Goal: Information Seeking & Learning: Learn about a topic

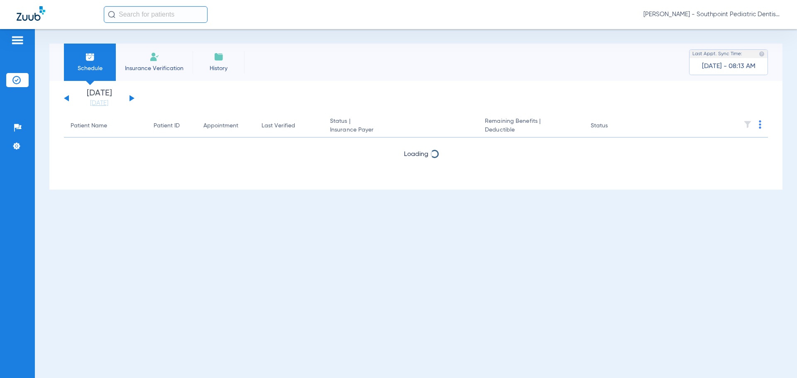
click at [129, 99] on button at bounding box center [131, 98] width 5 height 6
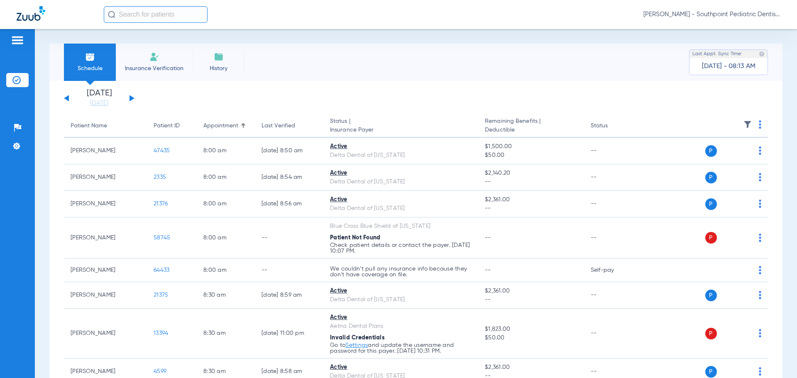
click at [735, 124] on th at bounding box center [704, 126] width 128 height 23
click at [743, 124] on img at bounding box center [747, 124] width 8 height 8
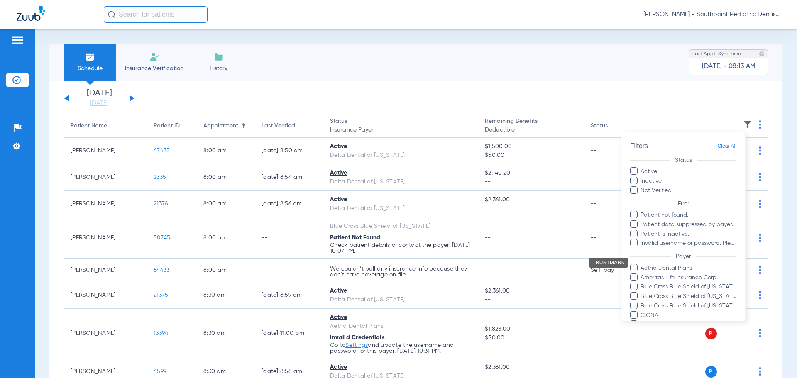
scroll to position [166, 0]
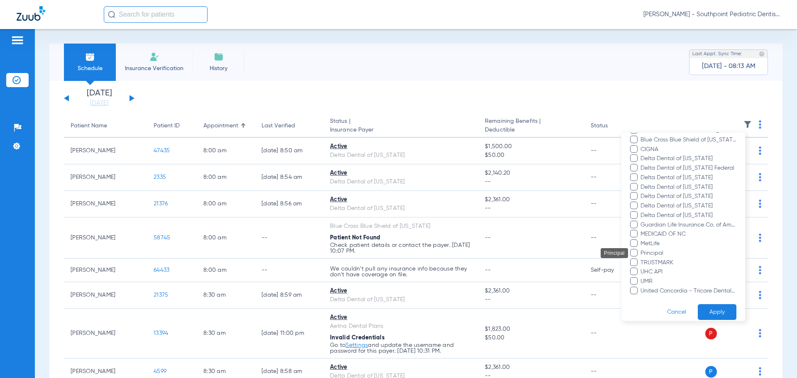
click at [653, 250] on span "Principal" at bounding box center [688, 253] width 96 height 9
click at [642, 259] on input "Principal" at bounding box center [642, 259] width 0 height 0
drag, startPoint x: 645, startPoint y: 211, endPoint x: 644, endPoint y: 197, distance: 14.5
click at [645, 211] on span "Delta Dental of [US_STATE]" at bounding box center [688, 215] width 96 height 9
click at [642, 221] on input "Delta Dental of [US_STATE]" at bounding box center [642, 221] width 0 height 0
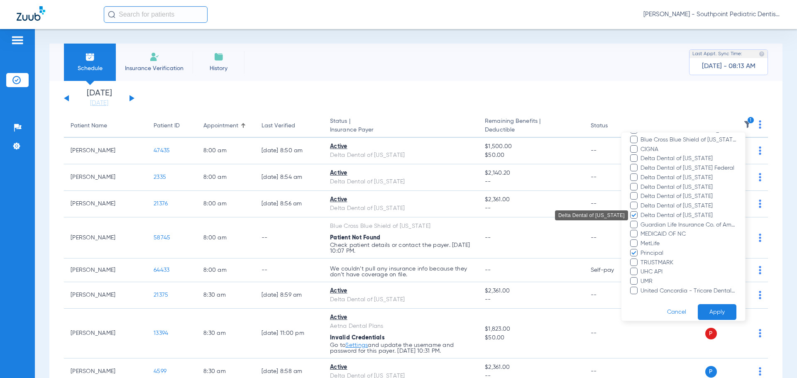
click at [644, 207] on span "Delta Dental of [US_STATE]" at bounding box center [688, 206] width 96 height 9
click at [642, 212] on input "Delta Dental of [US_STATE]" at bounding box center [642, 212] width 0 height 0
click at [644, 197] on span "Delta Dental of [US_STATE]" at bounding box center [688, 196] width 96 height 9
click at [642, 202] on input "Delta Dental of [US_STATE]" at bounding box center [642, 202] width 0 height 0
click at [645, 184] on span "Delta Dental of [US_STATE]" at bounding box center [688, 187] width 96 height 9
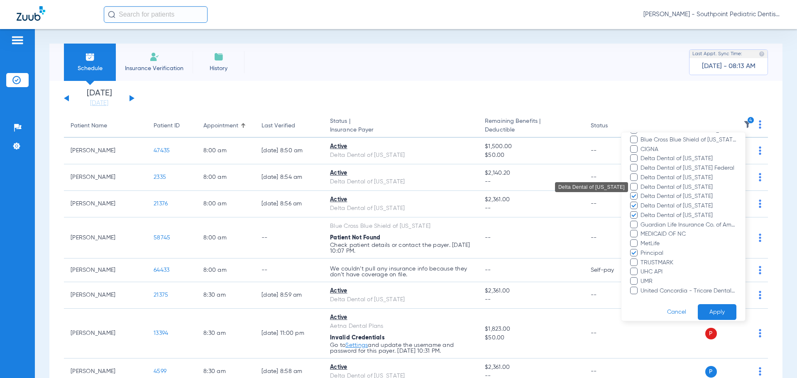
click at [642, 193] on input "Delta Dental of [US_STATE]" at bounding box center [642, 193] width 0 height 0
click at [644, 177] on span "Delta Dental of [US_STATE]" at bounding box center [688, 177] width 96 height 9
click at [642, 183] on input "Delta Dental of [US_STATE]" at bounding box center [642, 183] width 0 height 0
click at [645, 163] on ul "Aetna Dental Plans Ameritas Life Insurance Corp. Blue Cross Blue Shield of [US_…" at bounding box center [683, 197] width 106 height 198
click at [646, 159] on span "Delta Dental of [US_STATE]" at bounding box center [688, 158] width 96 height 9
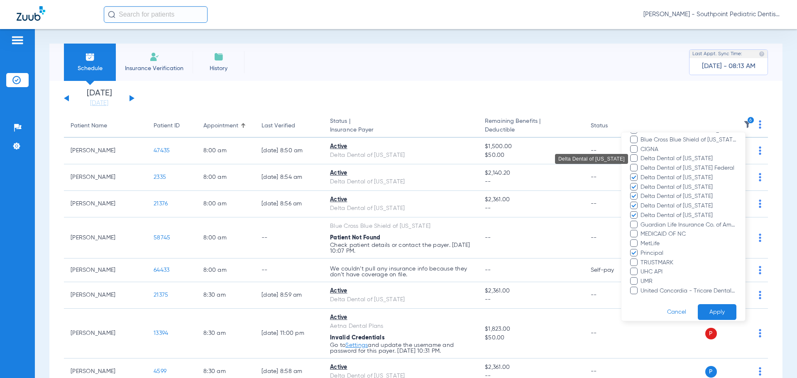
click at [642, 164] on input "Delta Dental of [US_STATE]" at bounding box center [642, 164] width 0 height 0
click at [647, 162] on span "Delta Dental of [US_STATE]" at bounding box center [688, 158] width 96 height 9
click at [642, 164] on input "Delta Dental of [US_STATE]" at bounding box center [642, 164] width 0 height 0
click at [649, 168] on span "Delta Dental of [US_STATE] Federal" at bounding box center [688, 168] width 96 height 9
click at [642, 174] on input "Delta Dental of [US_STATE] Federal" at bounding box center [642, 174] width 0 height 0
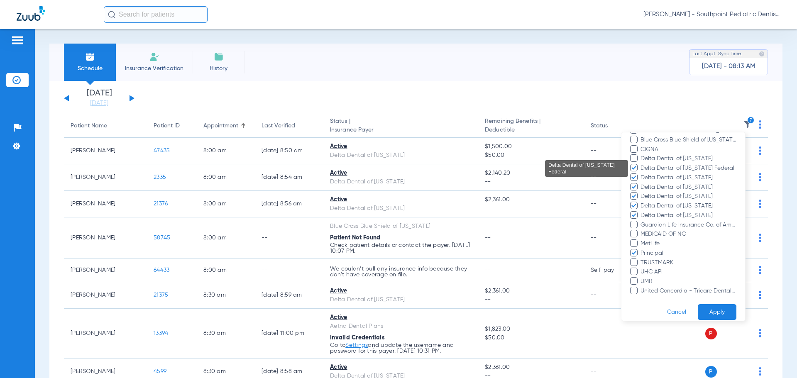
click at [648, 159] on span "Delta Dental of [US_STATE]" at bounding box center [688, 158] width 96 height 9
click at [642, 164] on input "Delta Dental of [US_STATE]" at bounding box center [642, 164] width 0 height 0
click at [728, 310] on button "Apply" at bounding box center [717, 312] width 39 height 16
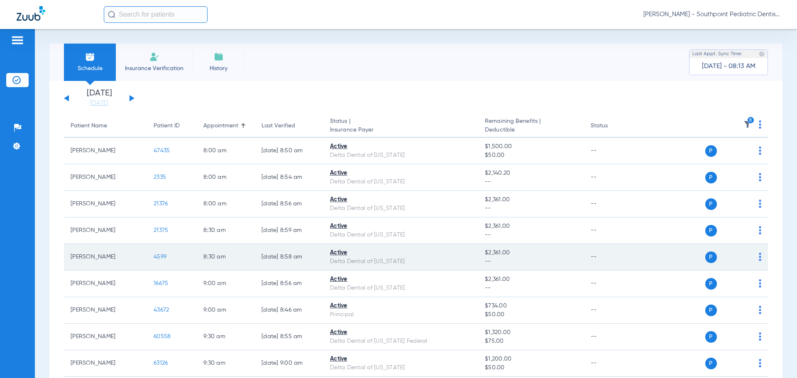
click at [695, 259] on td "P S" at bounding box center [704, 257] width 128 height 27
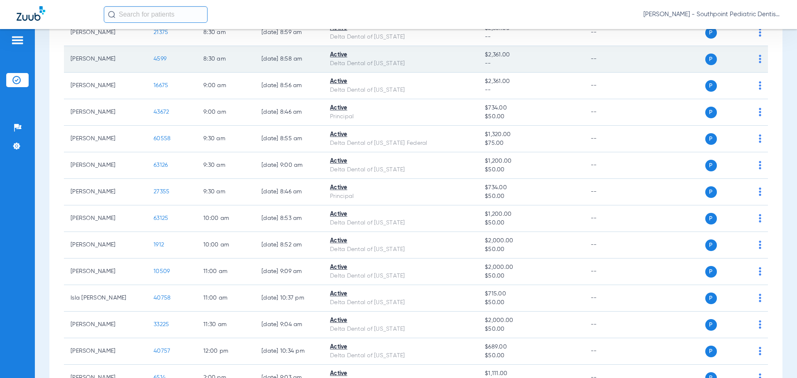
scroll to position [32, 0]
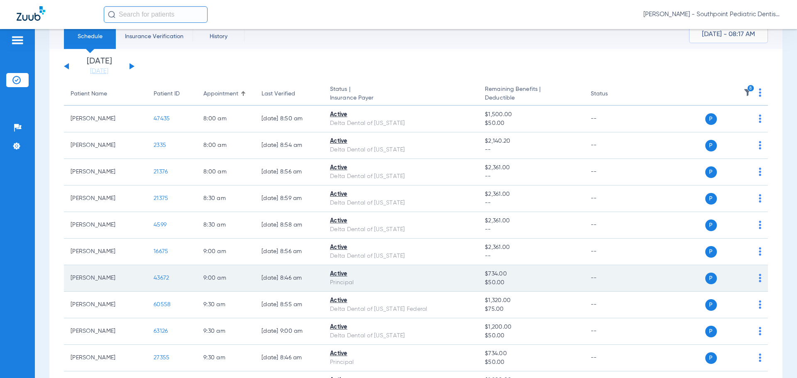
click at [157, 278] on span "43672" at bounding box center [161, 278] width 15 height 6
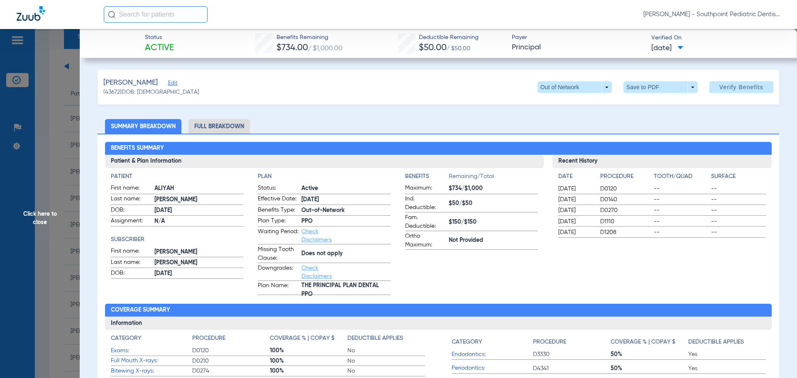
click at [70, 202] on span "Click here to close" at bounding box center [40, 218] width 80 height 378
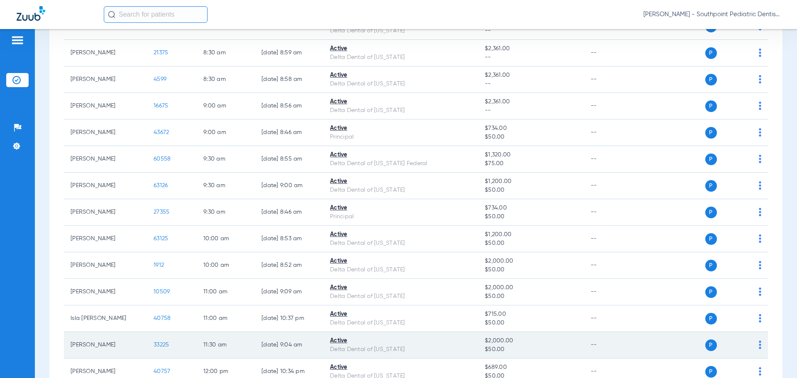
scroll to position [156, 0]
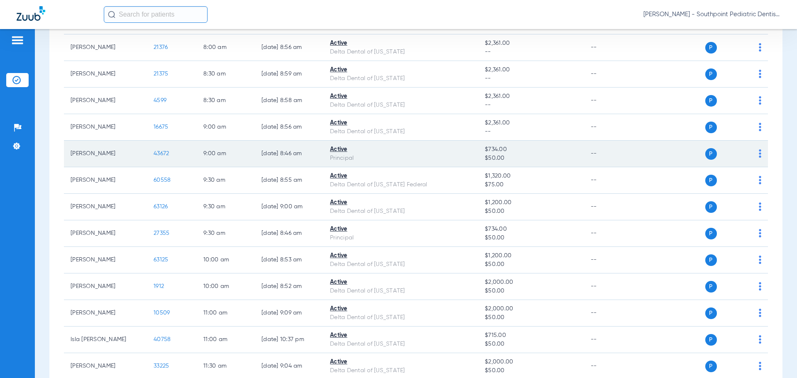
click at [162, 153] on span "43672" at bounding box center [161, 154] width 15 height 6
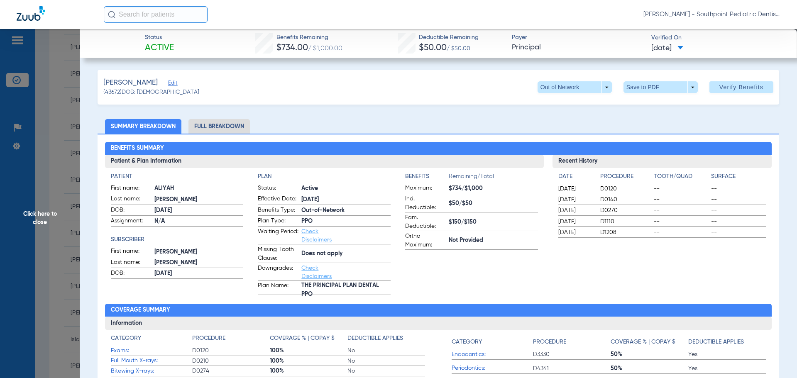
click at [61, 108] on span "Click here to close" at bounding box center [40, 218] width 80 height 378
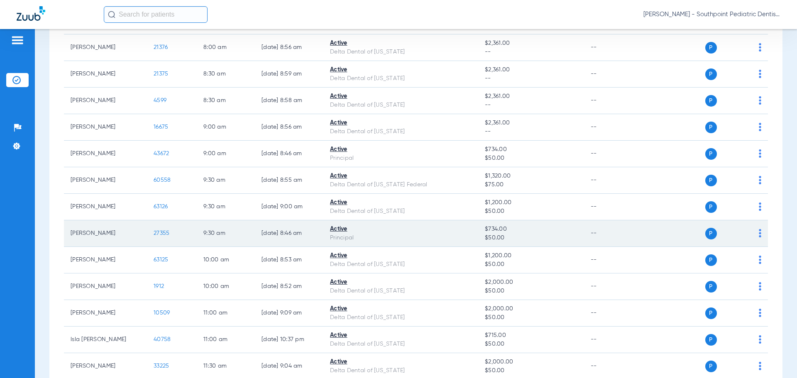
click at [163, 233] on span "27355" at bounding box center [162, 233] width 16 height 6
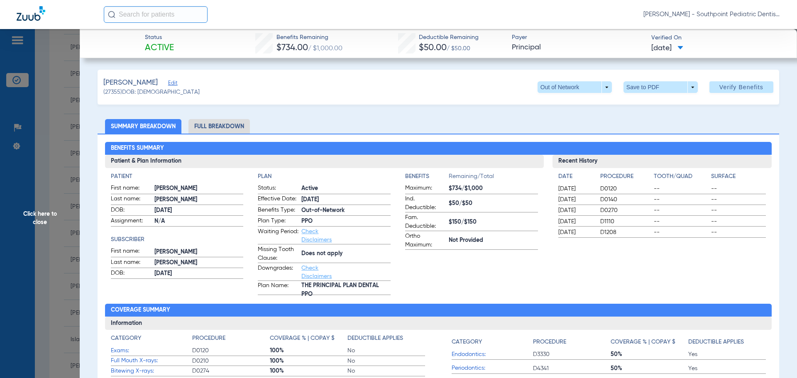
click at [237, 131] on li "Full Breakdown" at bounding box center [218, 126] width 61 height 15
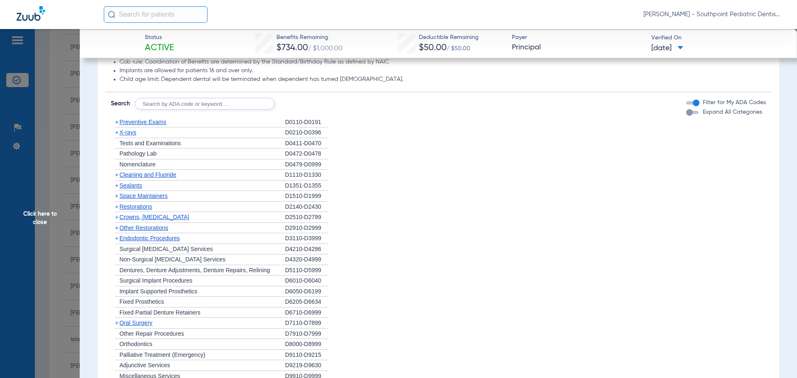
scroll to position [705, 0]
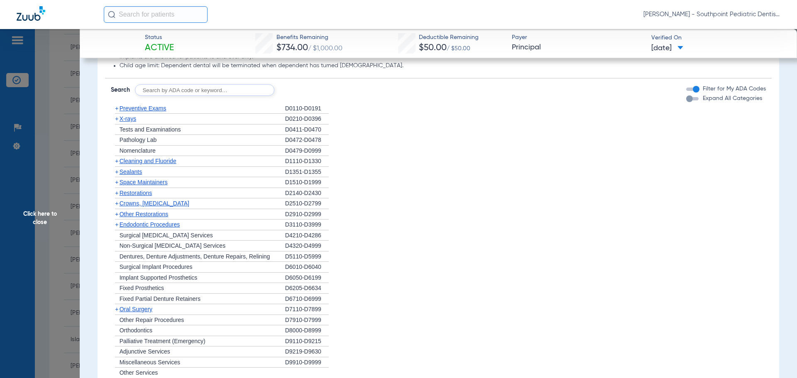
click at [134, 109] on span "Preventive Exams" at bounding box center [143, 108] width 47 height 7
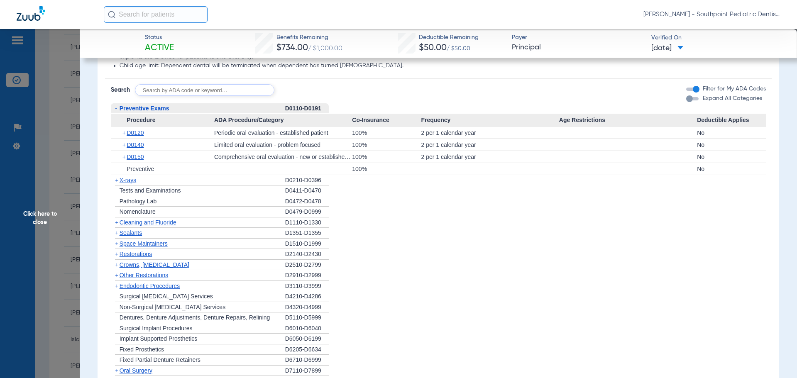
click at [132, 182] on span "X-rays" at bounding box center [128, 180] width 17 height 7
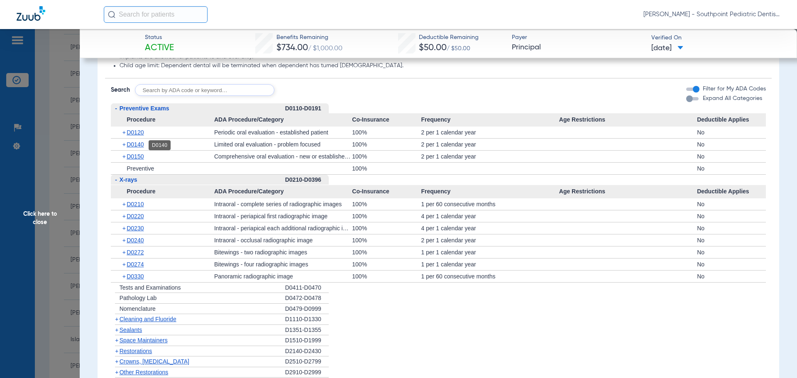
click at [142, 143] on span "D0140" at bounding box center [135, 144] width 17 height 7
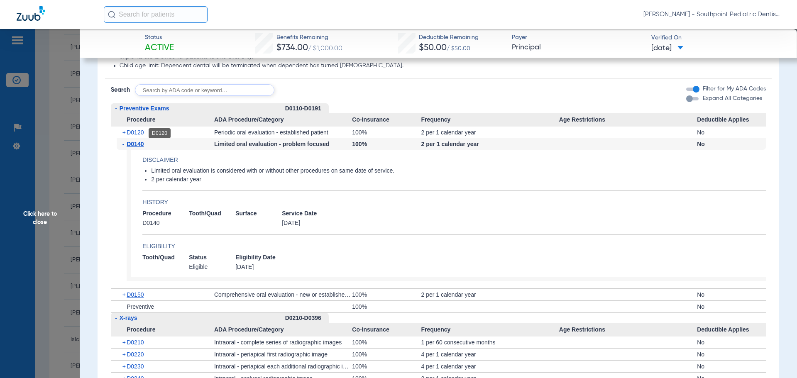
click at [139, 134] on span "D0120" at bounding box center [135, 132] width 17 height 7
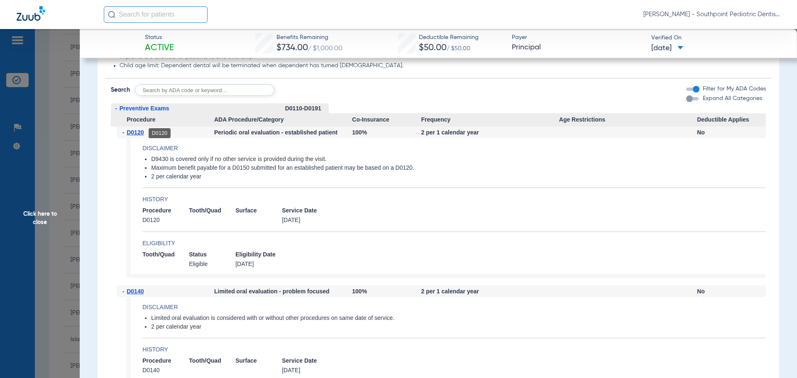
click at [144, 135] on span "D0120" at bounding box center [135, 132] width 17 height 7
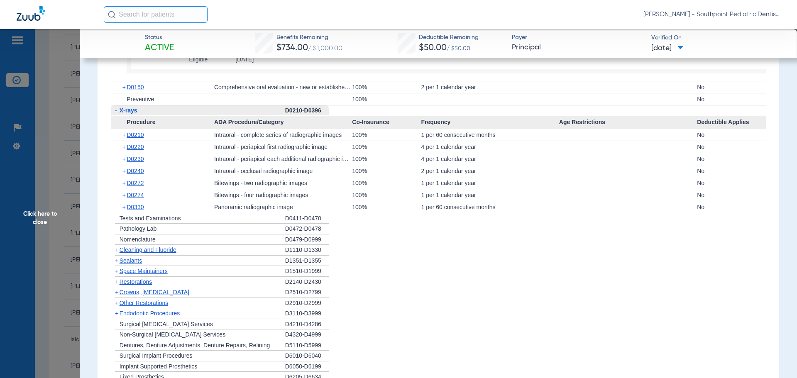
scroll to position [954, 0]
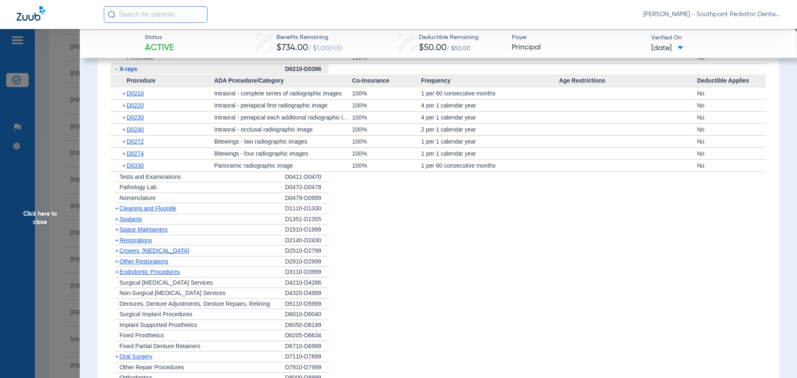
click at [200, 211] on div "+ Cleaning and Fluoride" at bounding box center [198, 208] width 174 height 11
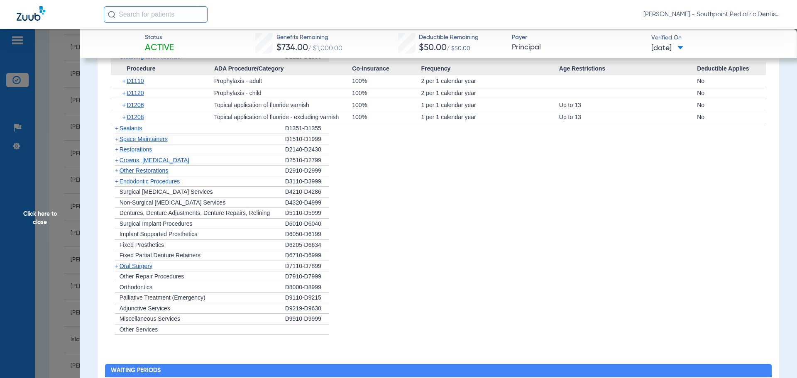
scroll to position [1120, 0]
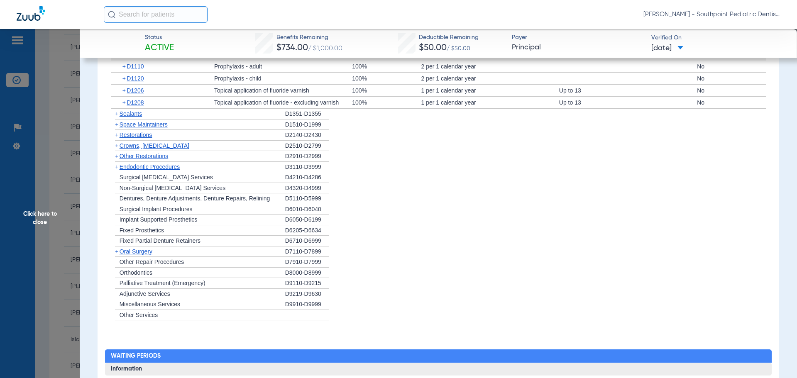
click at [201, 118] on div "+ Sealants" at bounding box center [198, 114] width 174 height 11
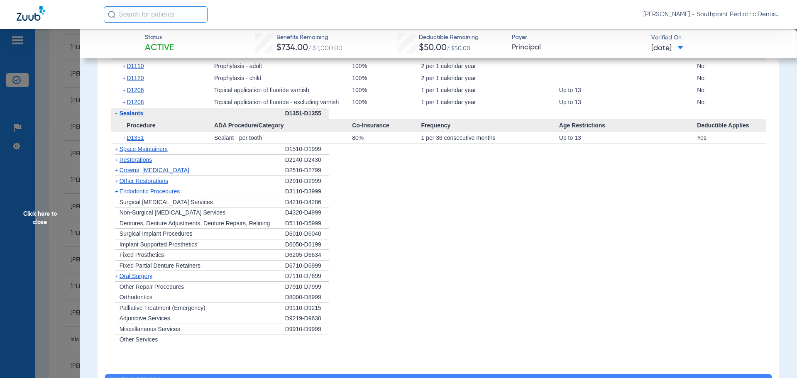
click at [229, 154] on div "+ Space Maintainers" at bounding box center [198, 149] width 174 height 11
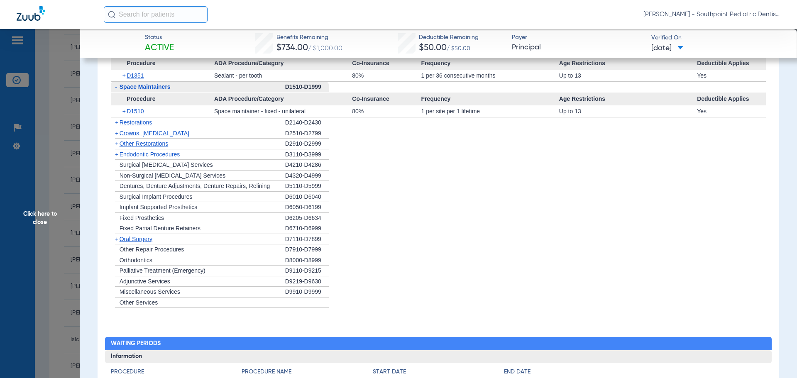
scroll to position [1203, 0]
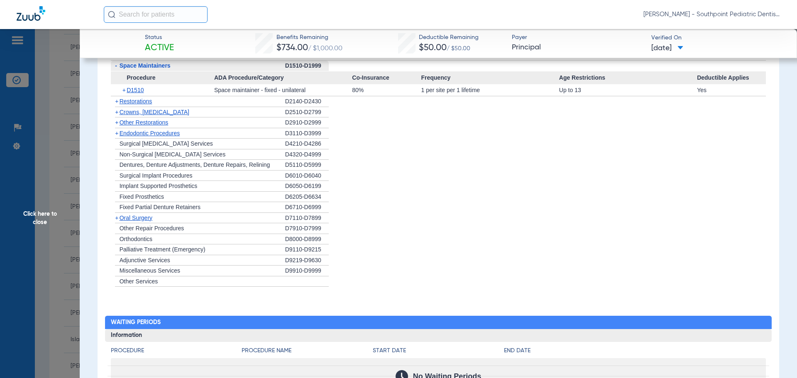
click at [219, 122] on div "+ Other Restorations" at bounding box center [198, 122] width 174 height 11
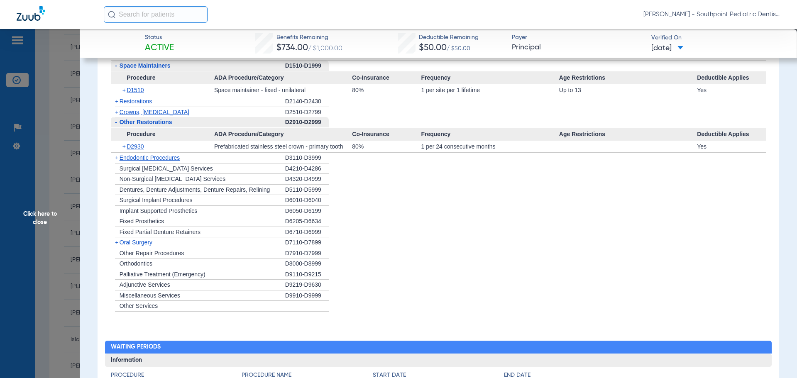
click at [223, 157] on div "+ Endodontic Procedures" at bounding box center [198, 158] width 174 height 11
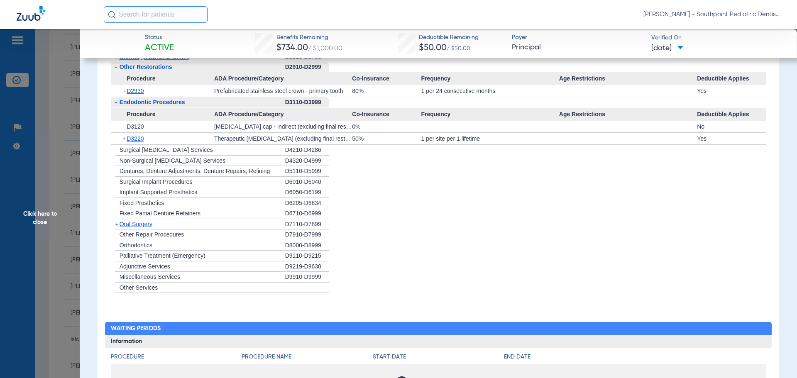
scroll to position [1286, 0]
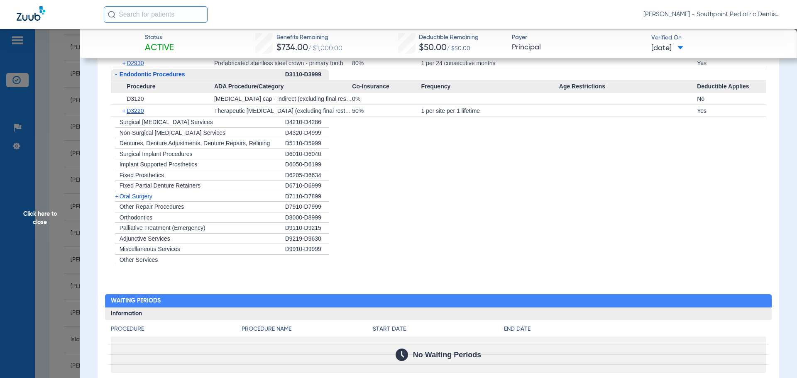
click at [217, 193] on div "+ [MEDICAL_DATA]" at bounding box center [198, 196] width 174 height 11
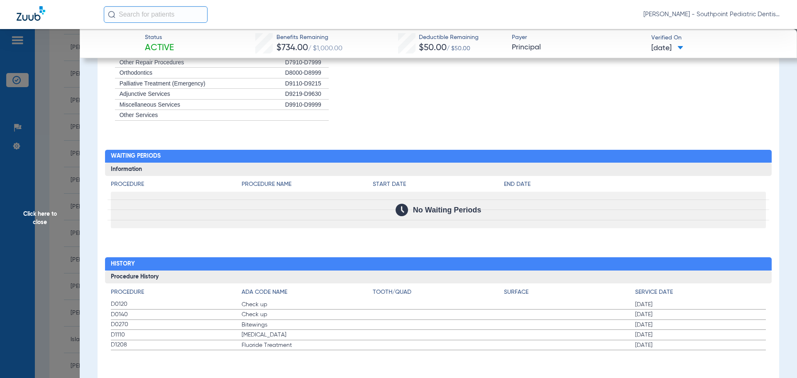
scroll to position [1457, 0]
click at [29, 95] on span "Click here to close" at bounding box center [40, 218] width 80 height 378
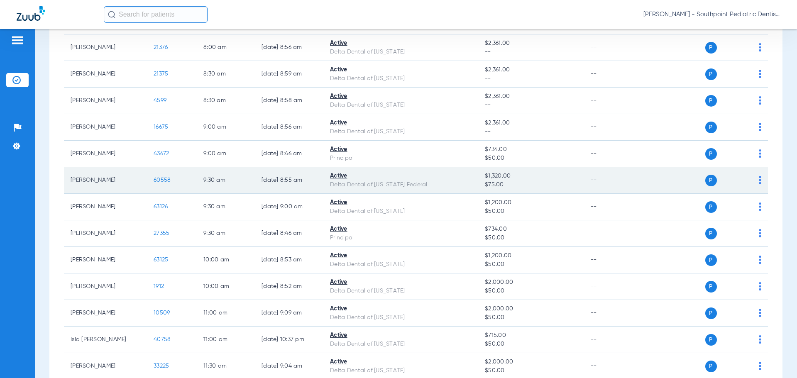
scroll to position [425, 0]
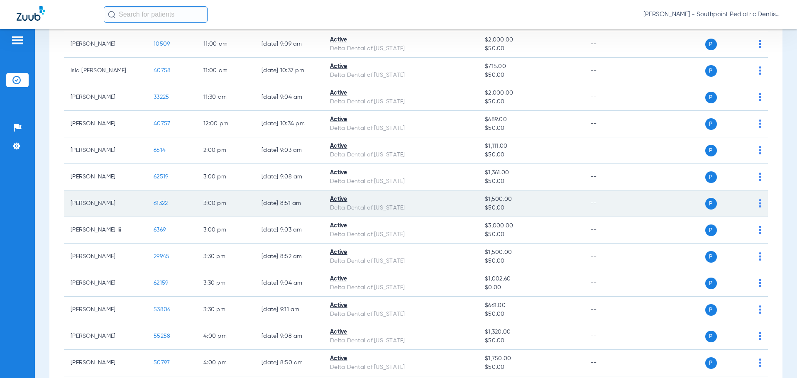
click at [154, 202] on span "61322" at bounding box center [161, 203] width 14 height 6
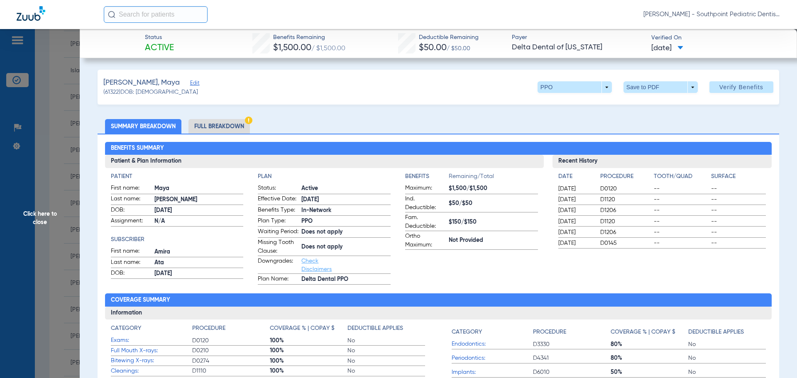
click at [225, 124] on li "Full Breakdown" at bounding box center [218, 126] width 61 height 15
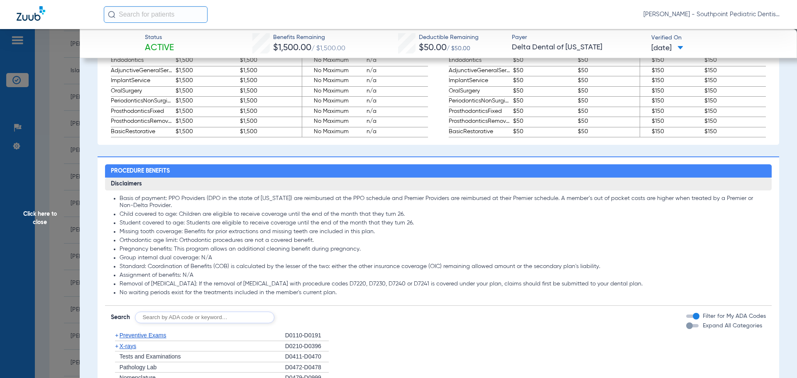
scroll to position [664, 0]
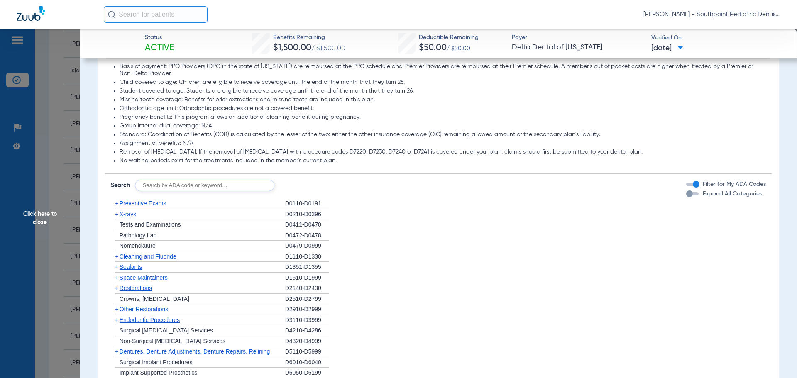
click at [195, 207] on div "+ Preventive Exams" at bounding box center [198, 203] width 174 height 11
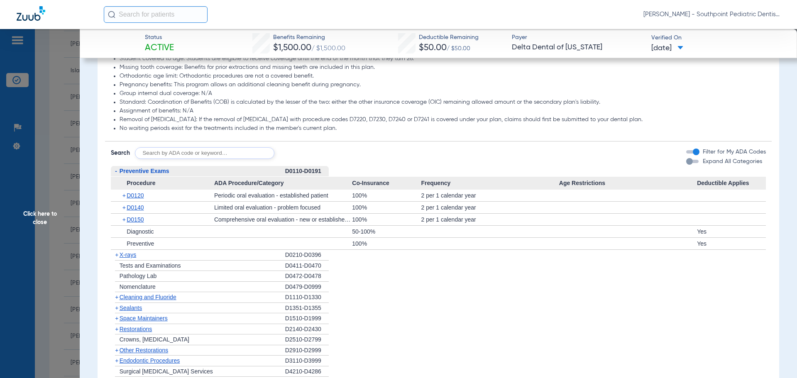
scroll to position [705, 0]
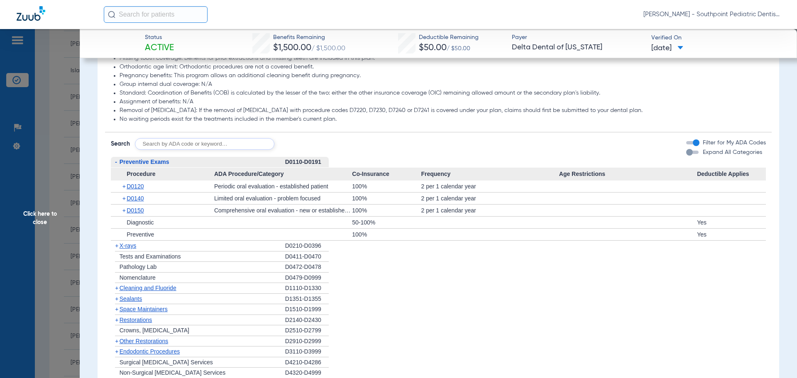
click at [157, 204] on div "+ D0140" at bounding box center [166, 199] width 98 height 12
click at [140, 202] on span "D0140" at bounding box center [135, 198] width 17 height 7
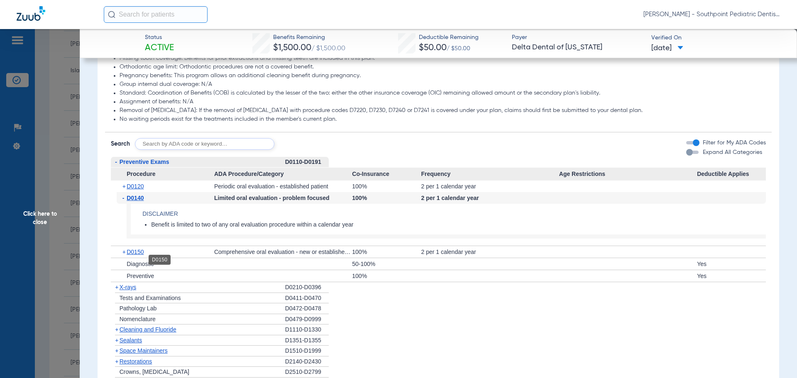
click at [144, 255] on span "D0150" at bounding box center [135, 252] width 17 height 7
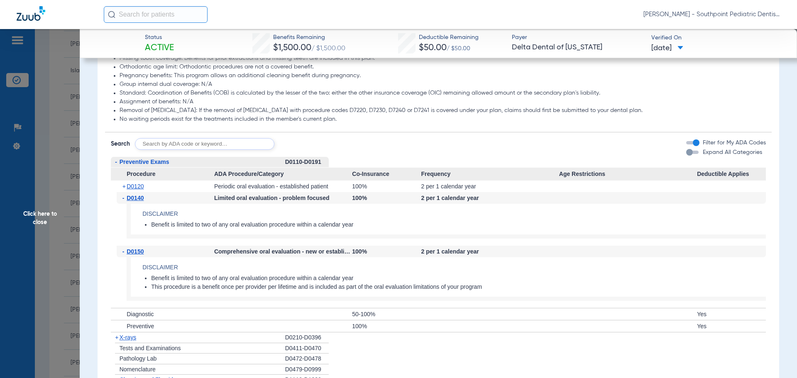
scroll to position [747, 0]
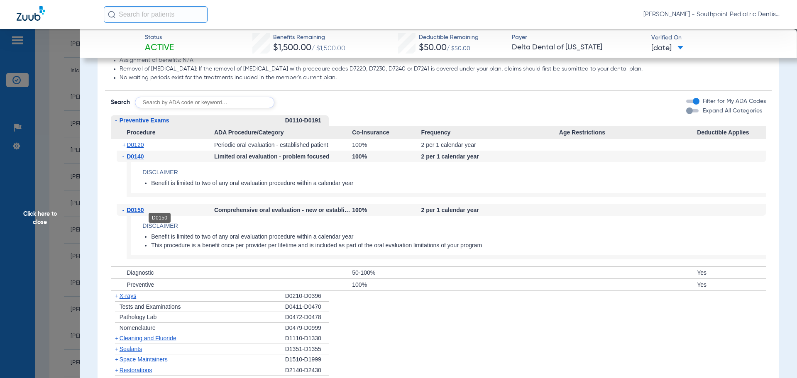
click at [134, 213] on span "D0150" at bounding box center [135, 210] width 17 height 7
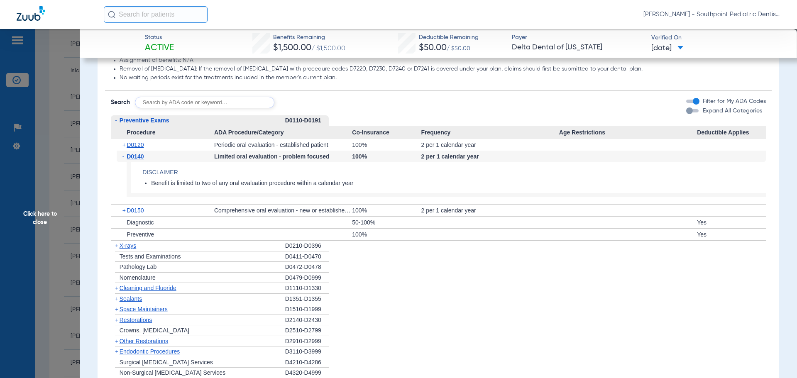
click at [139, 251] on div "+ X-rays" at bounding box center [198, 246] width 174 height 11
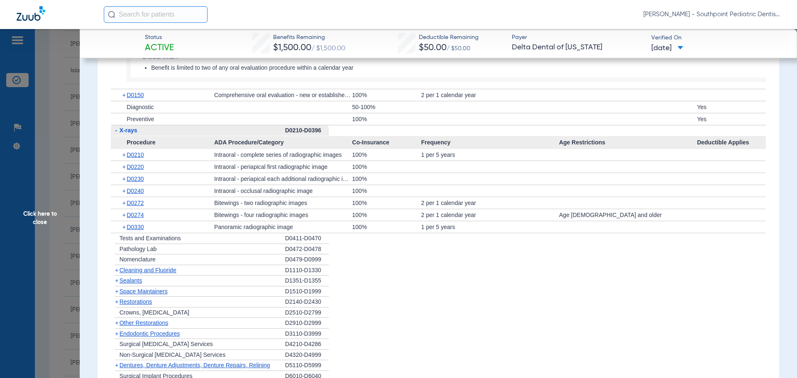
scroll to position [871, 0]
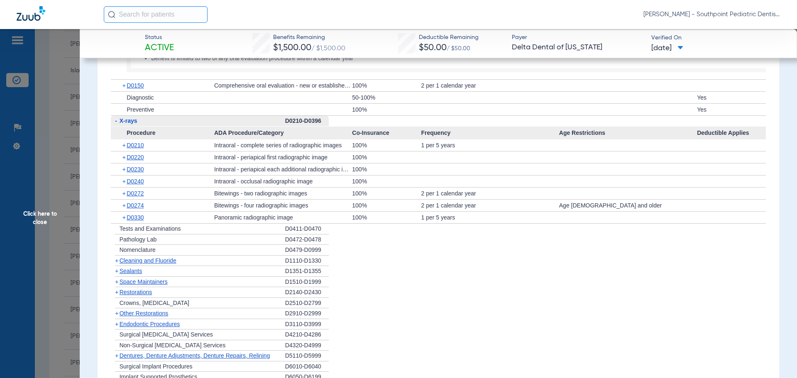
click at [195, 266] on div "+ Cleaning and Fluoride" at bounding box center [198, 261] width 174 height 11
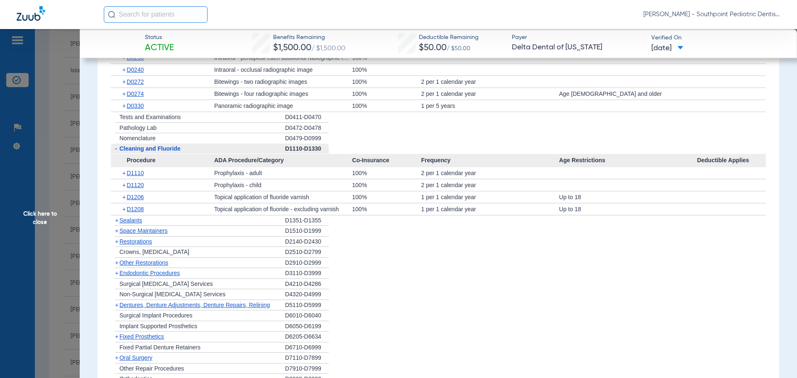
scroll to position [996, 0]
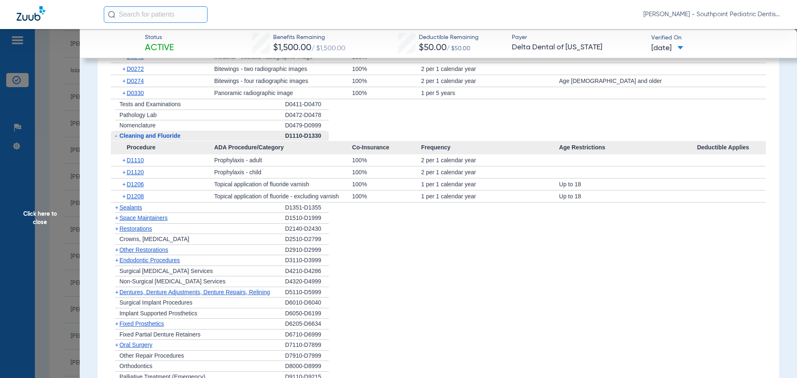
click at [207, 213] on div "+ Sealants" at bounding box center [198, 208] width 174 height 11
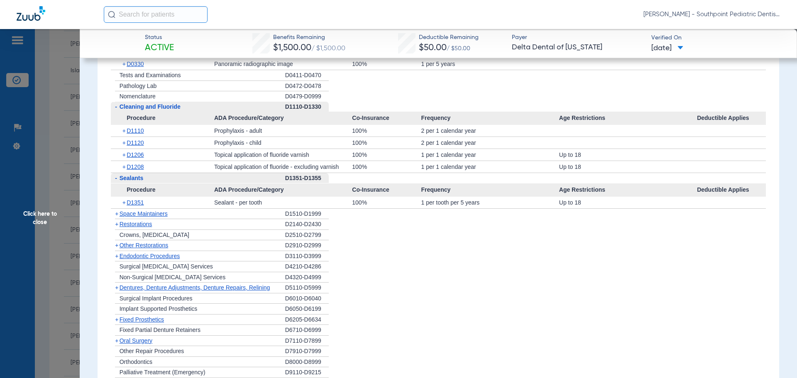
scroll to position [1037, 0]
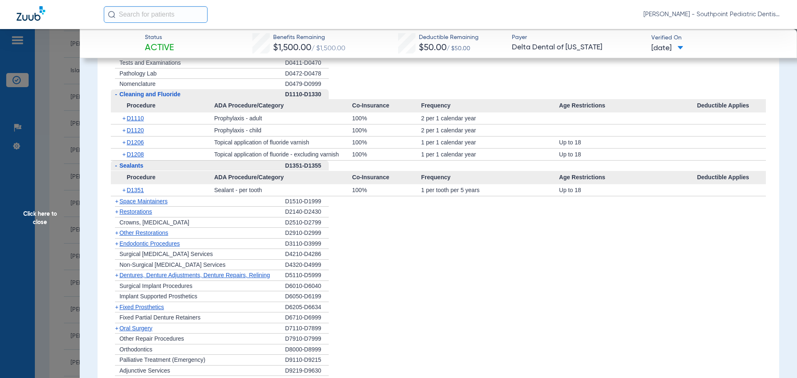
click at [212, 207] on div "+ Space Maintainers" at bounding box center [198, 201] width 174 height 11
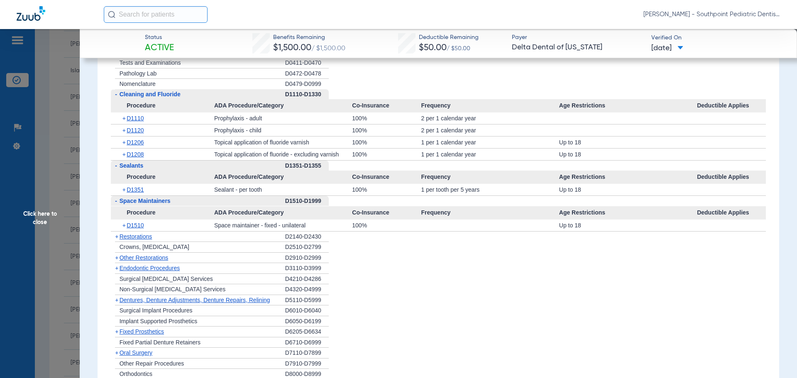
click at [212, 231] on div "+ D1510" at bounding box center [166, 226] width 98 height 12
click at [209, 264] on div "+ Other Restorations" at bounding box center [198, 258] width 174 height 11
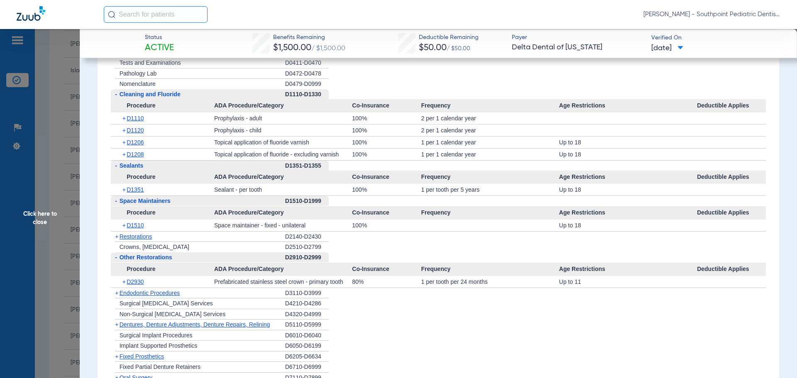
scroll to position [1079, 0]
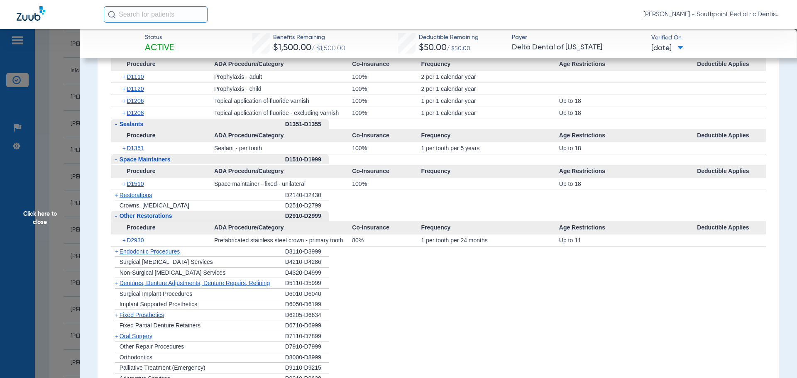
click at [211, 257] on div "+ Endodontic Procedures" at bounding box center [198, 251] width 174 height 11
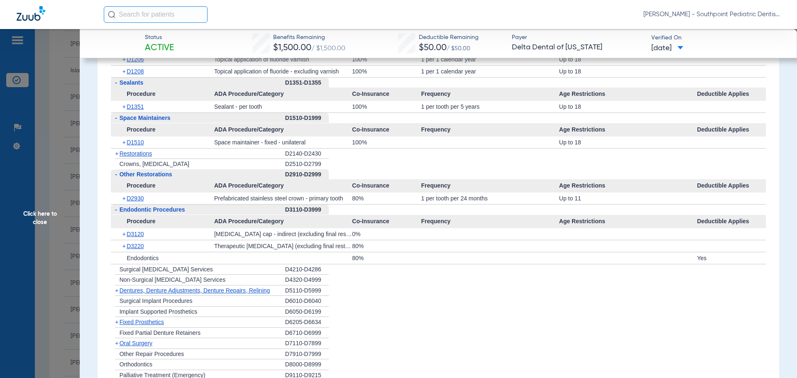
scroll to position [1162, 0]
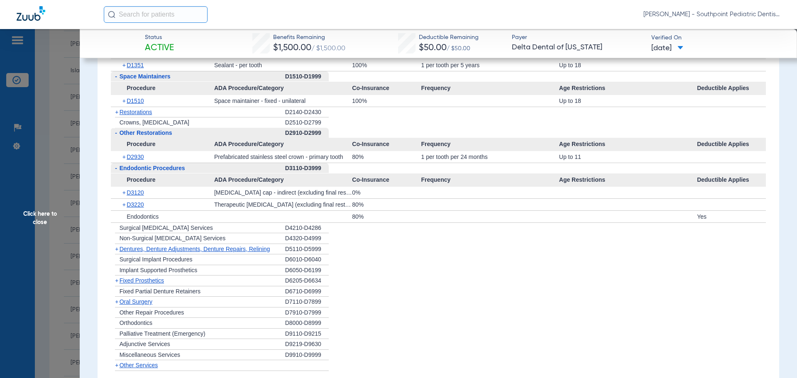
click at [170, 307] on div "+ [MEDICAL_DATA]" at bounding box center [198, 302] width 174 height 11
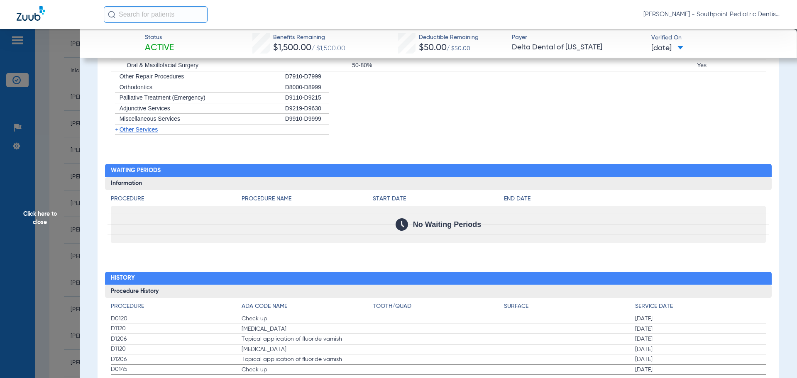
scroll to position [1452, 0]
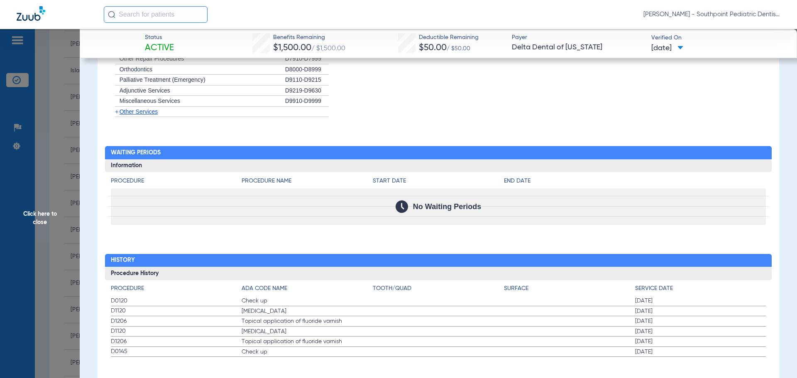
click at [75, 229] on span "Click here to close" at bounding box center [40, 218] width 80 height 378
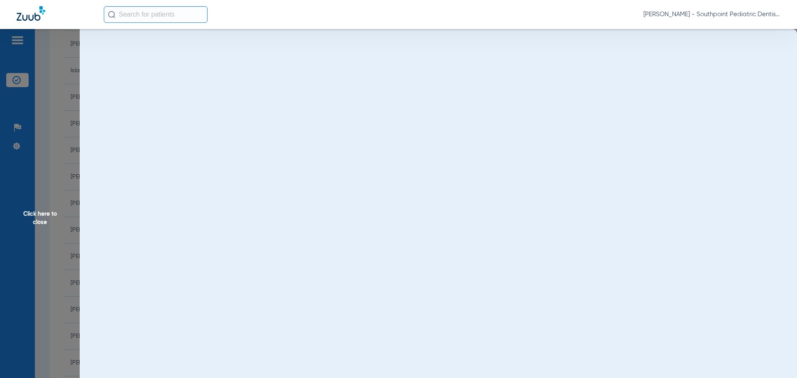
scroll to position [0, 0]
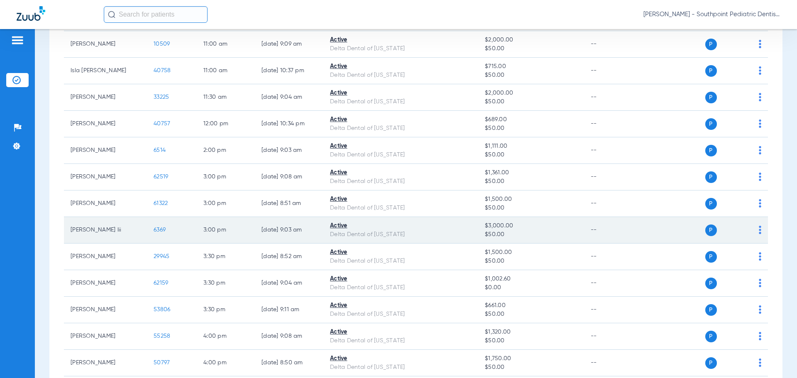
click at [167, 233] on td "6369" at bounding box center [172, 230] width 50 height 27
click at [163, 231] on span "6369" at bounding box center [160, 230] width 12 height 6
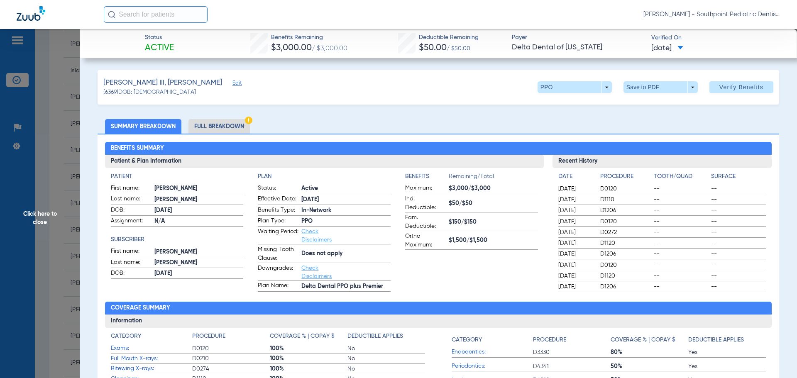
click at [236, 127] on li "Full Breakdown" at bounding box center [218, 126] width 61 height 15
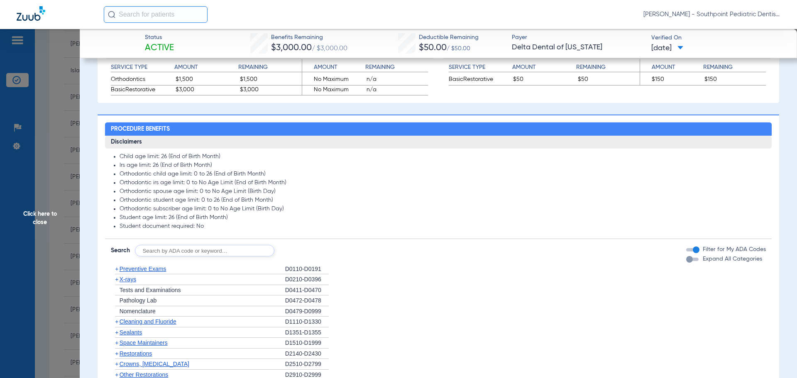
scroll to position [581, 0]
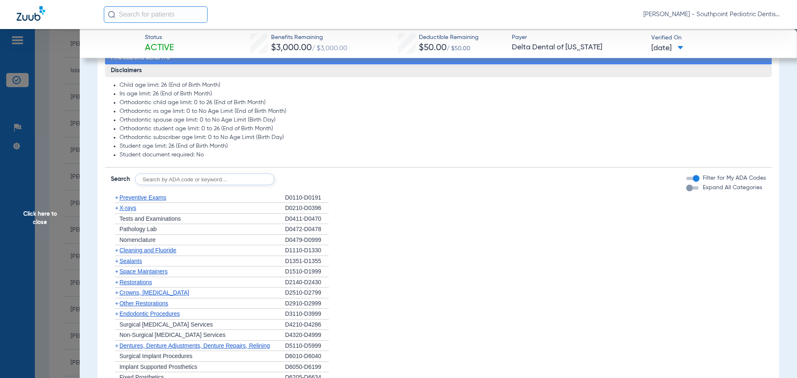
click at [208, 198] on div "+ Preventive Exams" at bounding box center [198, 198] width 174 height 11
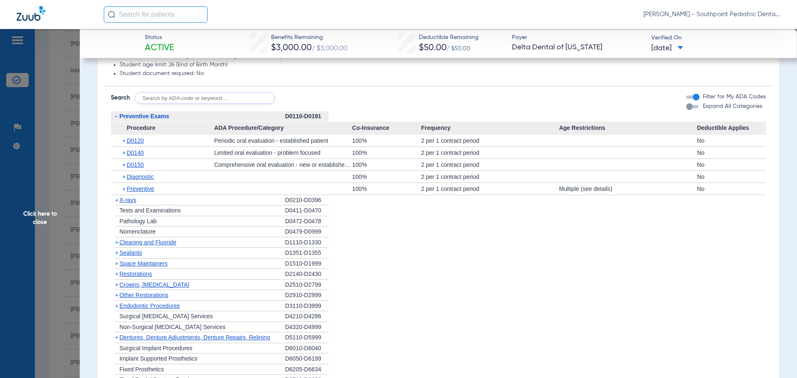
scroll to position [664, 0]
click at [148, 154] on div "+ D0140" at bounding box center [166, 151] width 98 height 12
click at [146, 153] on div "+ D0140" at bounding box center [166, 151] width 98 height 12
click at [142, 151] on span "D0140" at bounding box center [135, 151] width 17 height 7
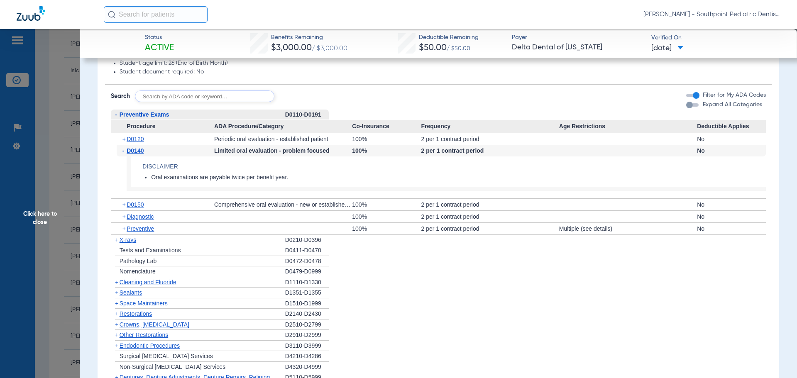
click at [161, 238] on div "+ X-rays" at bounding box center [198, 240] width 174 height 11
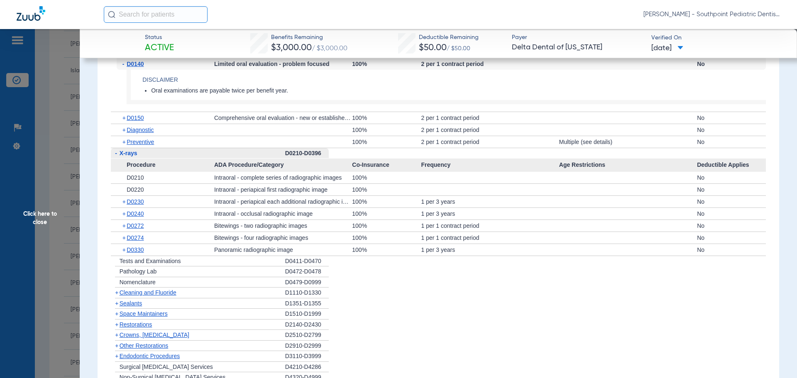
scroll to position [788, 0]
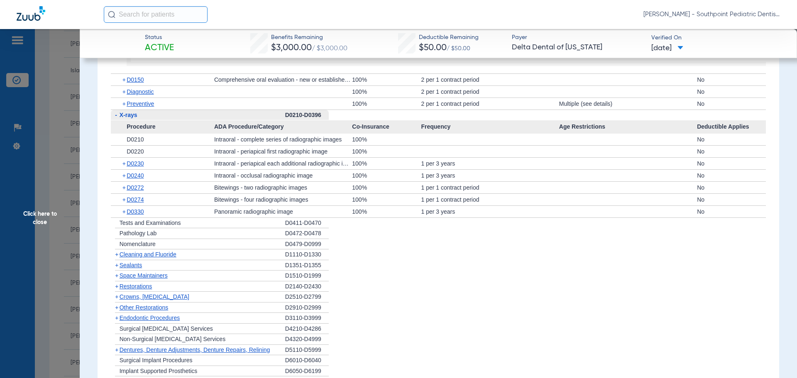
click at [183, 252] on div "+ Cleaning and Fluoride" at bounding box center [198, 254] width 174 height 11
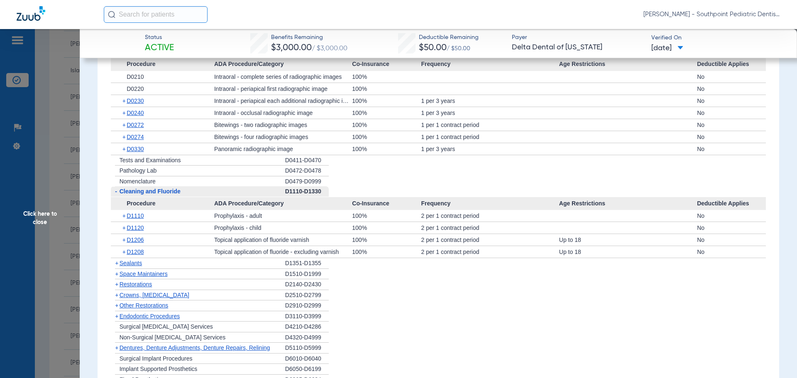
scroll to position [871, 0]
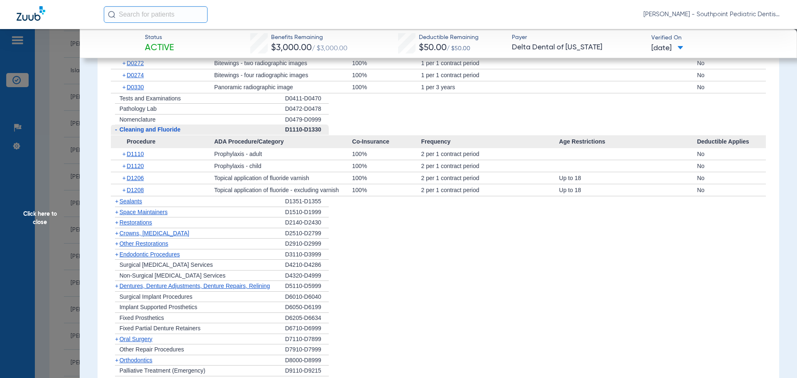
click at [196, 205] on div "+ Sealants" at bounding box center [198, 201] width 174 height 11
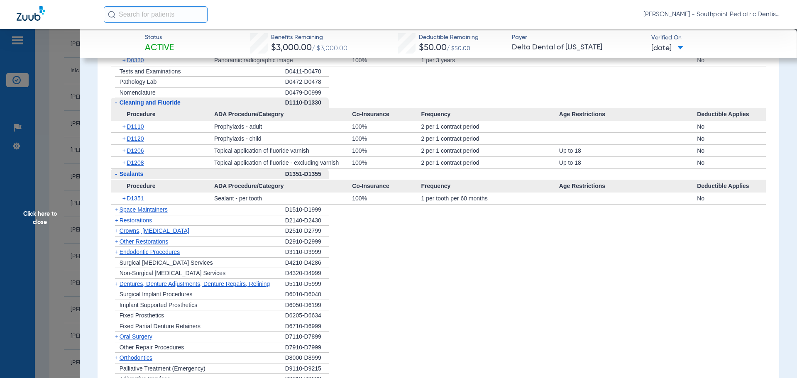
scroll to position [954, 0]
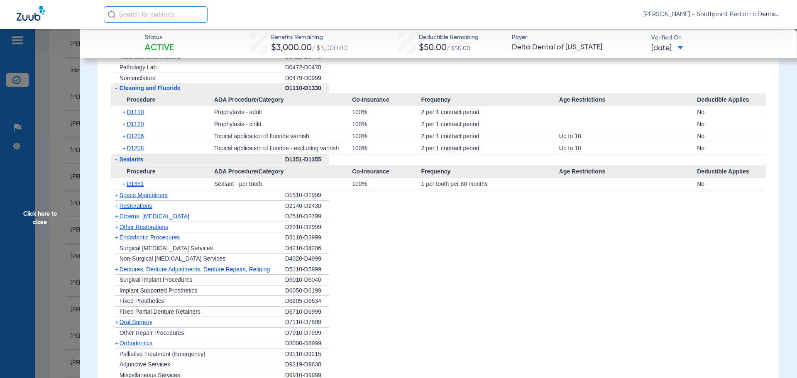
click at [195, 197] on div "+ Space Maintainers" at bounding box center [198, 195] width 174 height 11
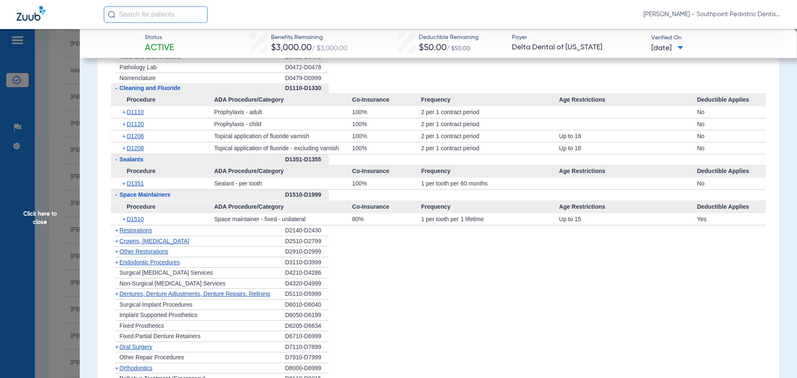
scroll to position [996, 0]
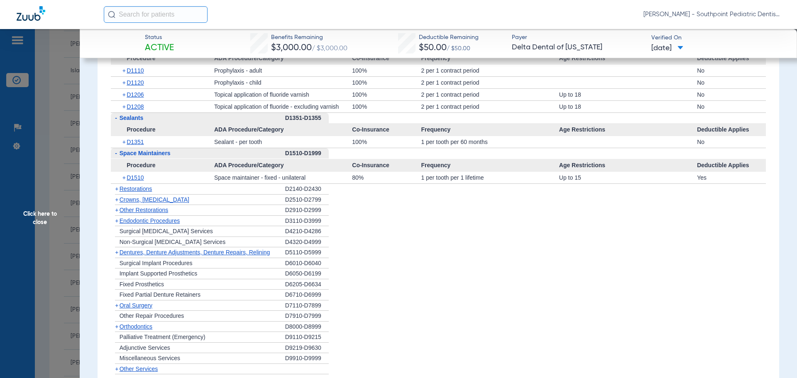
click at [203, 211] on div "+ Other Restorations" at bounding box center [198, 210] width 174 height 11
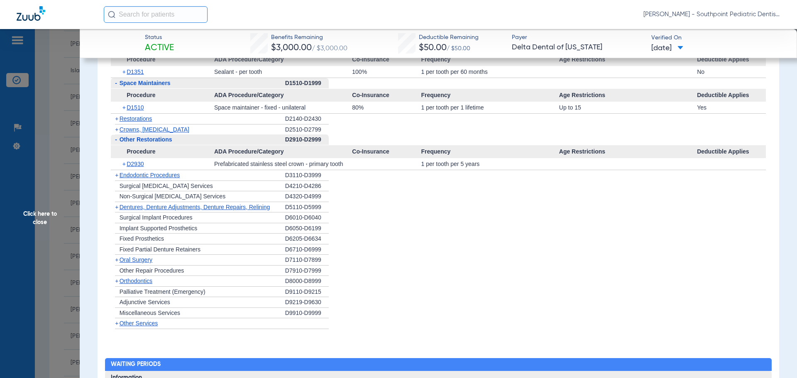
scroll to position [1079, 0]
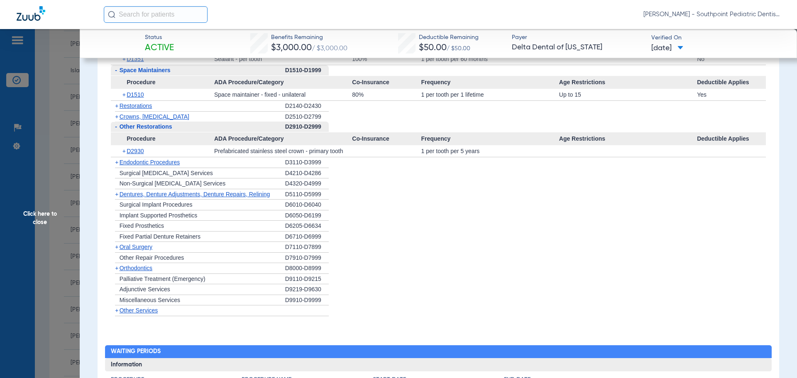
click at [217, 163] on div "+ Endodontic Procedures" at bounding box center [198, 162] width 174 height 11
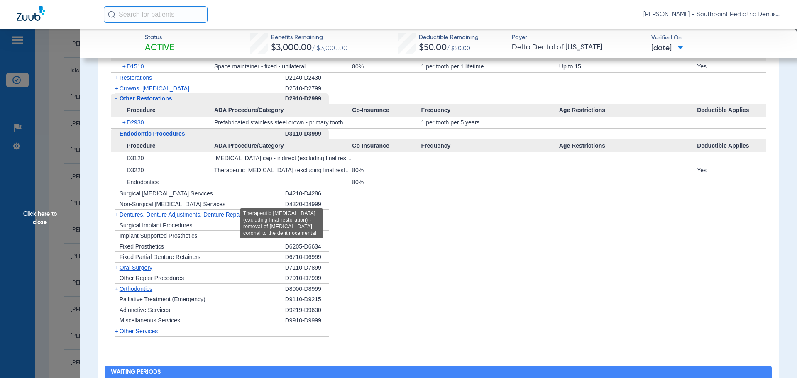
scroll to position [1120, 0]
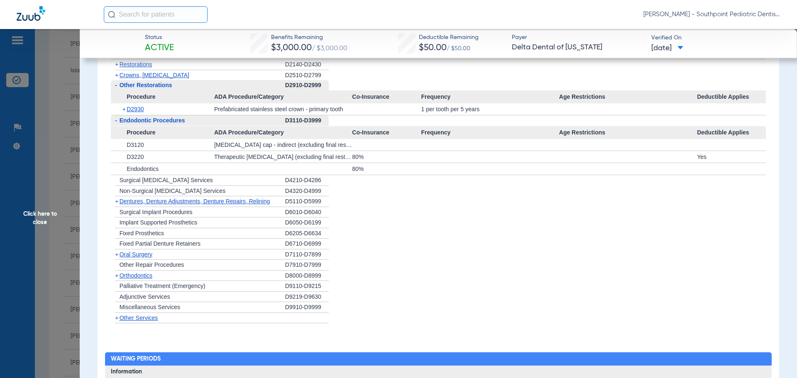
click at [197, 259] on div "+ [MEDICAL_DATA]" at bounding box center [198, 254] width 174 height 11
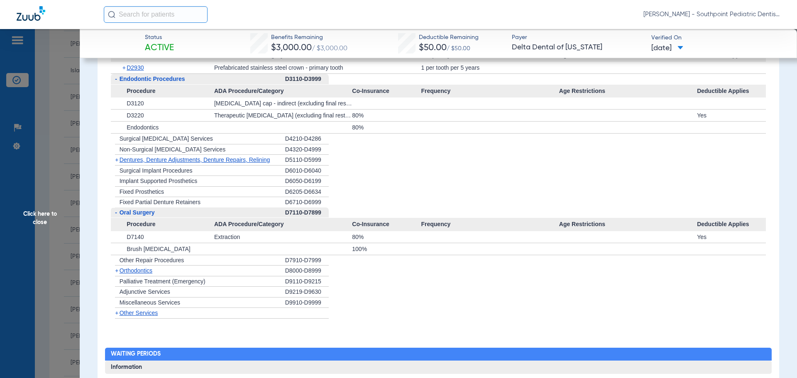
scroll to position [1203, 0]
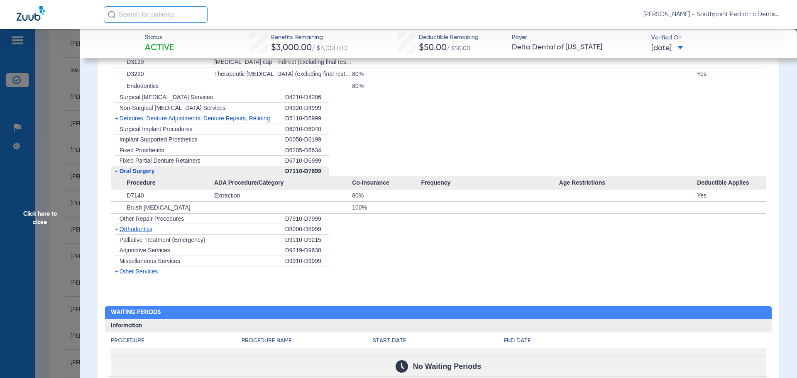
click at [56, 271] on span "Click here to close" at bounding box center [40, 218] width 80 height 378
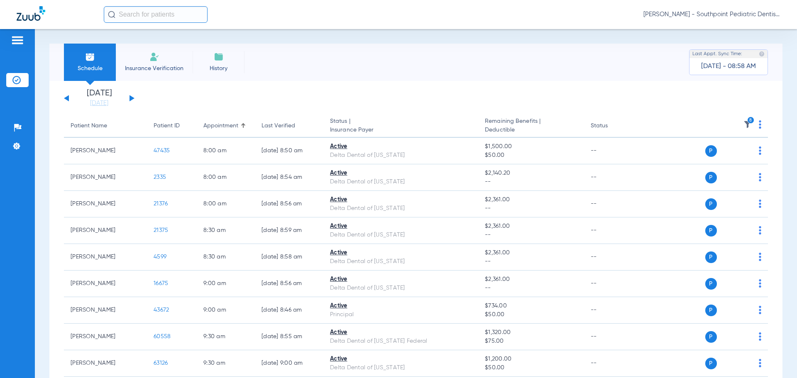
scroll to position [346, 0]
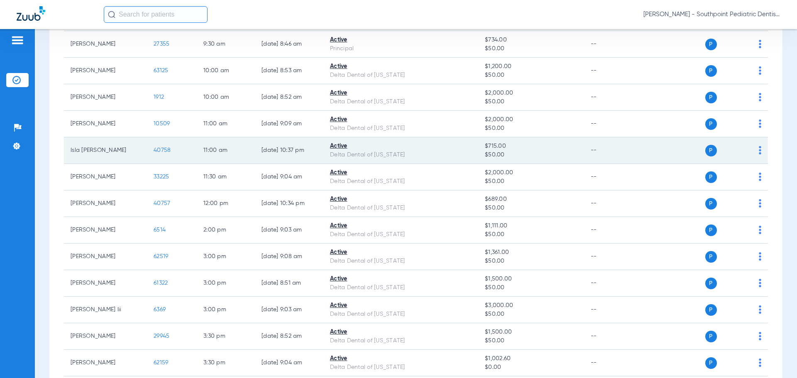
click at [161, 149] on span "40758" at bounding box center [162, 150] width 17 height 6
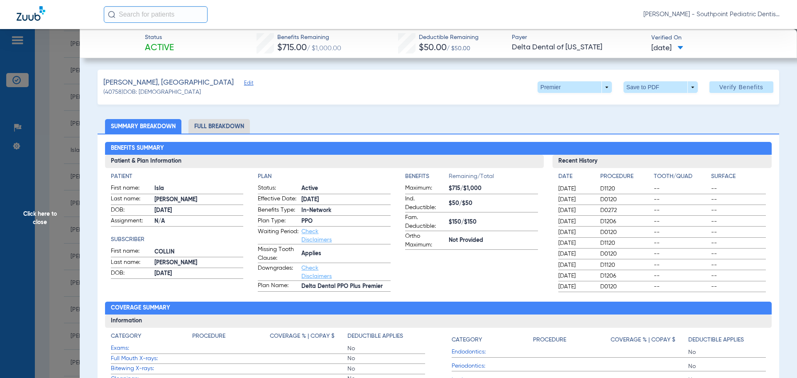
click at [73, 156] on span "Click here to close" at bounding box center [40, 218] width 80 height 378
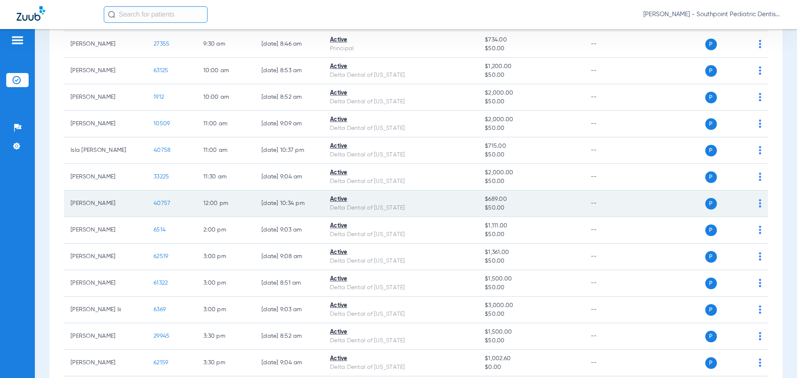
click at [164, 205] on span "40757" at bounding box center [162, 203] width 17 height 6
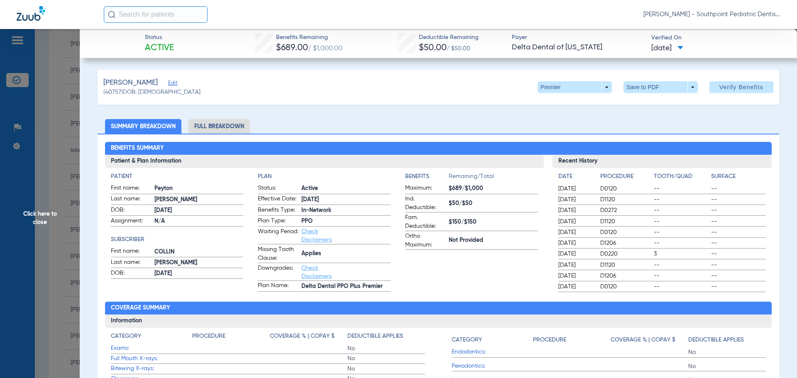
click at [246, 124] on li "Full Breakdown" at bounding box center [218, 126] width 61 height 15
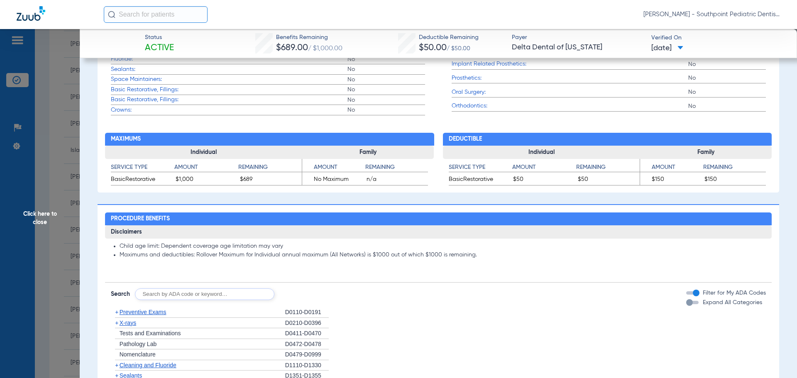
scroll to position [539, 0]
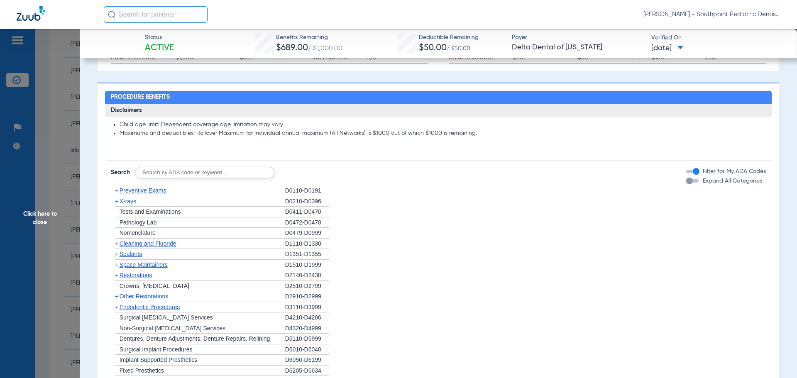
click at [161, 188] on span "Preventive Exams" at bounding box center [143, 190] width 47 height 7
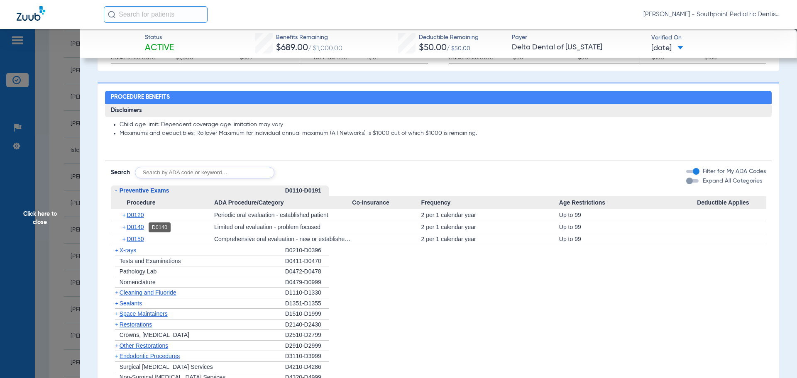
click at [140, 228] on span "D0140" at bounding box center [135, 227] width 17 height 7
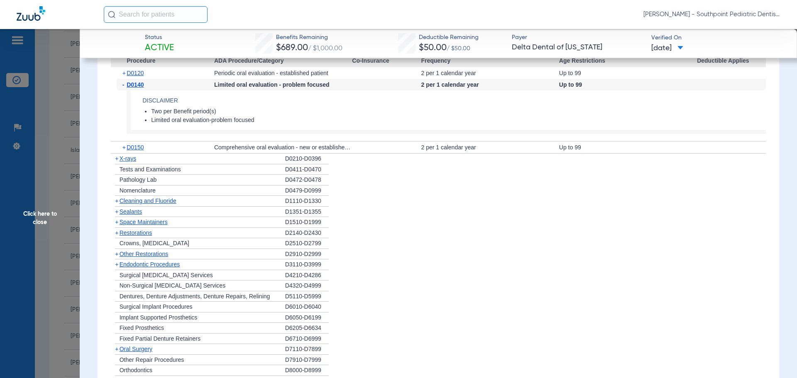
scroll to position [705, 0]
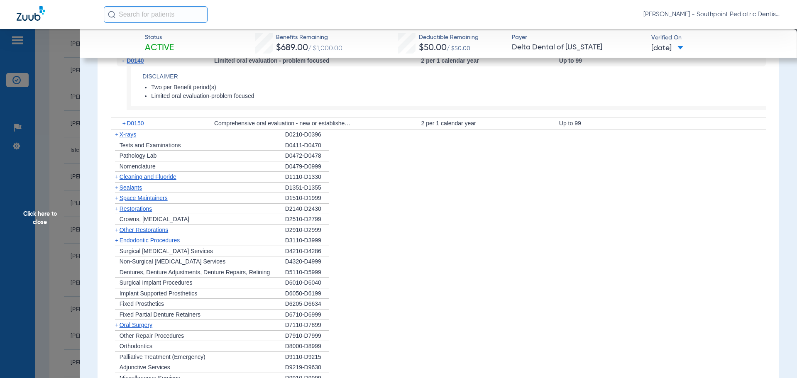
click at [197, 134] on div "+ X-rays" at bounding box center [198, 134] width 174 height 11
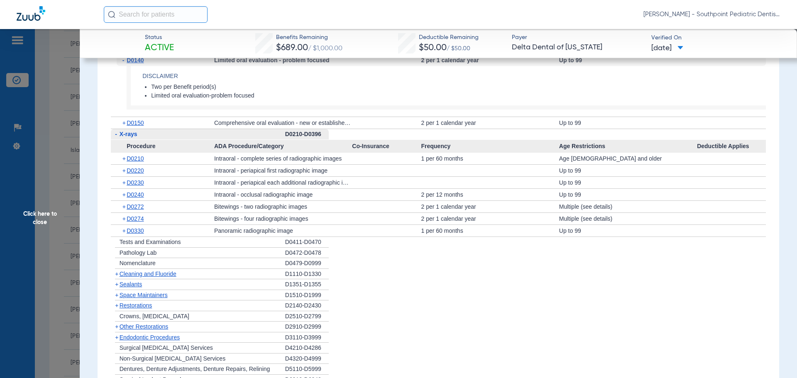
click at [189, 210] on div "+ D0272" at bounding box center [166, 207] width 98 height 12
click at [137, 207] on span "D0272" at bounding box center [135, 206] width 17 height 7
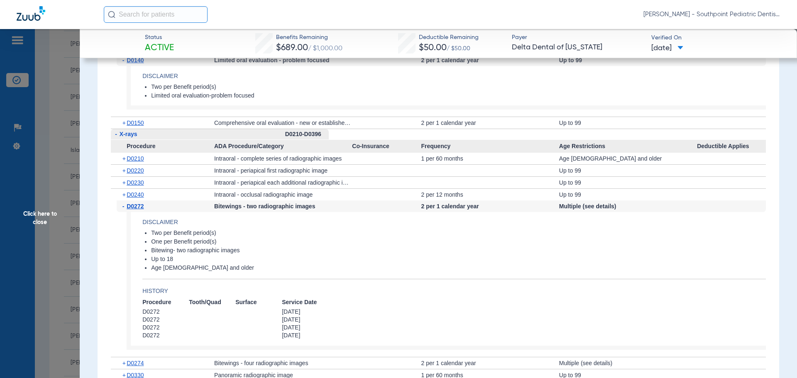
click at [161, 205] on div "- D0272" at bounding box center [166, 206] width 98 height 12
click at [142, 204] on span "D0272" at bounding box center [135, 206] width 17 height 7
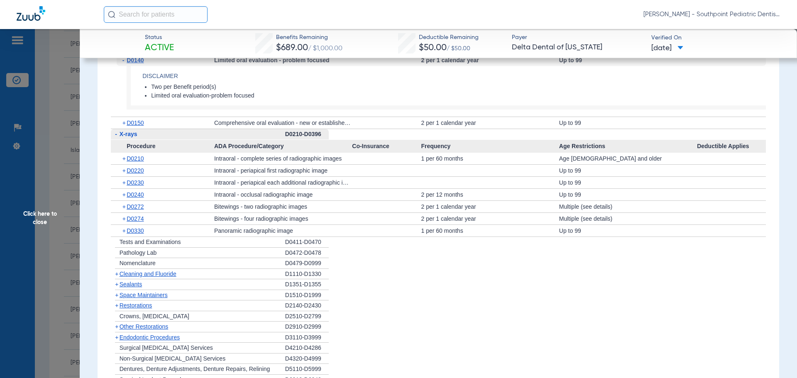
click at [164, 217] on div "+ D0274" at bounding box center [166, 219] width 98 height 12
click at [135, 218] on span "D0274" at bounding box center [135, 218] width 17 height 7
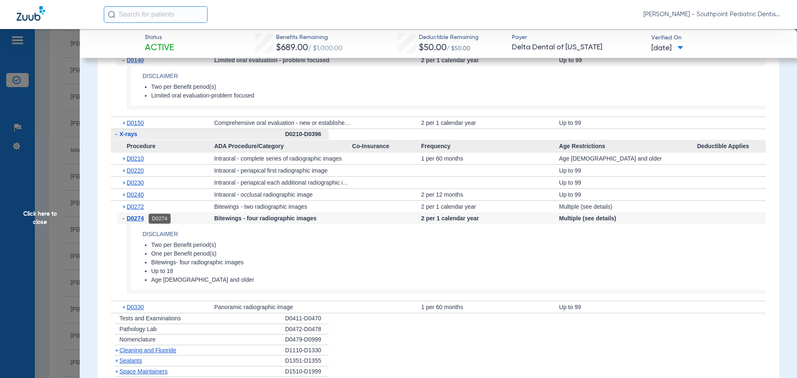
click at [144, 218] on span "D0274" at bounding box center [135, 218] width 17 height 7
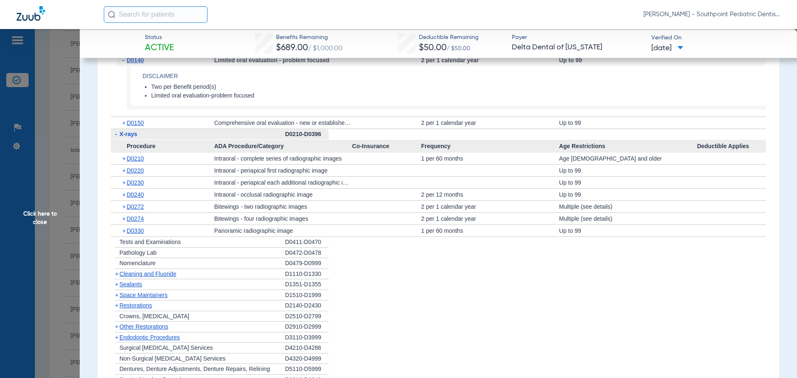
click at [161, 275] on span "Cleaning and Fluoride" at bounding box center [148, 274] width 57 height 7
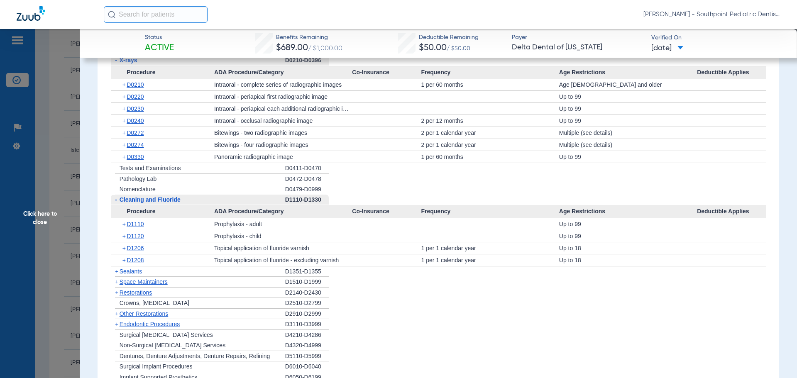
scroll to position [788, 0]
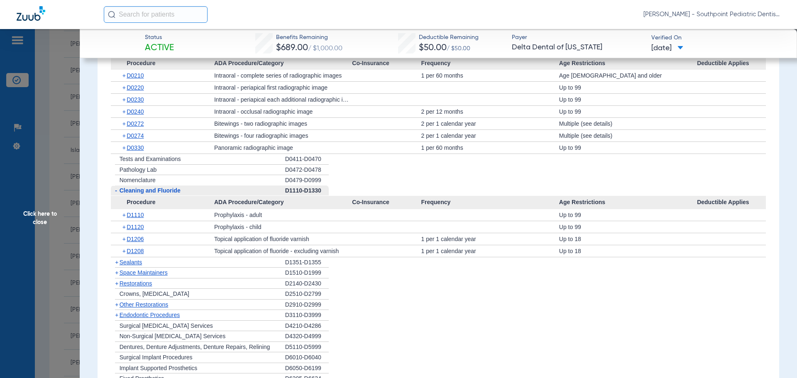
click at [161, 281] on div "+ Restorations" at bounding box center [198, 283] width 174 height 11
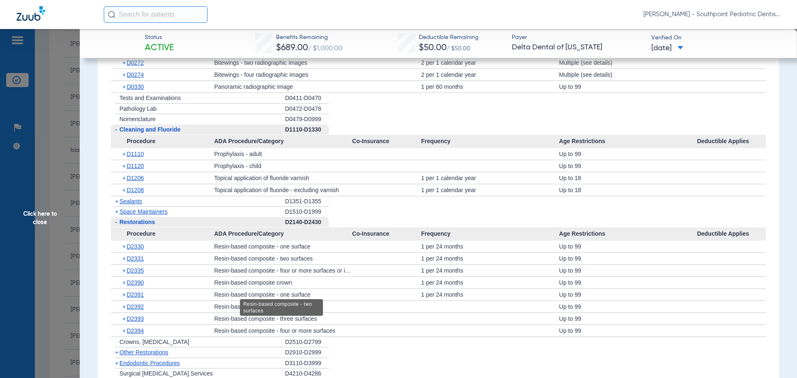
scroll to position [871, 0]
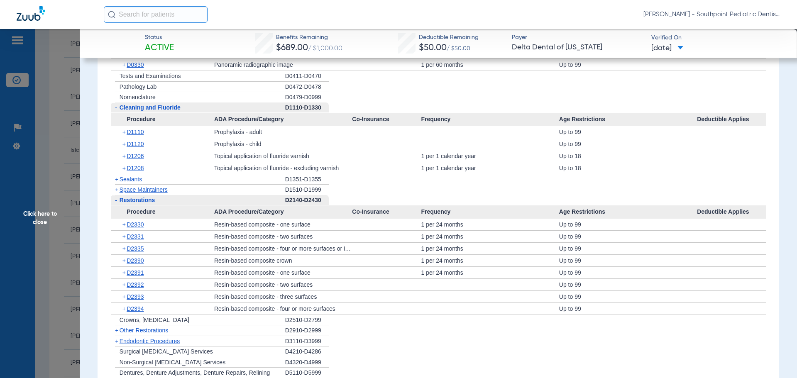
click at [178, 202] on div "- Restorations" at bounding box center [198, 200] width 174 height 11
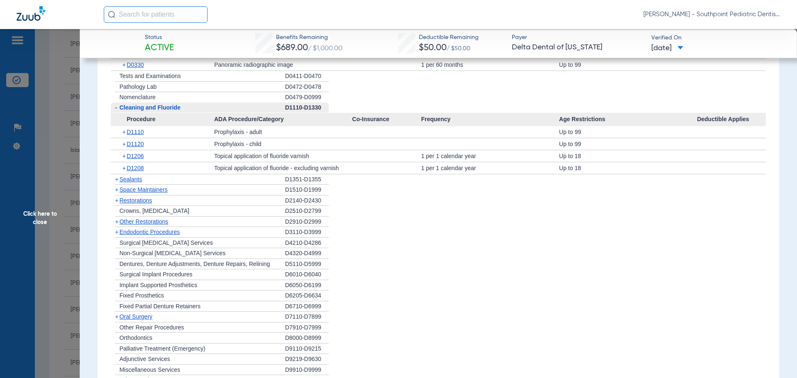
click at [177, 224] on div "+ Other Restorations" at bounding box center [198, 222] width 174 height 11
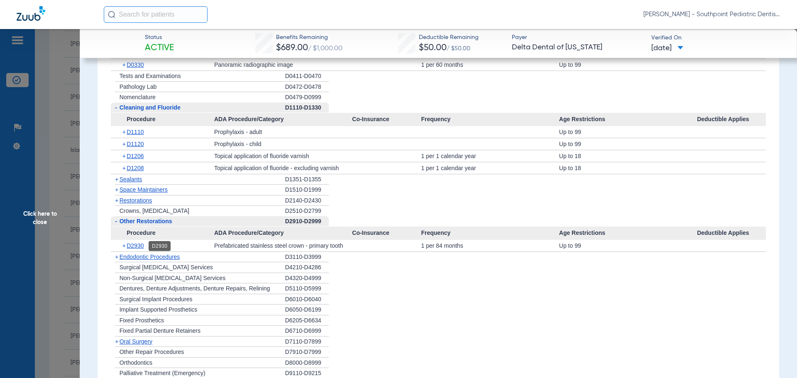
click at [135, 249] on span "D2930" at bounding box center [135, 245] width 17 height 7
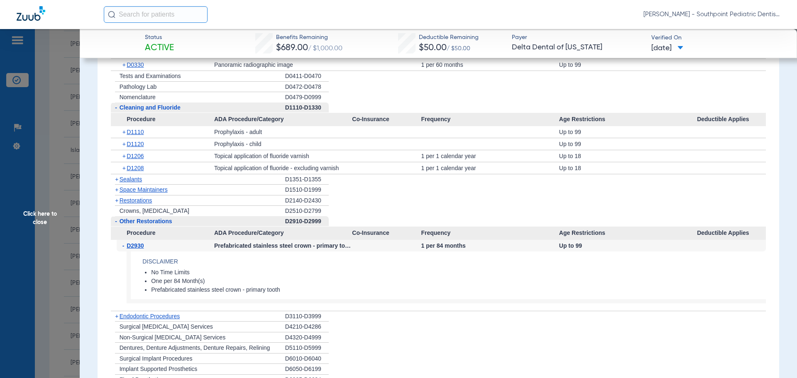
click at [200, 194] on div "+ Space Maintainers" at bounding box center [198, 190] width 174 height 11
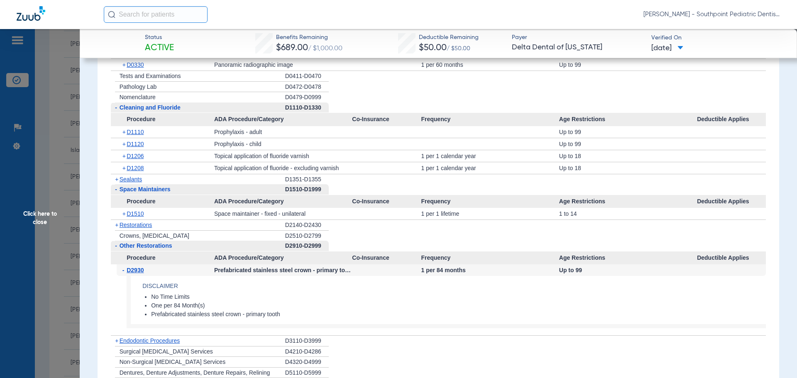
click at [74, 168] on span "Click here to close" at bounding box center [40, 218] width 80 height 378
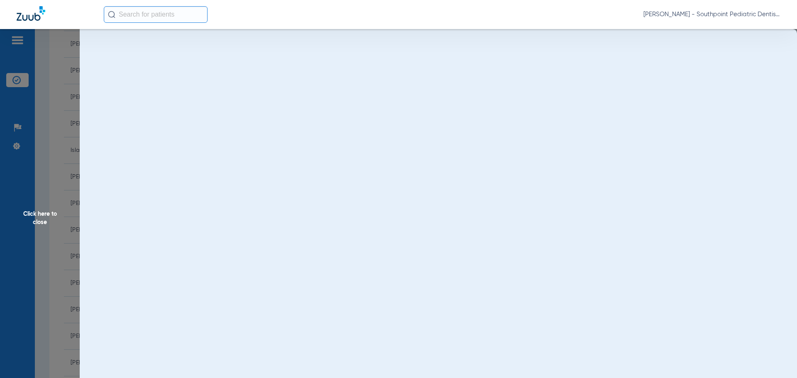
scroll to position [0, 0]
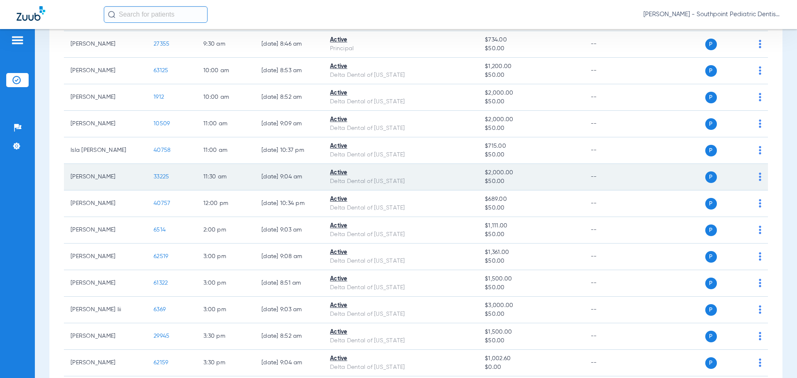
click at [163, 179] on span "33225" at bounding box center [161, 177] width 15 height 6
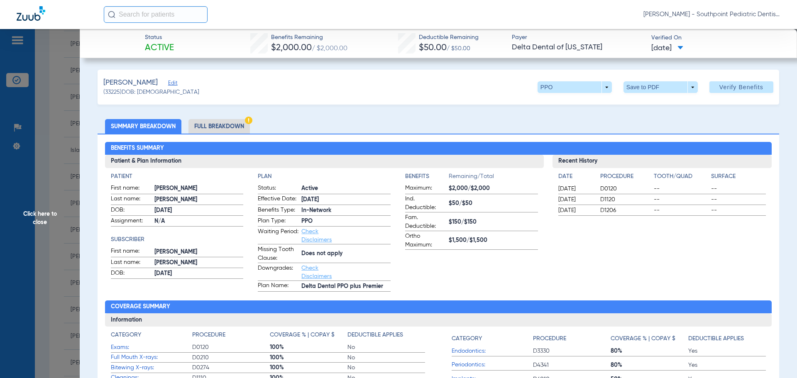
click at [69, 141] on span "Click here to close" at bounding box center [40, 218] width 80 height 378
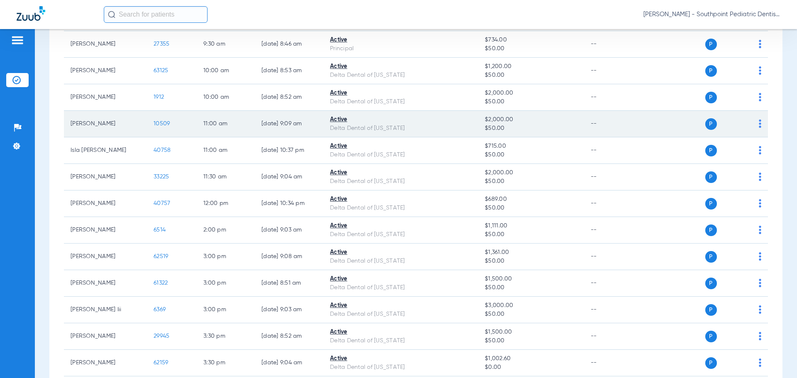
click at [164, 121] on span "10509" at bounding box center [162, 124] width 16 height 6
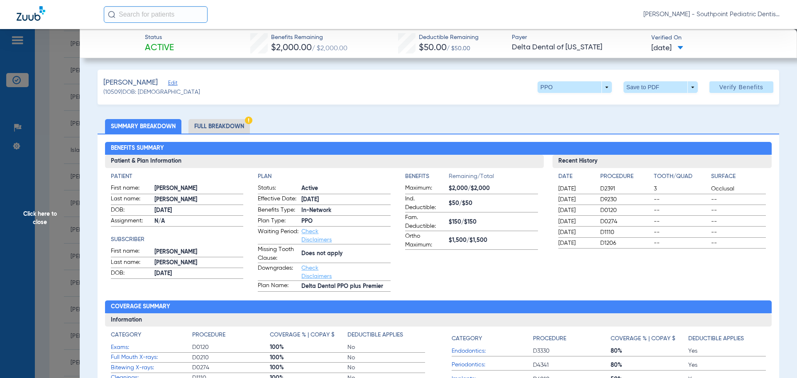
click at [196, 123] on li "Full Breakdown" at bounding box center [218, 126] width 61 height 15
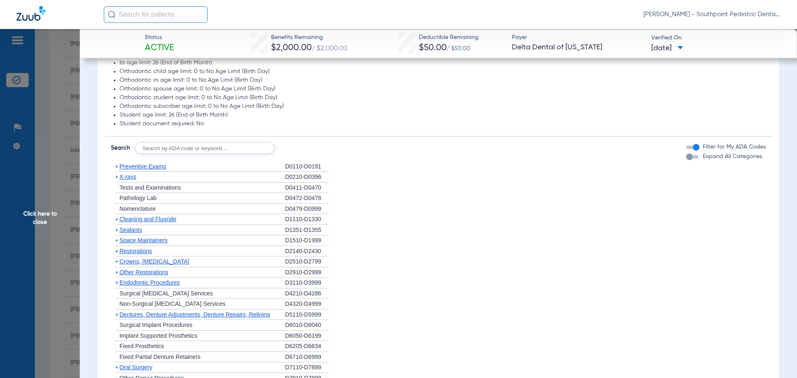
scroll to position [622, 0]
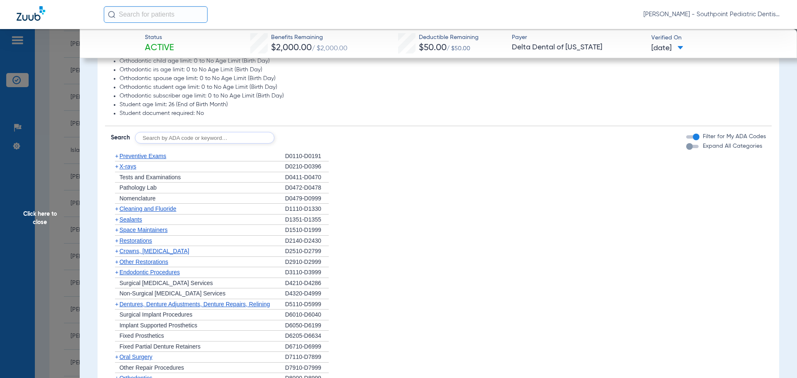
click at [201, 161] on div "+ Preventive Exams" at bounding box center [198, 156] width 174 height 11
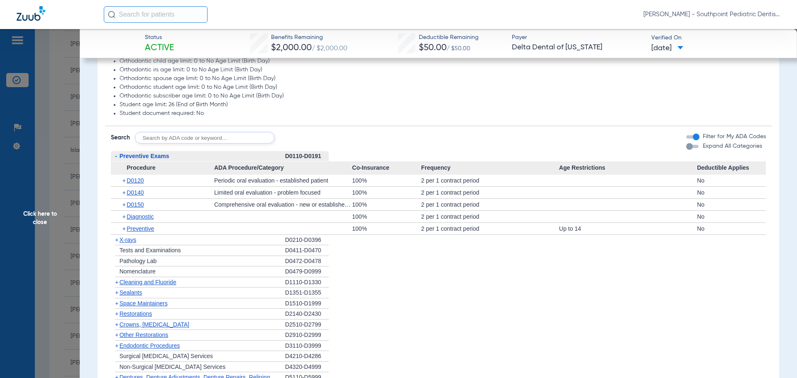
click at [166, 244] on div "+ X-rays" at bounding box center [198, 240] width 174 height 11
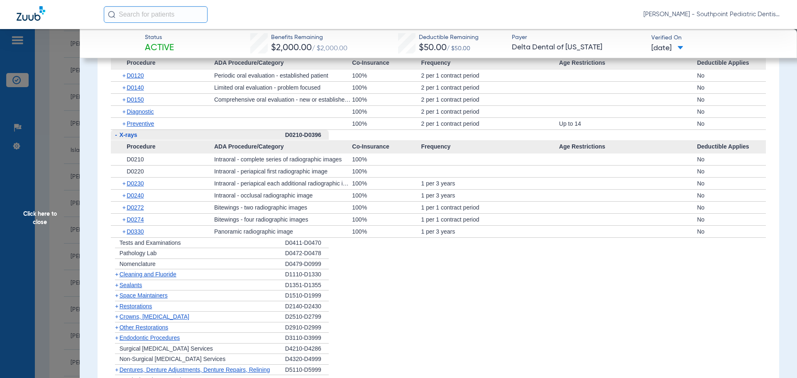
scroll to position [747, 0]
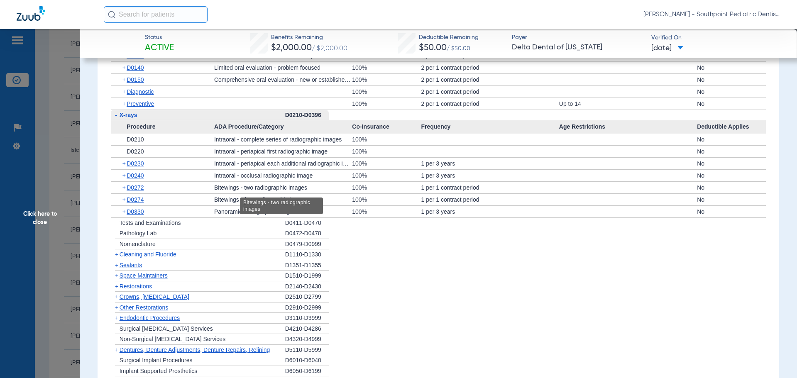
click at [358, 191] on div "100%" at bounding box center [386, 188] width 69 height 12
click at [195, 254] on div "+ Cleaning and Fluoride" at bounding box center [198, 254] width 174 height 11
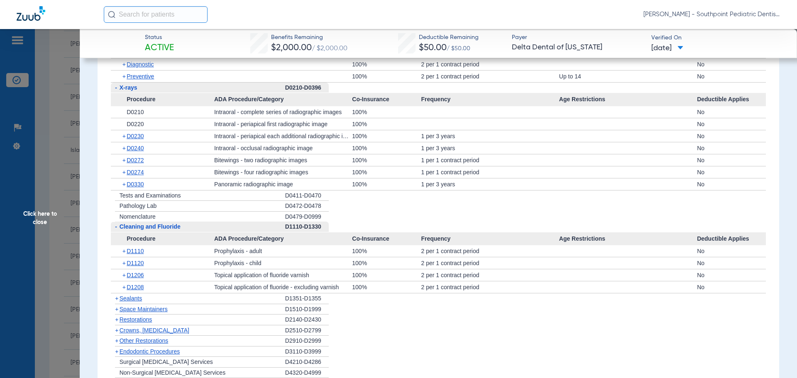
scroll to position [830, 0]
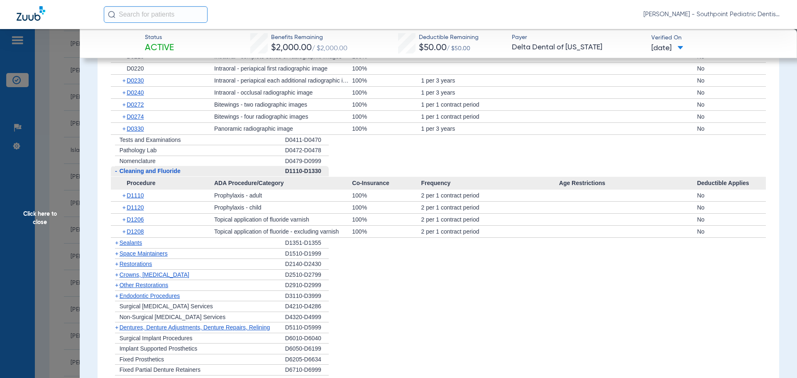
click at [195, 239] on div "+ Sealants" at bounding box center [198, 243] width 174 height 11
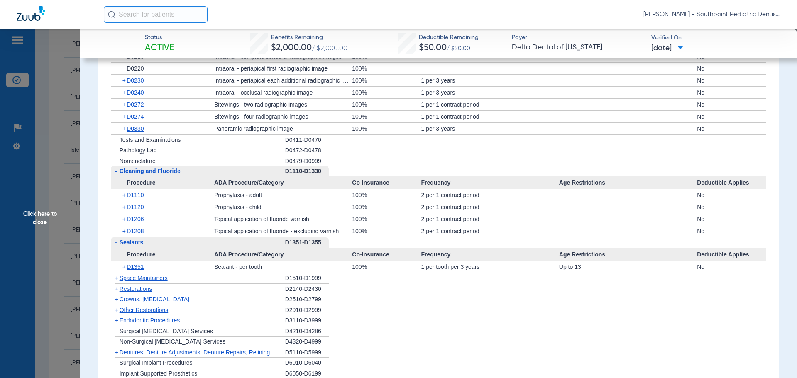
scroll to position [871, 0]
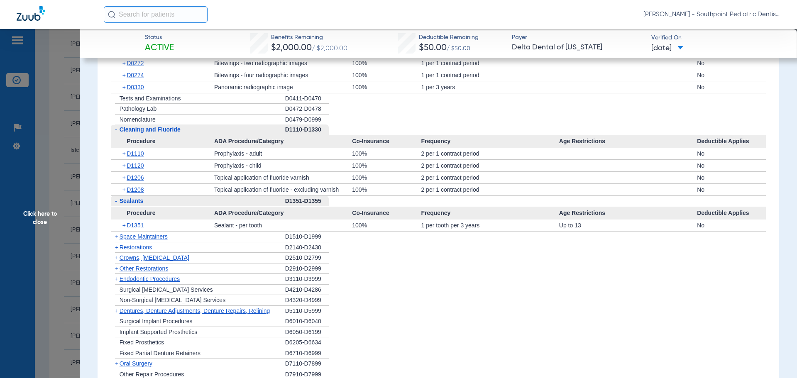
click at [212, 240] on div "+ Space Maintainers" at bounding box center [198, 237] width 174 height 11
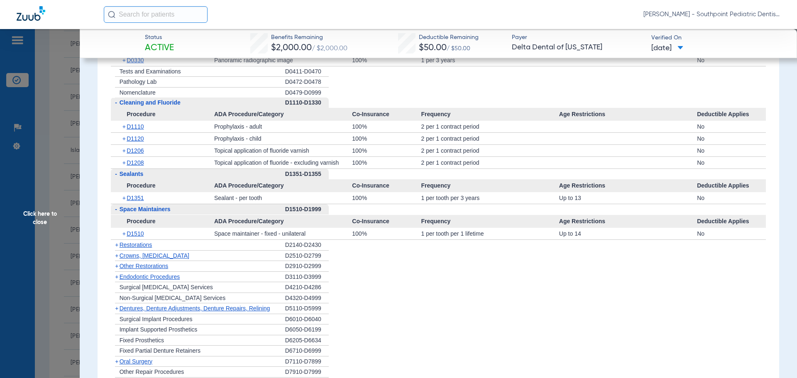
scroll to position [913, 0]
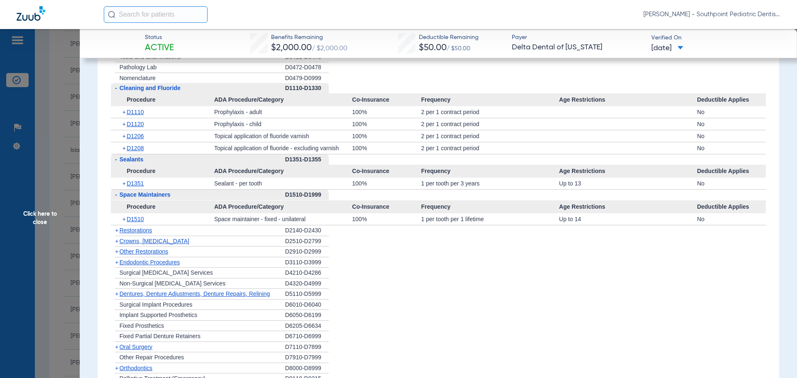
click at [224, 251] on div "+ Other Restorations" at bounding box center [198, 251] width 174 height 11
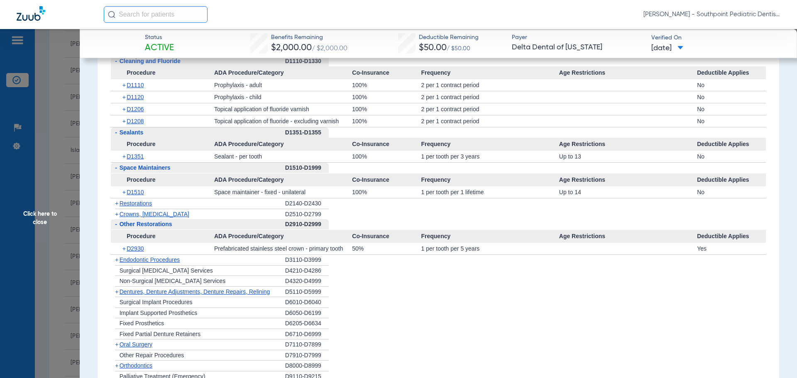
scroll to position [954, 0]
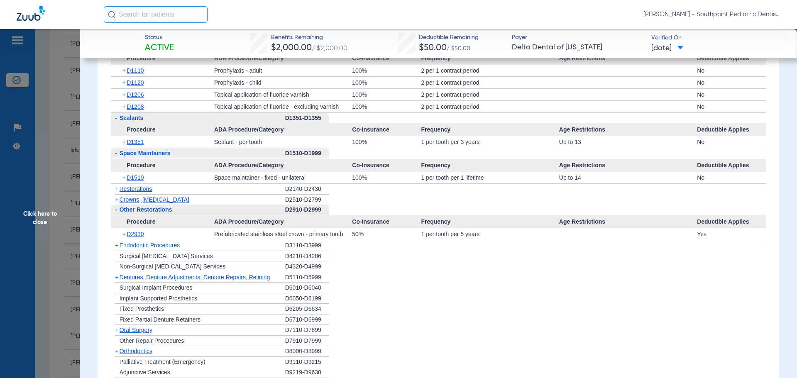
click at [190, 249] on div "+ Endodontic Procedures" at bounding box center [198, 245] width 174 height 11
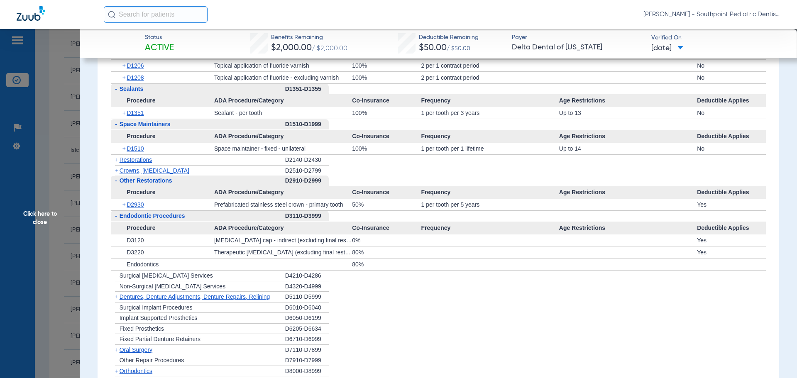
scroll to position [996, 0]
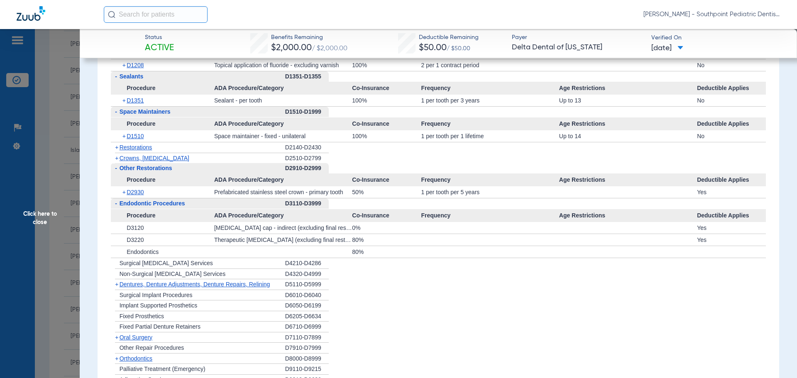
click at [171, 342] on div "+ [MEDICAL_DATA]" at bounding box center [198, 337] width 174 height 11
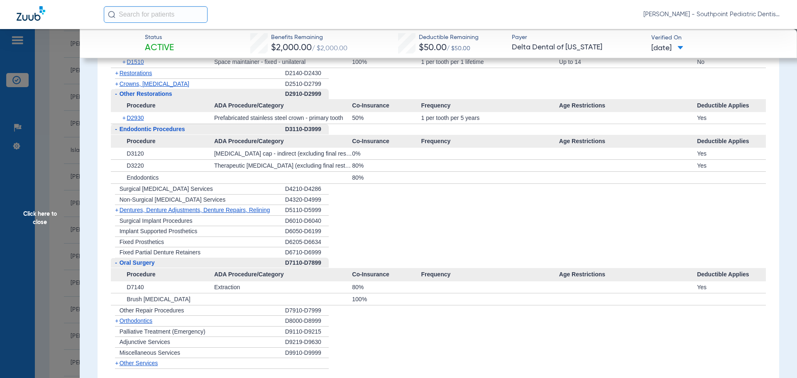
scroll to position [1079, 0]
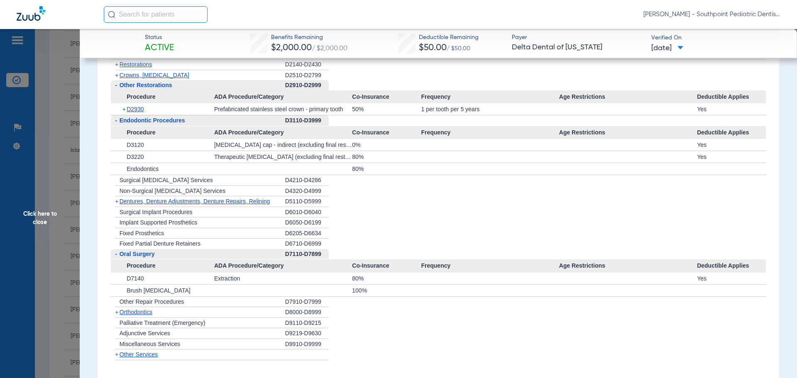
click at [41, 107] on span "Click here to close" at bounding box center [40, 218] width 80 height 378
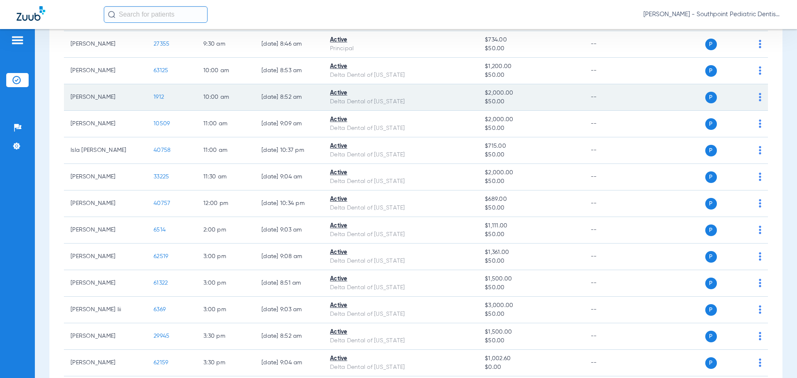
click at [163, 98] on span "1912" at bounding box center [159, 97] width 10 height 6
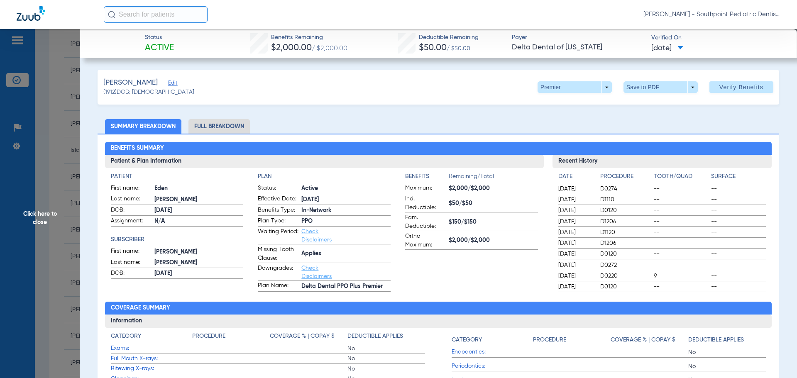
click at [240, 122] on li "Full Breakdown" at bounding box center [218, 126] width 61 height 15
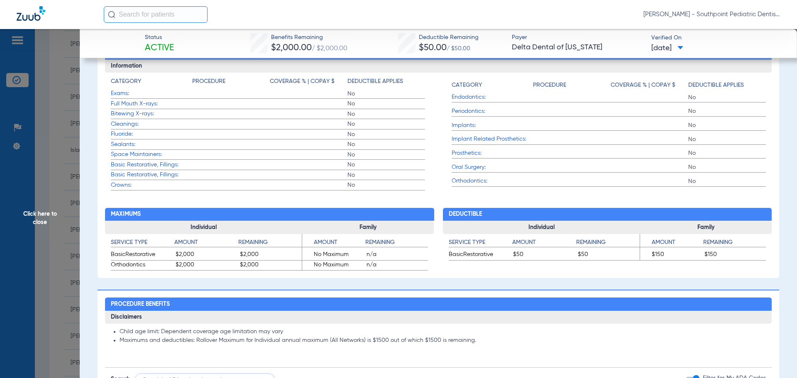
scroll to position [332, 0]
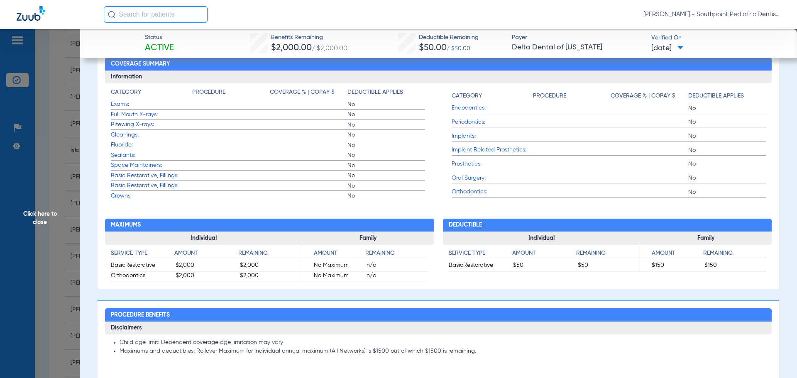
click at [66, 90] on span "Click here to close" at bounding box center [40, 218] width 80 height 378
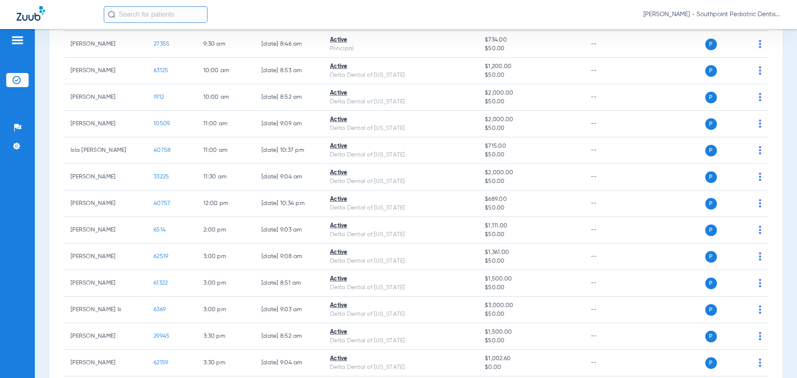
scroll to position [160, 0]
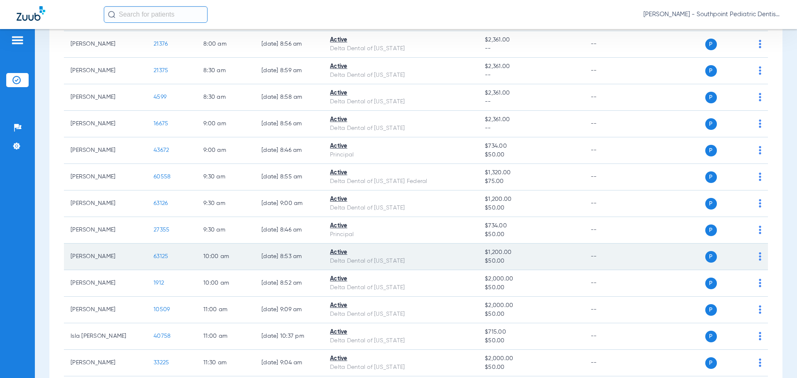
click at [163, 254] on span "63125" at bounding box center [161, 257] width 15 height 6
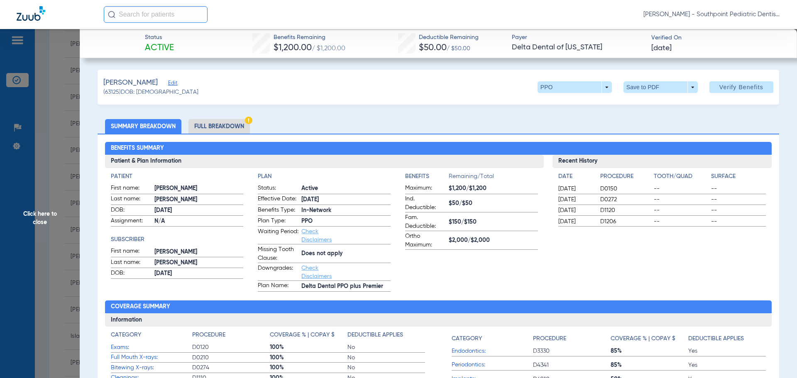
click at [71, 138] on span "Click here to close" at bounding box center [40, 218] width 80 height 378
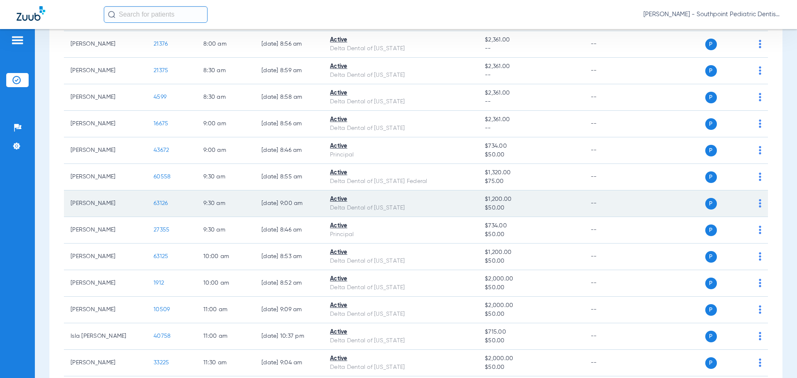
click at [165, 201] on span "63126" at bounding box center [161, 203] width 14 height 6
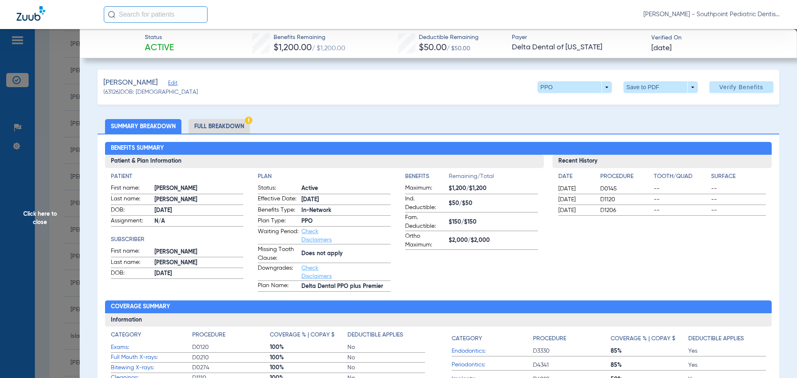
click at [54, 152] on span "Click here to close" at bounding box center [40, 218] width 80 height 378
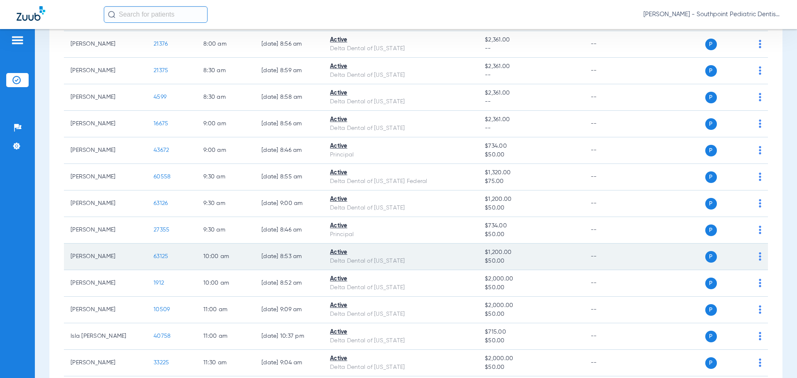
click at [166, 259] on span "63125" at bounding box center [161, 257] width 15 height 6
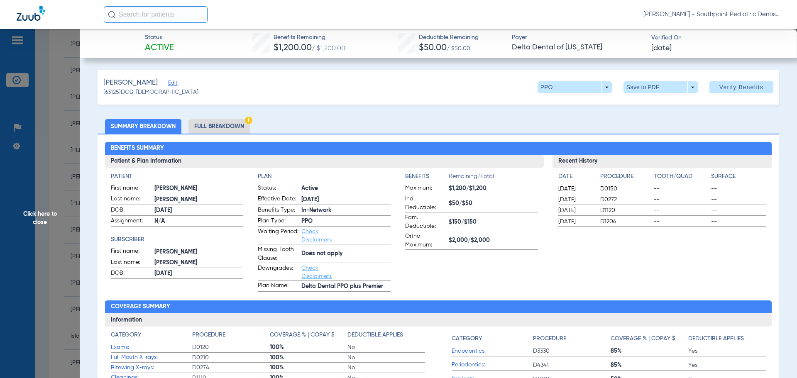
click at [217, 129] on li "Full Breakdown" at bounding box center [218, 126] width 61 height 15
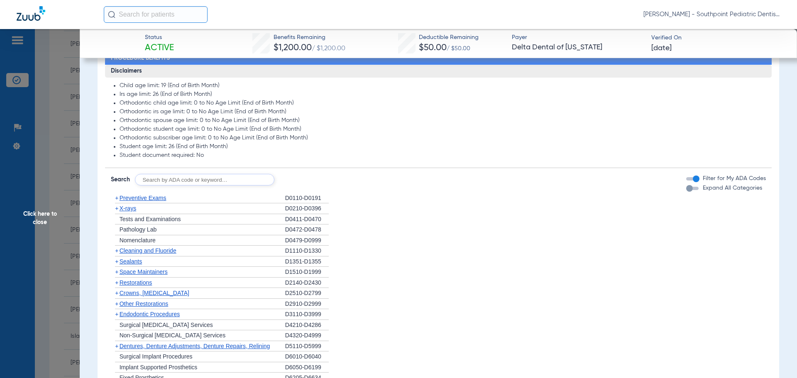
scroll to position [581, 0]
click at [234, 199] on div "+ Preventive Exams" at bounding box center [198, 198] width 174 height 11
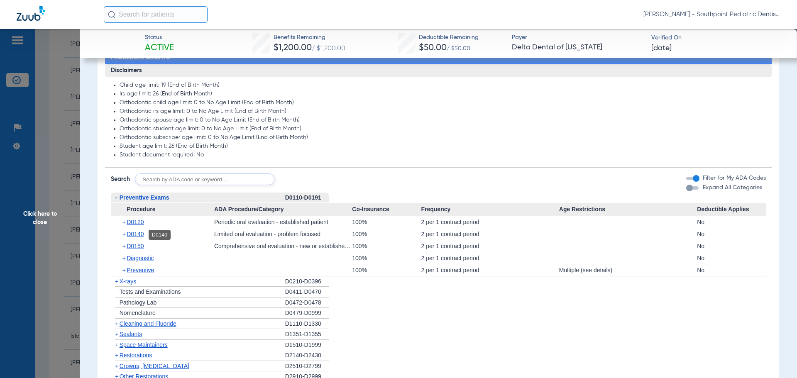
click at [132, 234] on span "D0140" at bounding box center [135, 234] width 17 height 7
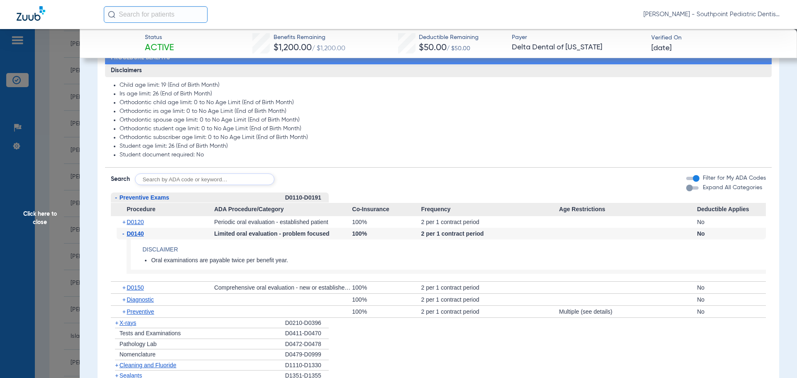
scroll to position [622, 0]
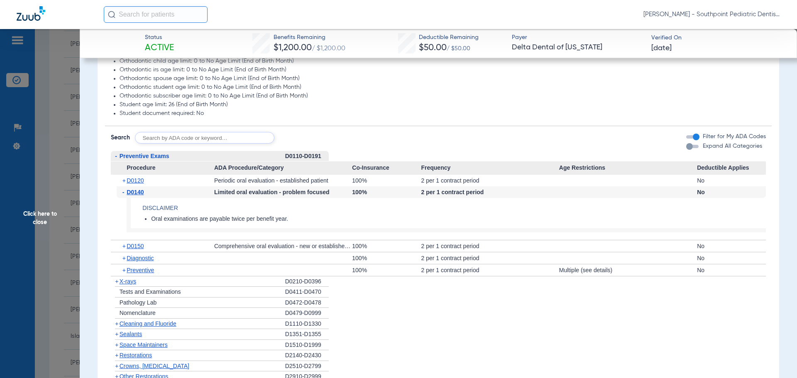
click at [142, 282] on div "+ X-rays" at bounding box center [198, 281] width 174 height 11
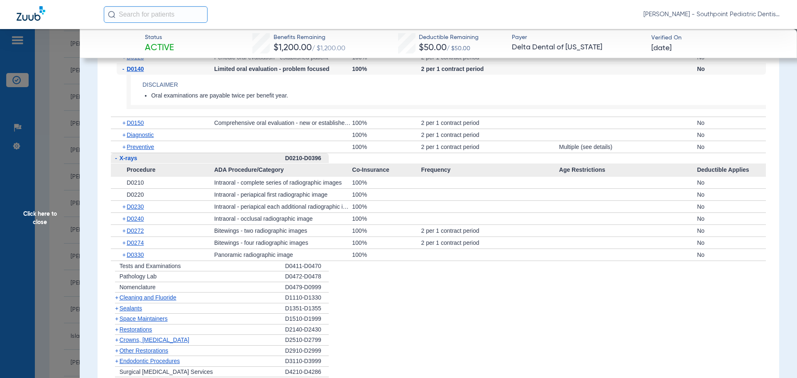
scroll to position [747, 0]
click at [168, 255] on div "+ D0330" at bounding box center [166, 253] width 98 height 12
click at [144, 252] on span "D0330" at bounding box center [135, 253] width 17 height 7
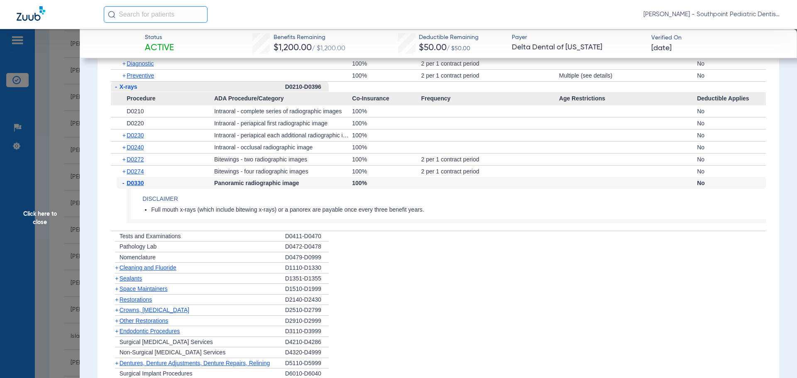
scroll to position [830, 0]
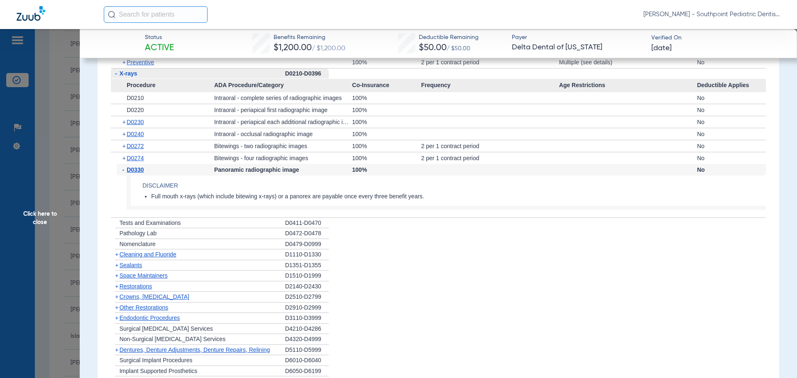
click at [163, 255] on span "Cleaning and Fluoride" at bounding box center [148, 254] width 57 height 7
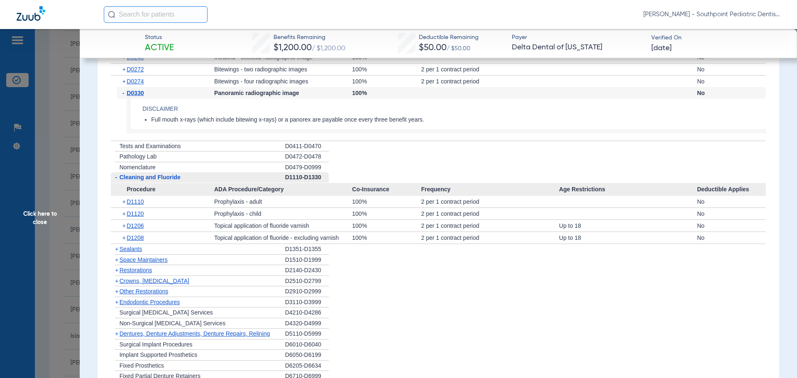
scroll to position [913, 0]
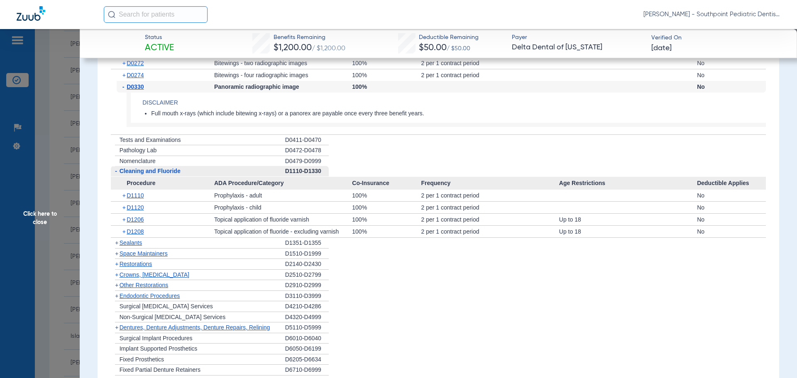
click at [190, 246] on div "+ Sealants" at bounding box center [198, 243] width 174 height 11
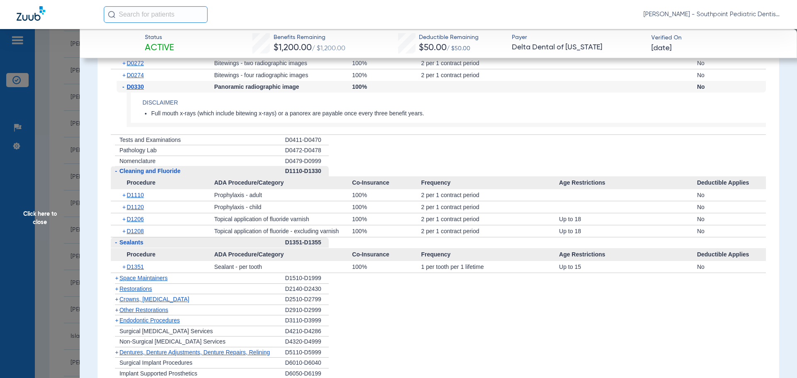
scroll to position [954, 0]
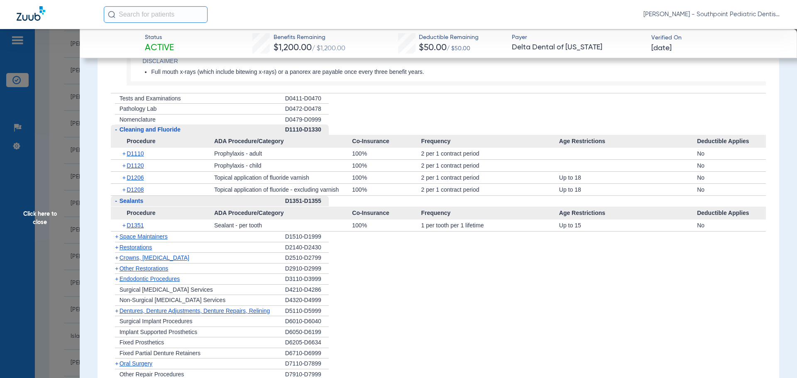
click at [189, 239] on div "+ Space Maintainers" at bounding box center [198, 237] width 174 height 11
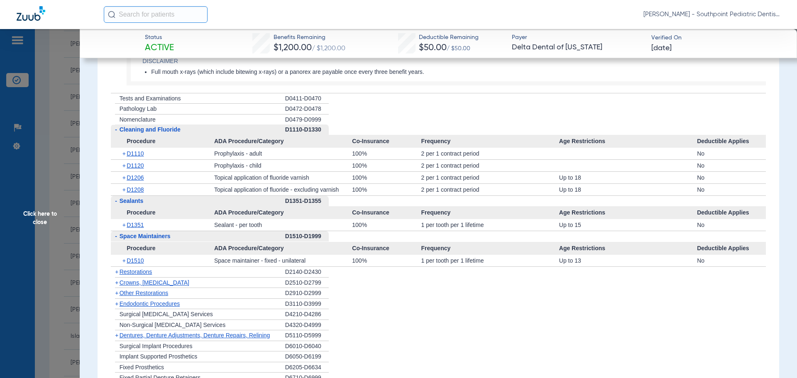
scroll to position [996, 0]
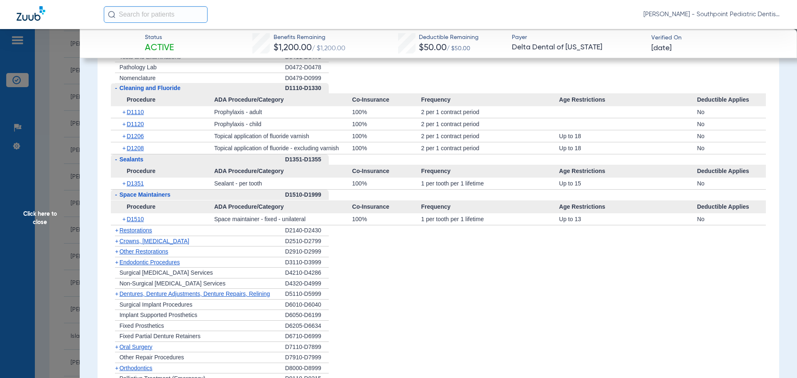
click at [197, 234] on div "+ Restorations" at bounding box center [198, 230] width 174 height 11
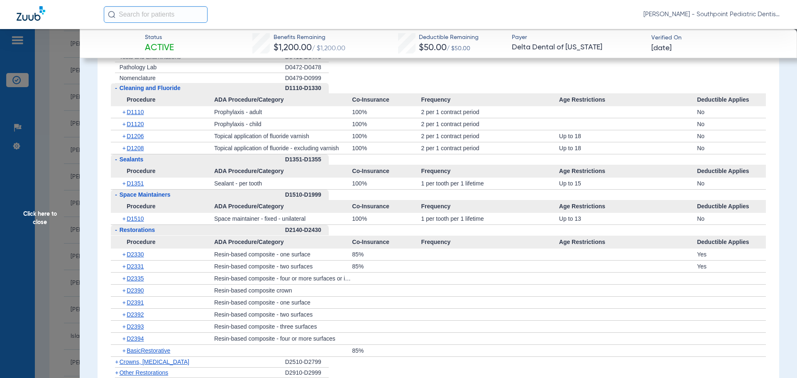
click at [197, 234] on div "- Restorations" at bounding box center [198, 230] width 174 height 11
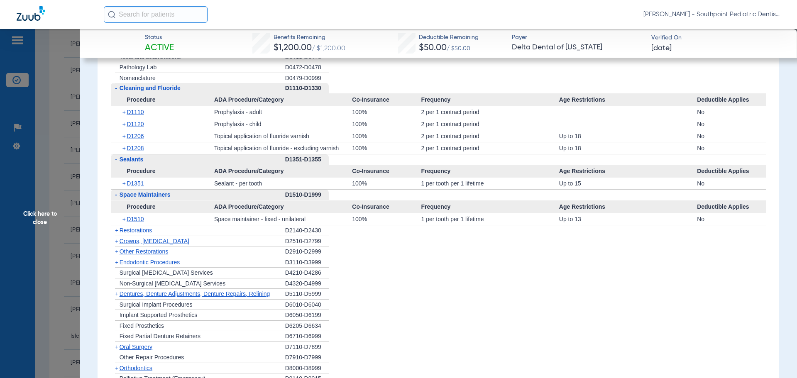
click at [193, 249] on div "+ Other Restorations" at bounding box center [198, 251] width 174 height 11
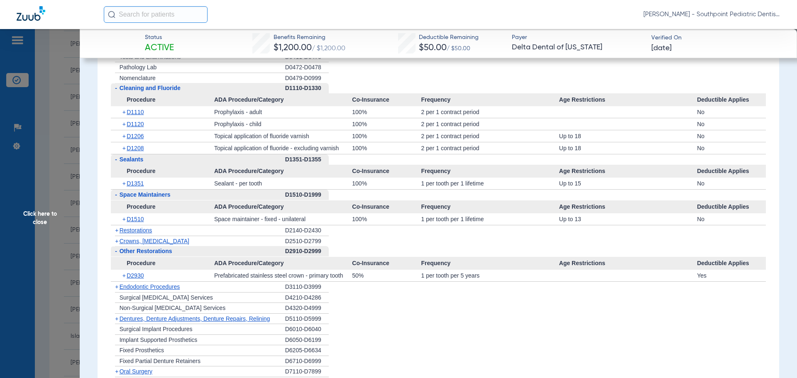
click at [194, 245] on div "+ Crowns, [MEDICAL_DATA]" at bounding box center [198, 241] width 174 height 10
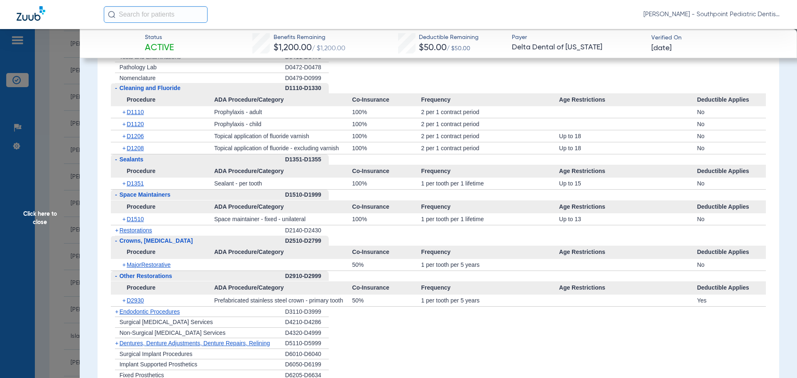
click at [194, 245] on div "- Crowns, [MEDICAL_DATA]" at bounding box center [198, 241] width 174 height 10
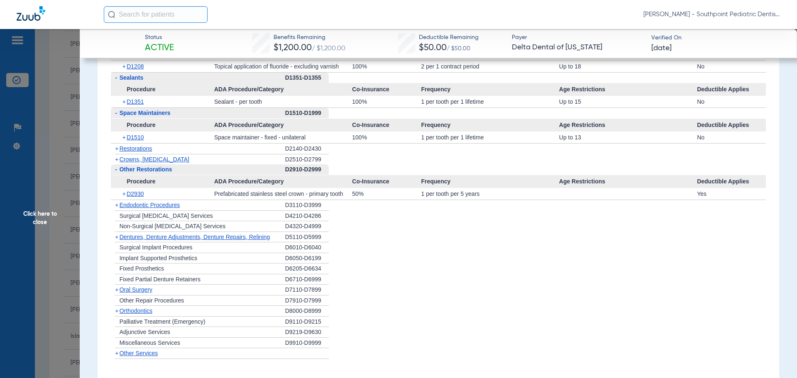
scroll to position [1079, 0]
click at [190, 207] on div "+ Endodontic Procedures" at bounding box center [198, 204] width 174 height 11
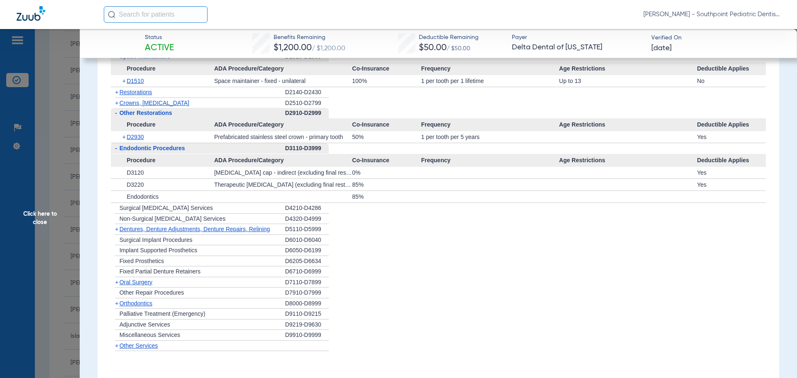
scroll to position [1162, 0]
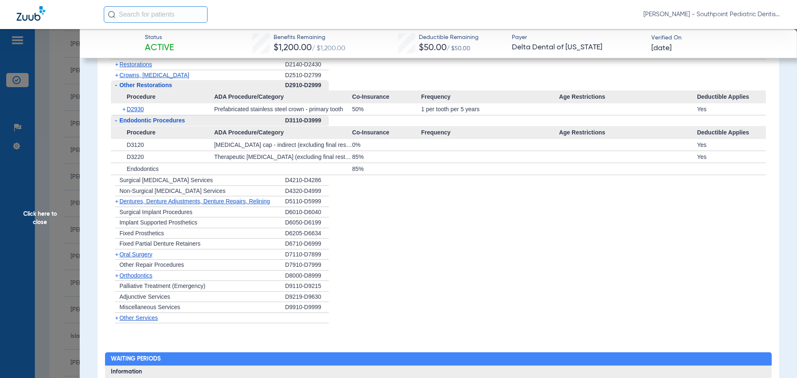
click at [171, 259] on div "+ [MEDICAL_DATA]" at bounding box center [198, 254] width 174 height 11
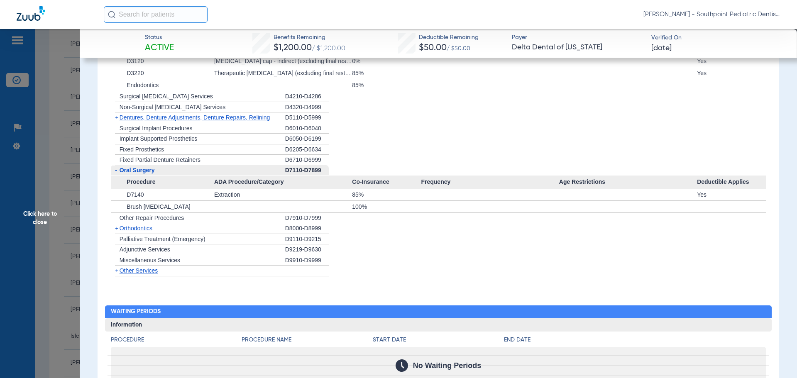
scroll to position [1286, 0]
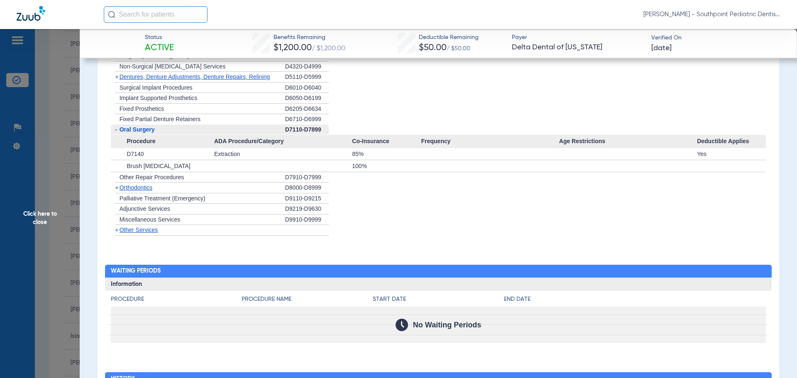
click at [48, 147] on span "Click here to close" at bounding box center [40, 218] width 80 height 378
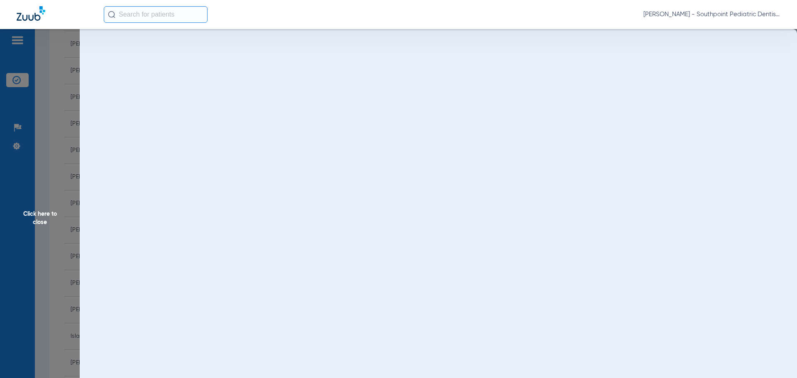
scroll to position [0, 0]
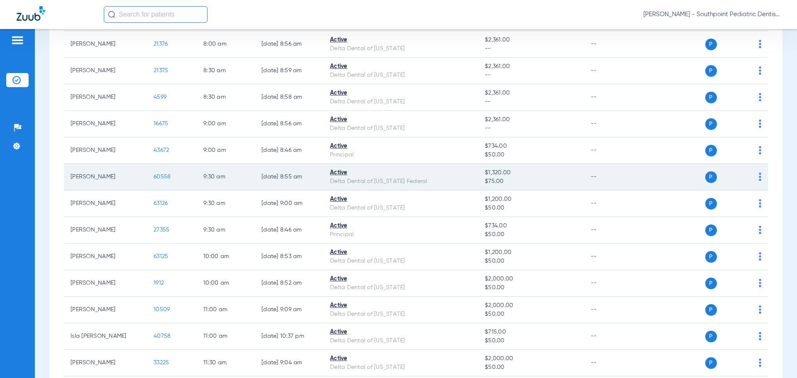
click at [157, 176] on span "60558" at bounding box center [162, 177] width 17 height 6
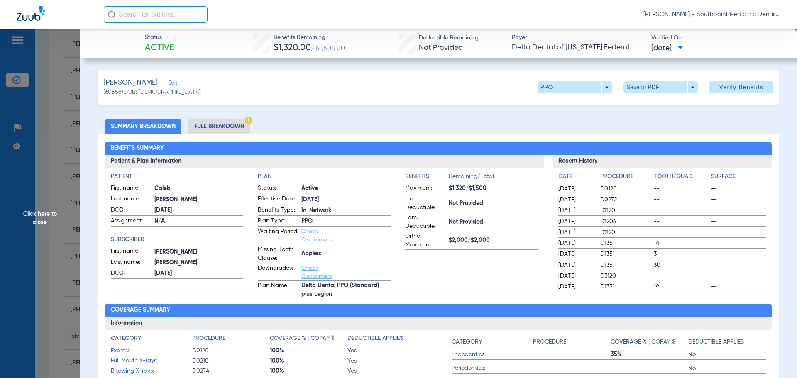
click at [220, 132] on li "Full Breakdown" at bounding box center [218, 126] width 61 height 15
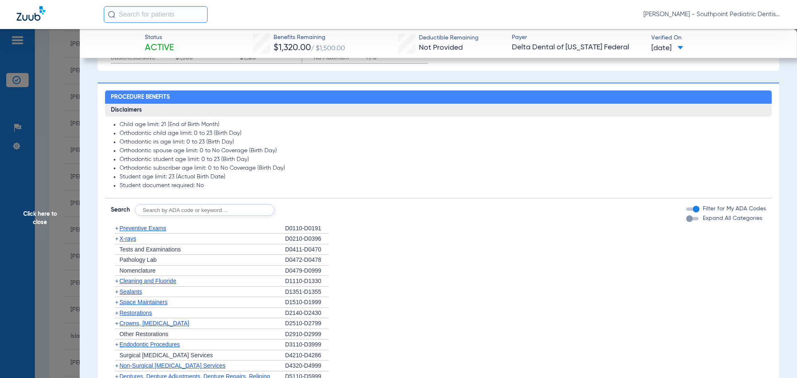
scroll to position [581, 0]
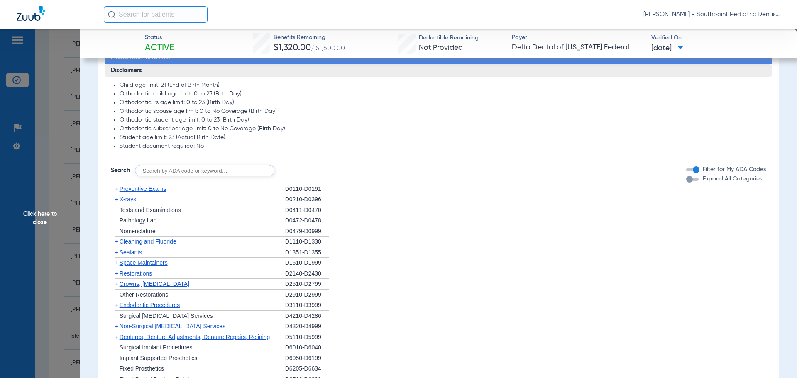
click at [168, 189] on div "+ Preventive Exams" at bounding box center [198, 189] width 174 height 11
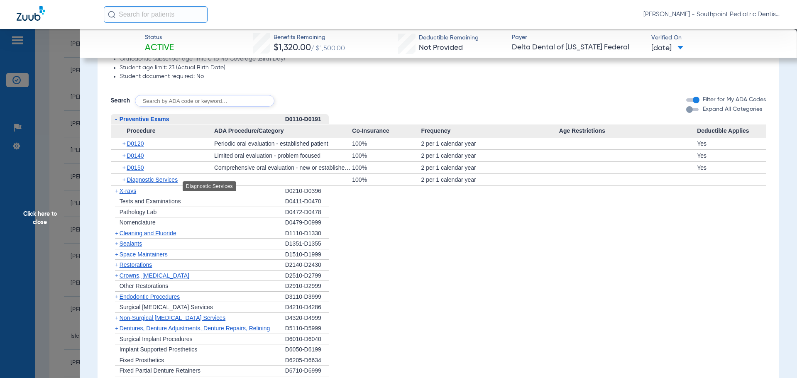
scroll to position [664, 0]
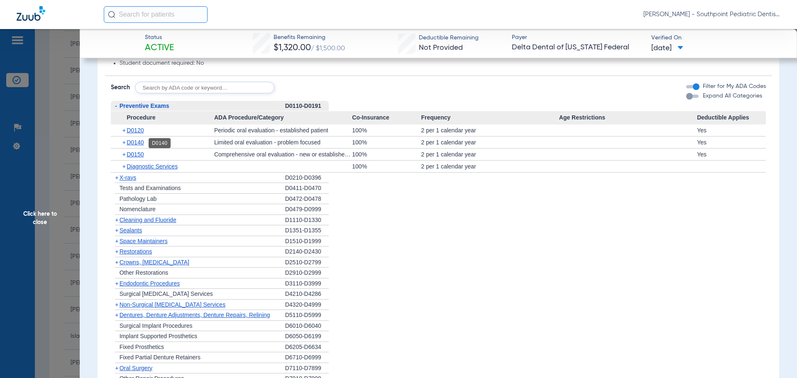
click at [130, 139] on span "D0140" at bounding box center [135, 142] width 17 height 7
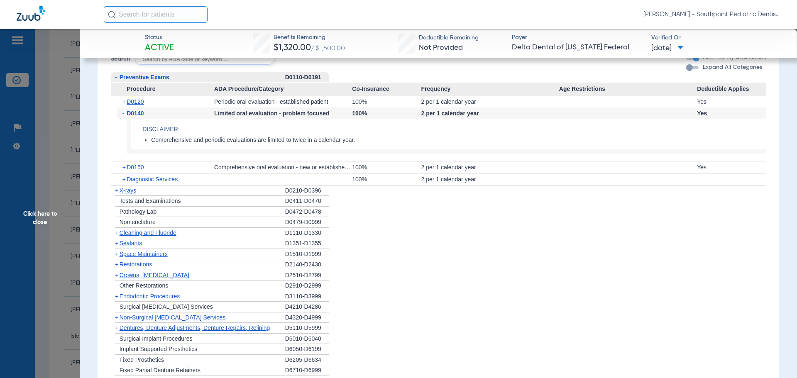
scroll to position [705, 0]
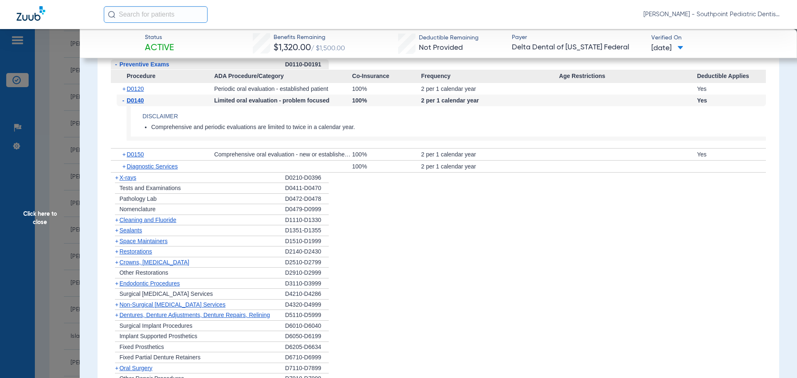
click at [154, 183] on div "+ X-rays" at bounding box center [198, 178] width 174 height 11
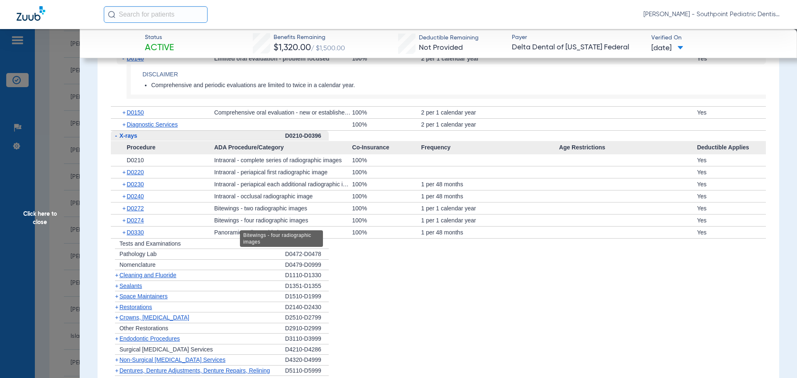
scroll to position [788, 0]
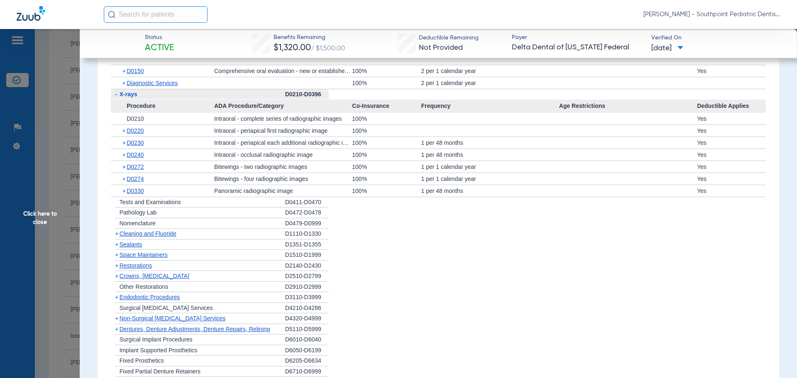
click at [212, 232] on div "+ Cleaning and Fluoride" at bounding box center [198, 234] width 174 height 11
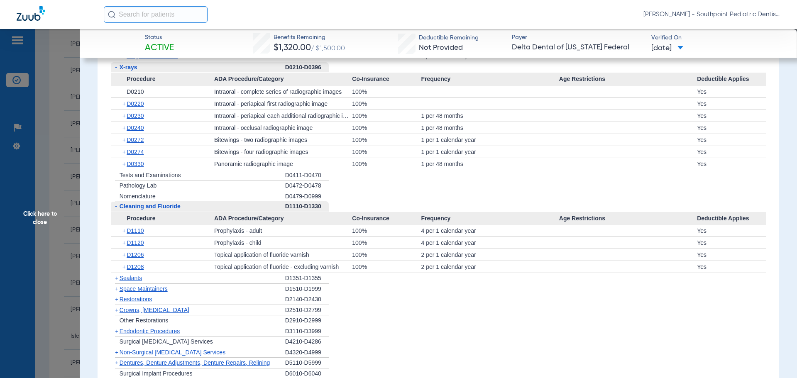
scroll to position [830, 0]
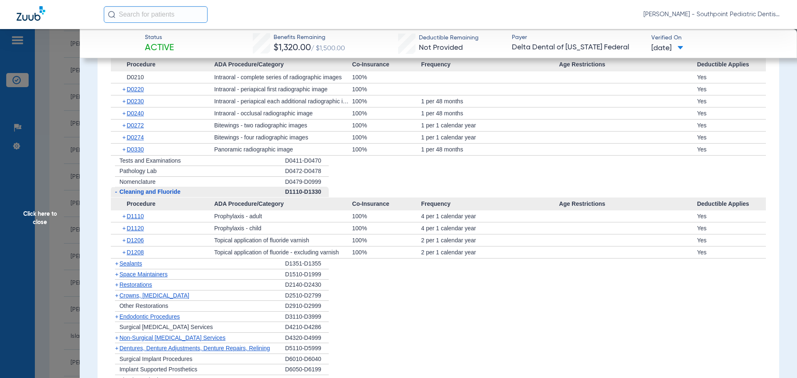
click at [183, 272] on div "+ Space Maintainers" at bounding box center [198, 274] width 174 height 11
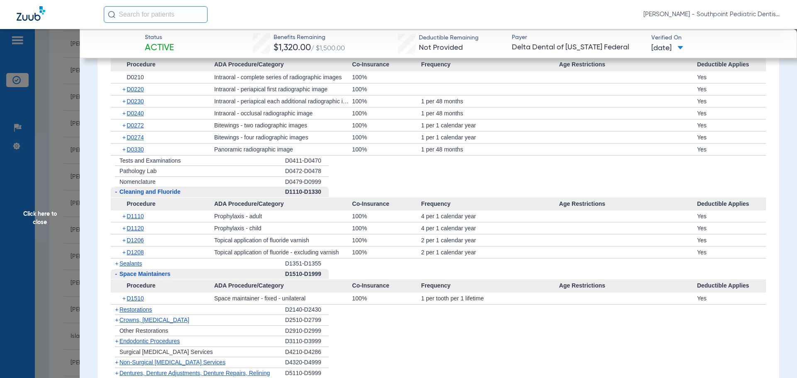
click at [179, 267] on div "+ Sealants" at bounding box center [198, 264] width 174 height 10
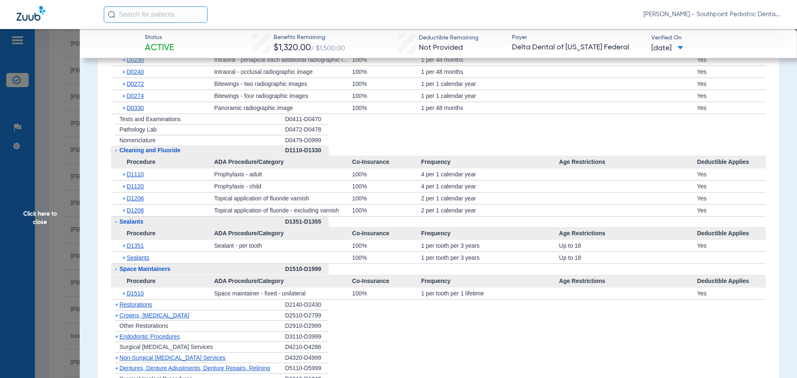
scroll to position [913, 0]
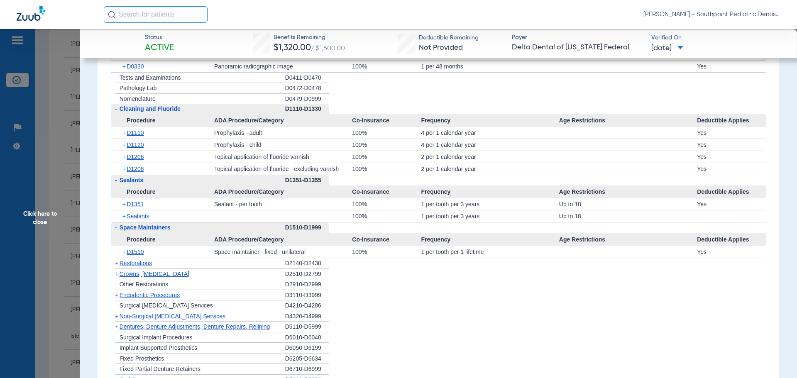
click at [183, 295] on div "+ Endodontic Procedures" at bounding box center [198, 295] width 174 height 11
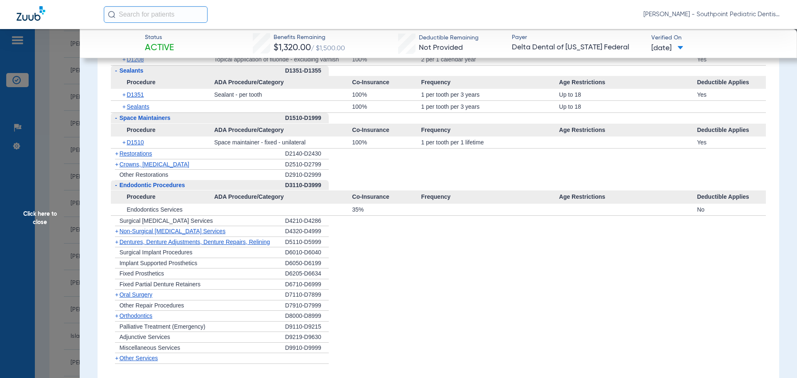
scroll to position [1037, 0]
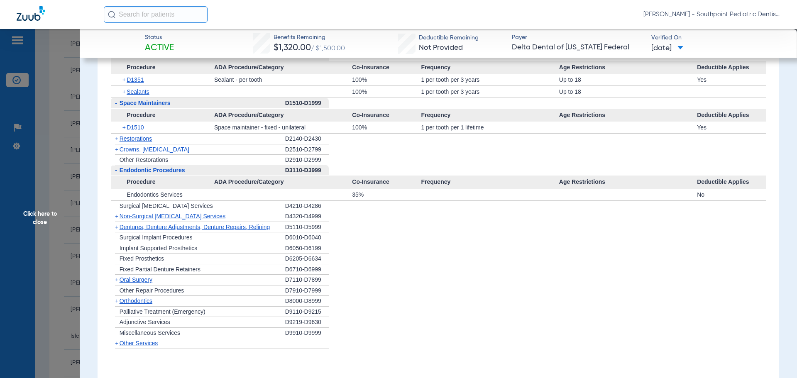
click at [175, 284] on div "+ [MEDICAL_DATA]" at bounding box center [198, 280] width 174 height 11
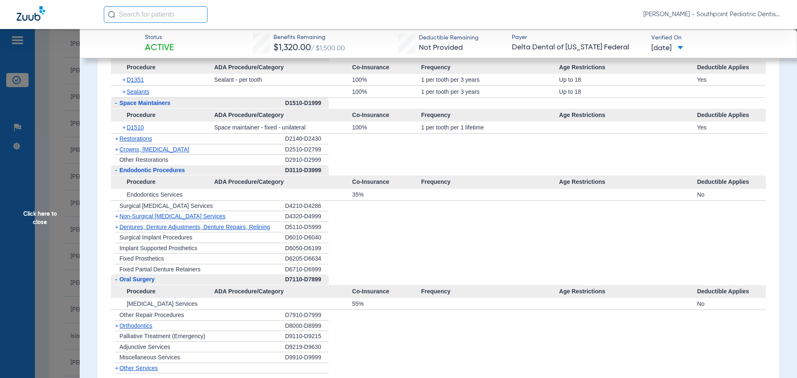
click at [188, 157] on div "+ Other Restorations" at bounding box center [198, 160] width 174 height 10
click at [73, 124] on span "Click here to close" at bounding box center [40, 218] width 80 height 378
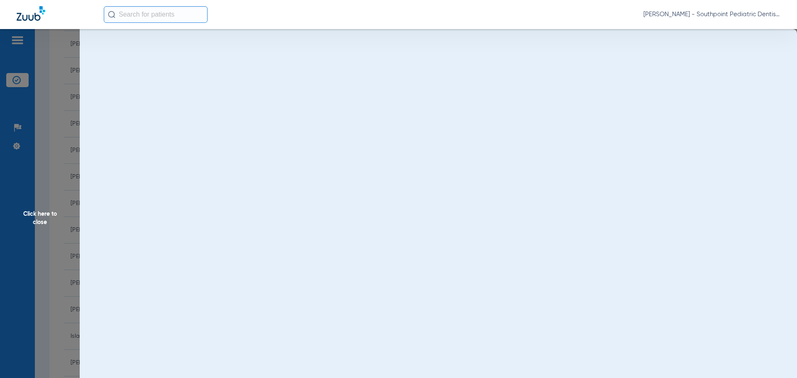
scroll to position [0, 0]
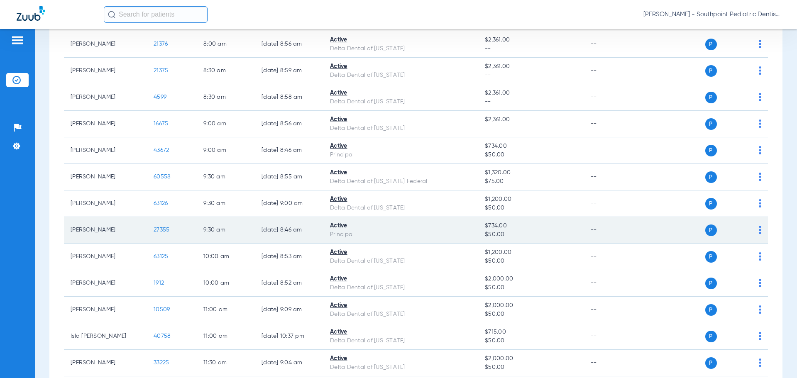
click at [69, 222] on td "[PERSON_NAME]" at bounding box center [105, 230] width 83 height 27
click at [66, 220] on td "[PERSON_NAME]" at bounding box center [105, 230] width 83 height 27
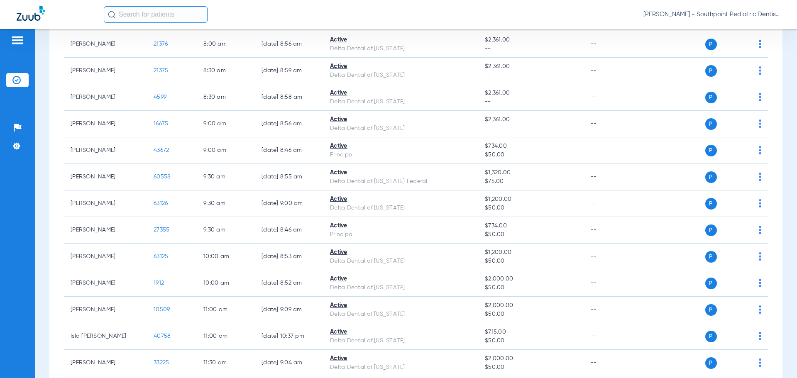
click at [51, 192] on div "[DATE] [DATE] [DATE] [DATE] [DATE] [DATE] [DATE] [DATE] [DATE] [DATE] [DATE] [D…" at bounding box center [415, 327] width 733 height 813
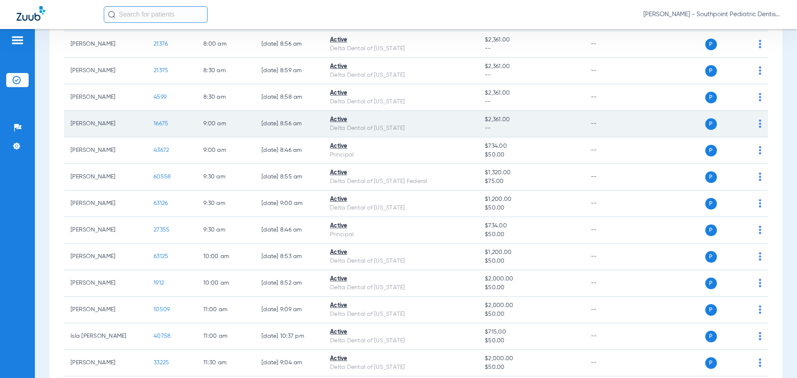
click at [157, 125] on span "16675" at bounding box center [161, 124] width 15 height 6
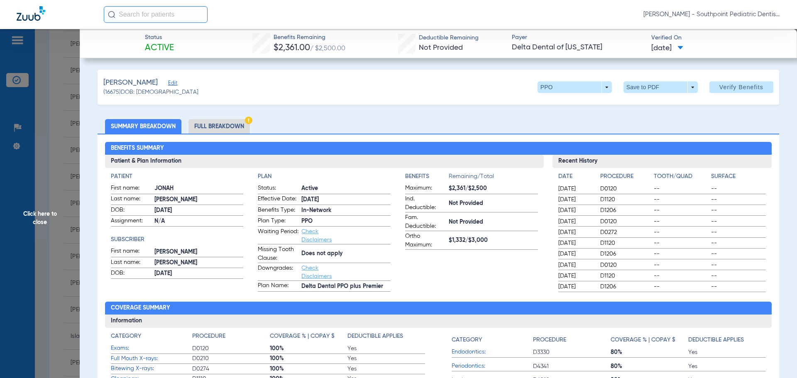
click at [209, 121] on li "Full Breakdown" at bounding box center [218, 126] width 61 height 15
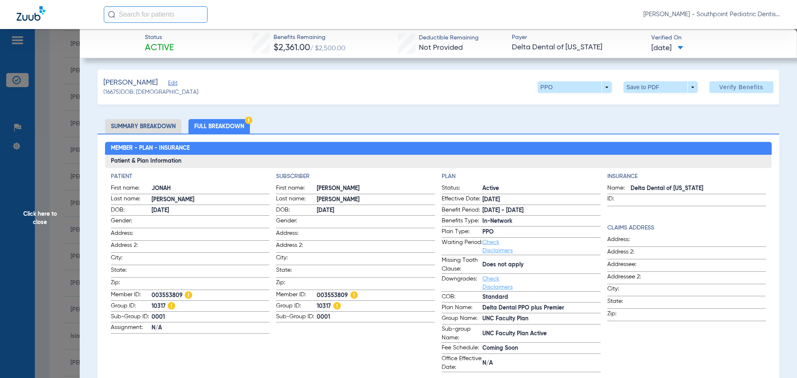
click at [74, 129] on span "Click here to close" at bounding box center [40, 218] width 80 height 378
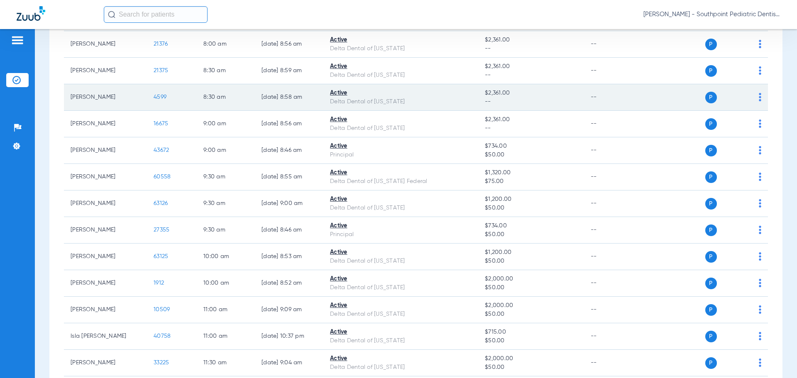
click at [163, 101] on td "4599" at bounding box center [172, 97] width 50 height 27
click at [167, 92] on td "4599" at bounding box center [172, 97] width 50 height 27
click at [163, 95] on span "4599" at bounding box center [160, 97] width 13 height 6
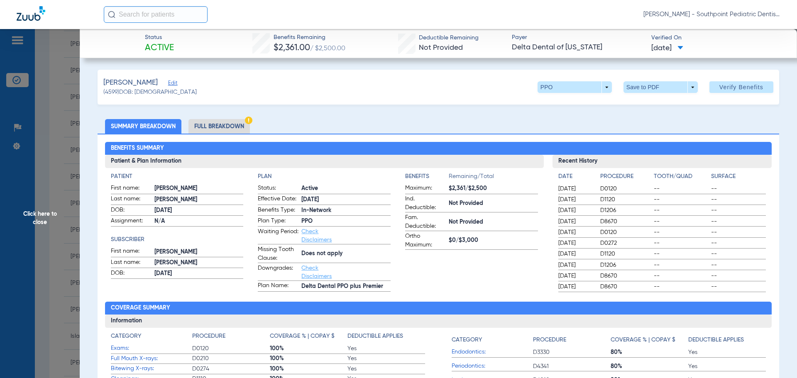
click at [52, 105] on span "Click here to close" at bounding box center [40, 218] width 80 height 378
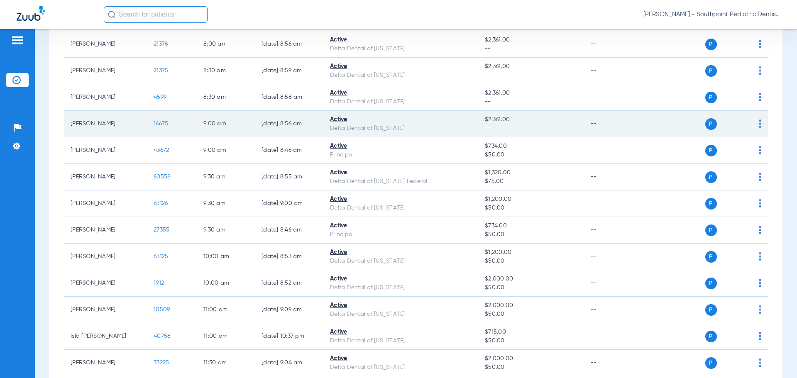
click at [163, 122] on span "16675" at bounding box center [161, 124] width 15 height 6
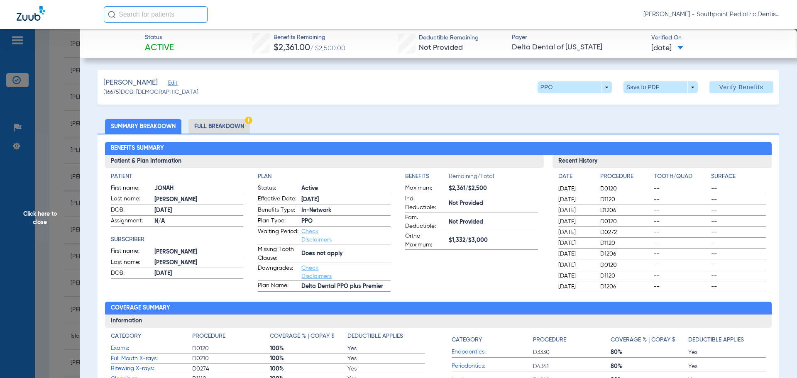
click at [237, 122] on li "Full Breakdown" at bounding box center [218, 126] width 61 height 15
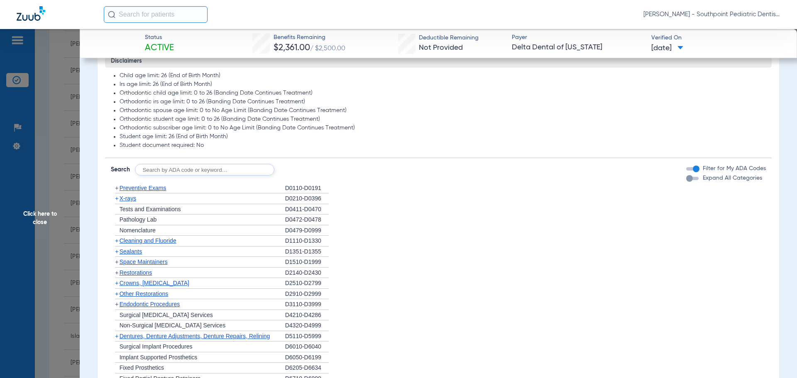
scroll to position [622, 0]
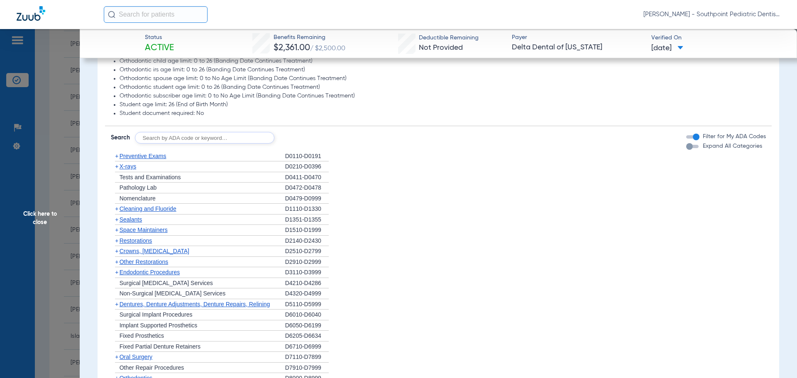
click at [207, 159] on div "+ Preventive Exams" at bounding box center [198, 156] width 174 height 11
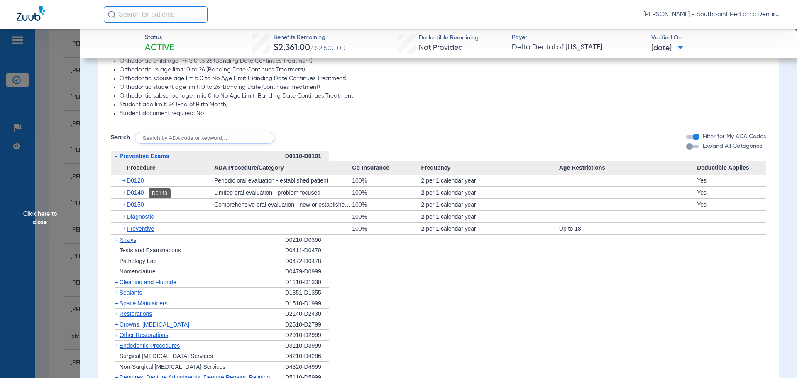
click at [137, 194] on span "D0140" at bounding box center [135, 192] width 17 height 7
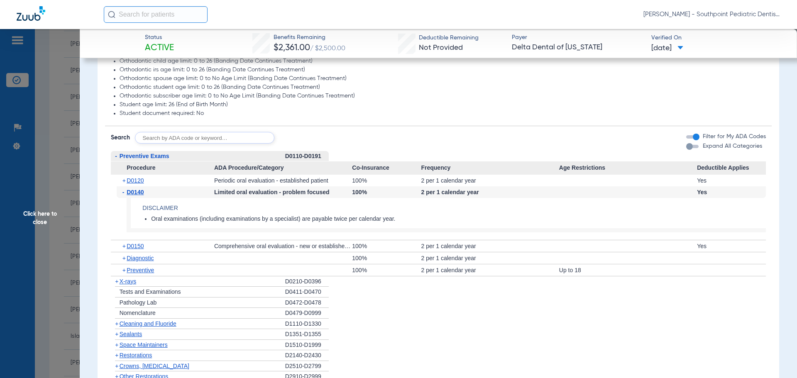
click at [130, 287] on div "+ X-rays" at bounding box center [198, 281] width 174 height 11
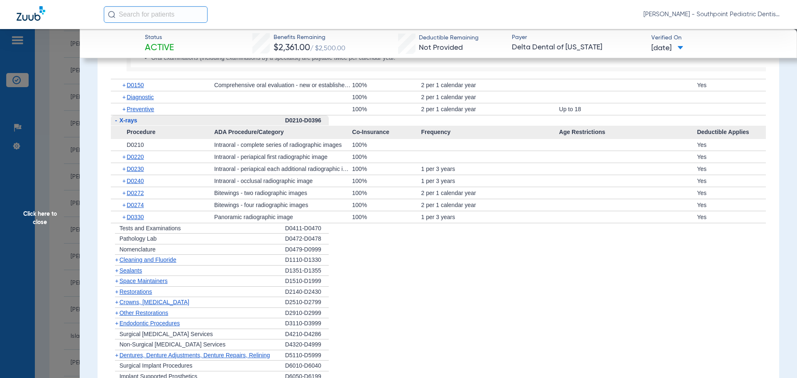
scroll to position [788, 0]
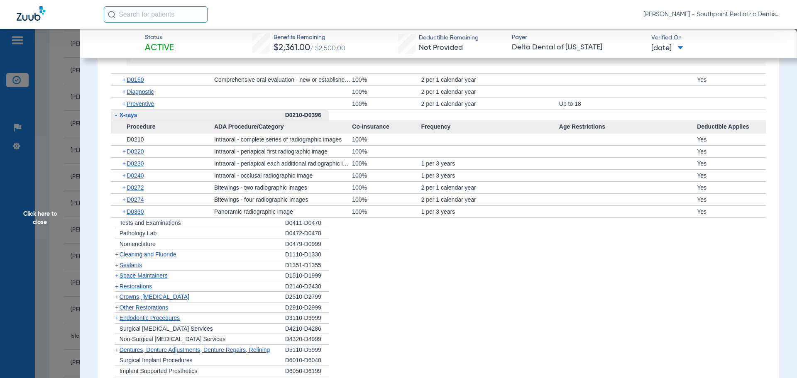
click at [173, 257] on span "Cleaning and Fluoride" at bounding box center [148, 254] width 57 height 7
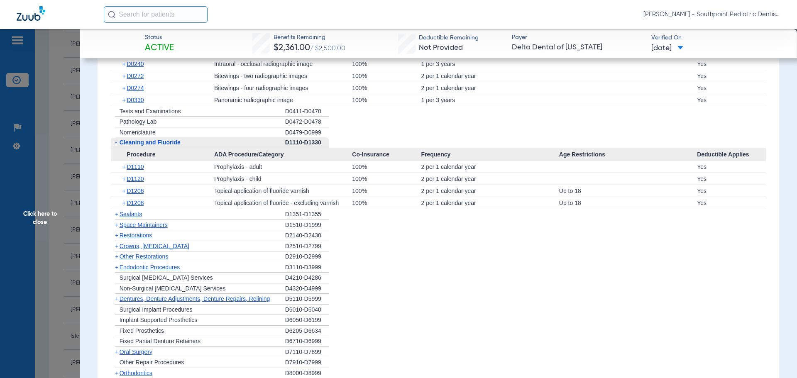
scroll to position [913, 0]
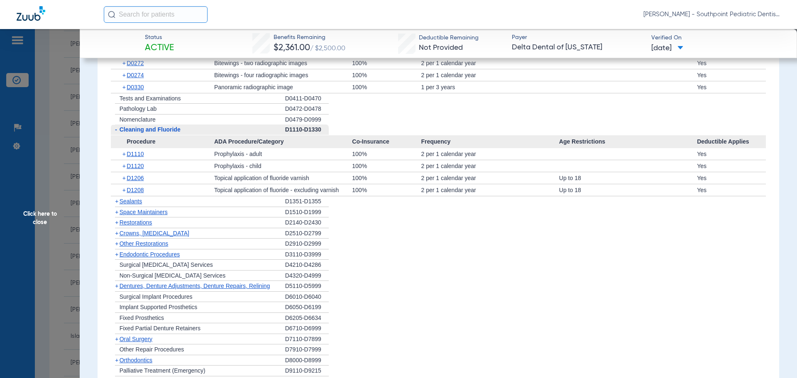
click at [181, 203] on div "+ Sealants" at bounding box center [198, 201] width 174 height 11
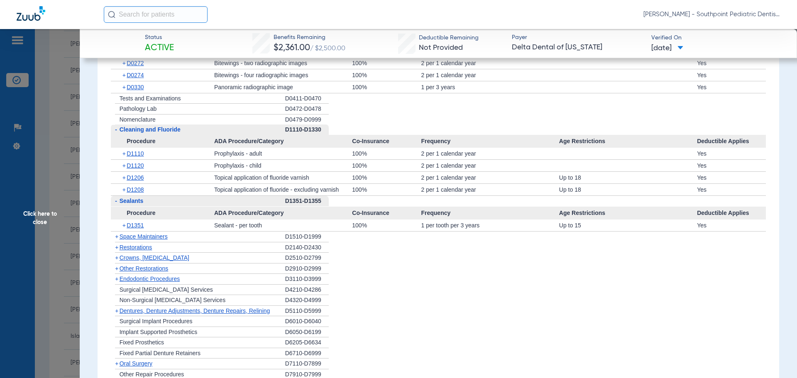
click at [192, 238] on div "+ Space Maintainers" at bounding box center [198, 237] width 174 height 11
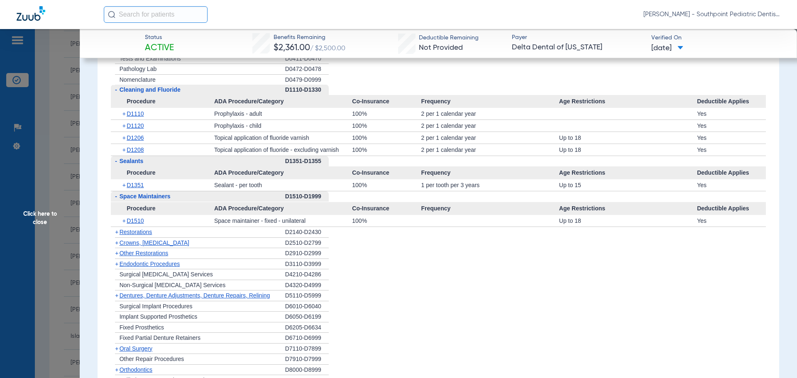
scroll to position [954, 0]
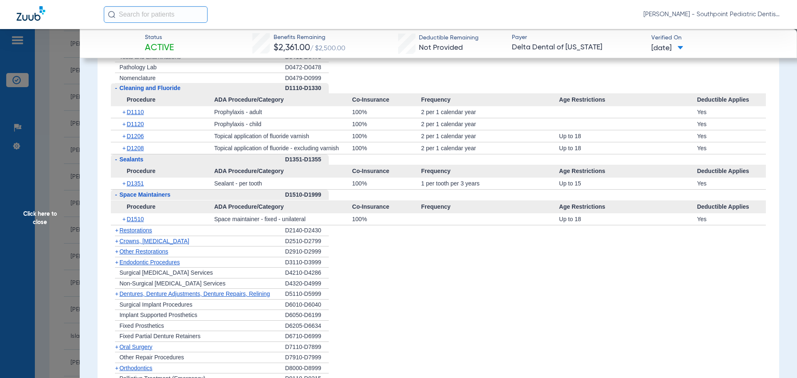
click at [191, 251] on div "+ Other Restorations" at bounding box center [198, 251] width 174 height 11
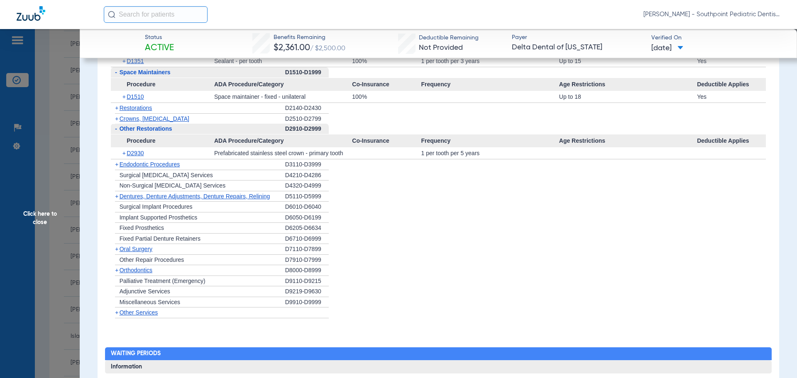
scroll to position [1079, 0]
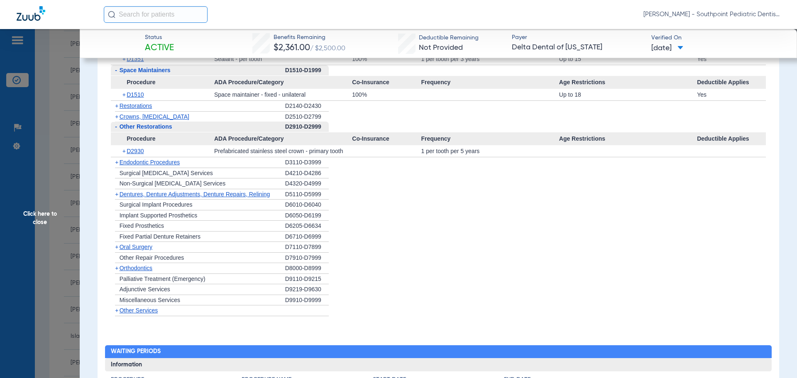
click at [190, 166] on div "+ Endodontic Procedures" at bounding box center [198, 162] width 174 height 11
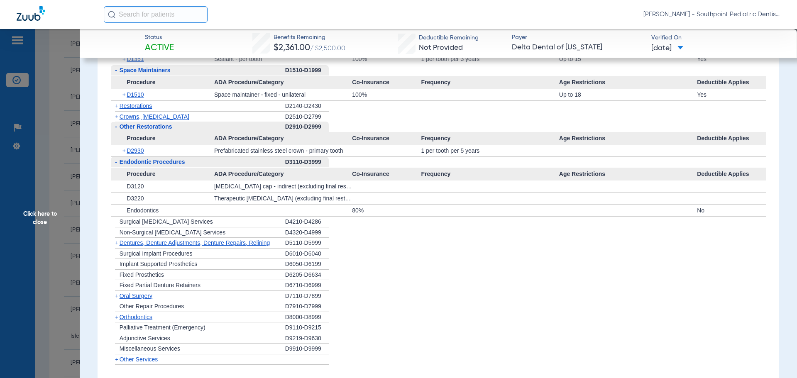
click at [158, 301] on div "+ [MEDICAL_DATA]" at bounding box center [198, 296] width 174 height 11
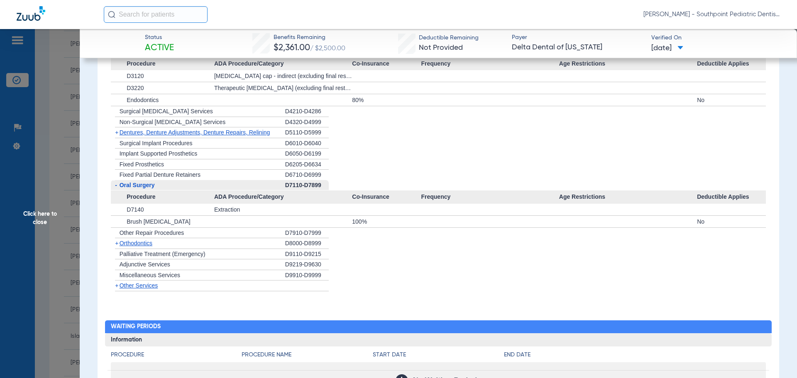
scroll to position [1203, 0]
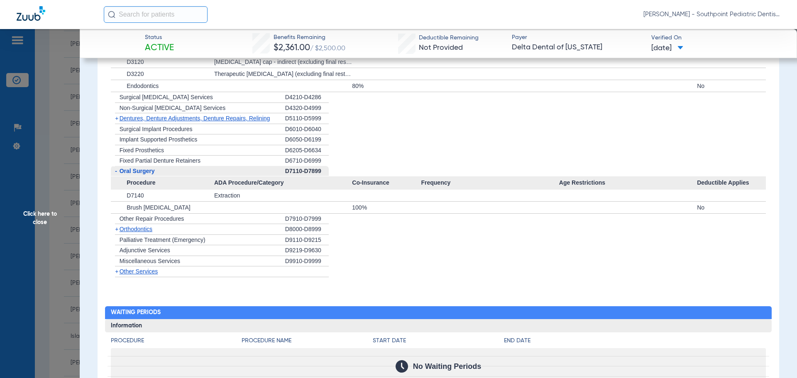
click at [69, 194] on span "Click here to close" at bounding box center [40, 218] width 80 height 378
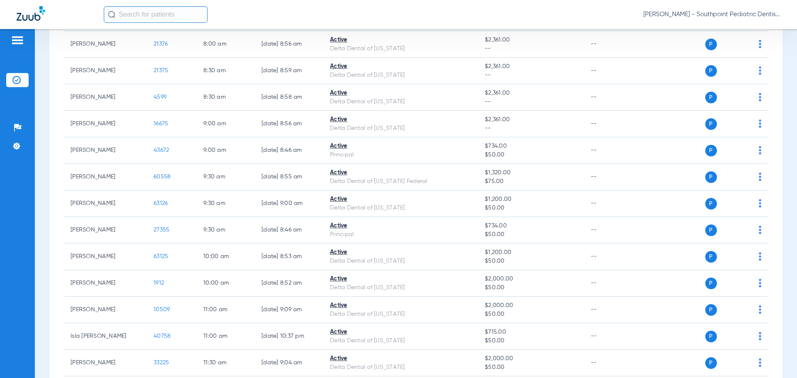
scroll to position [0, 0]
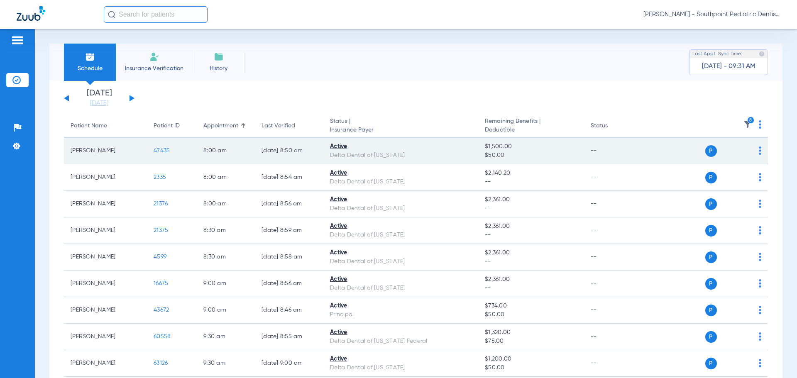
click at [161, 151] on span "47435" at bounding box center [162, 151] width 16 height 6
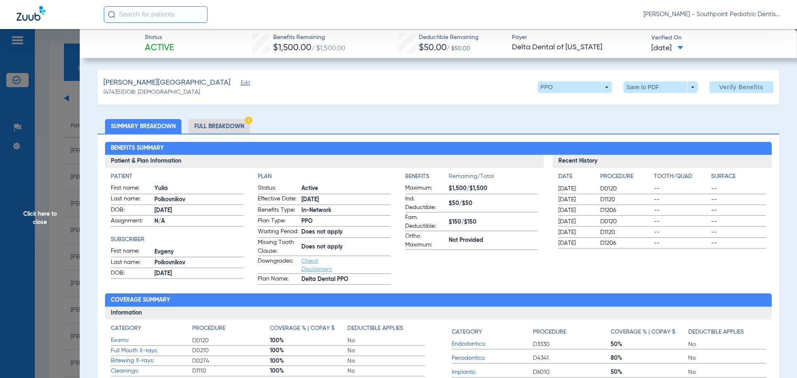
click at [210, 127] on li "Full Breakdown" at bounding box center [218, 126] width 61 height 15
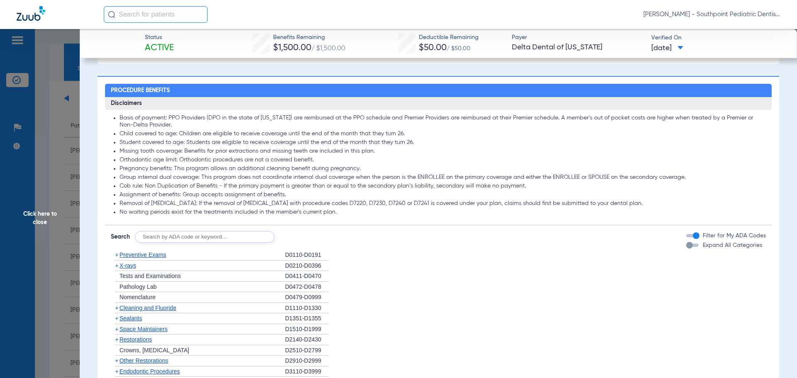
scroll to position [705, 0]
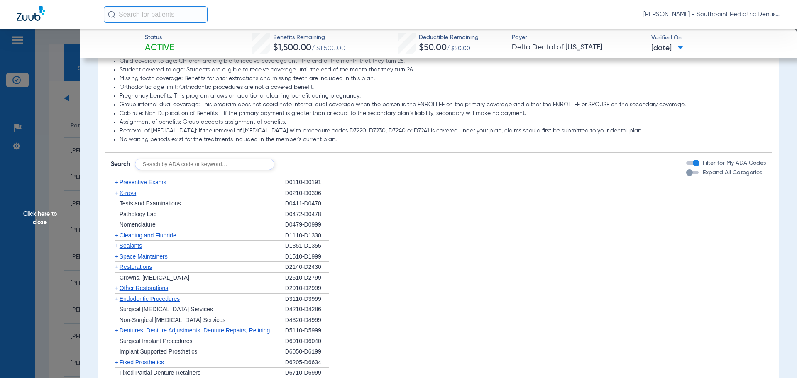
click at [196, 188] on div "+ Preventive Exams" at bounding box center [198, 182] width 174 height 11
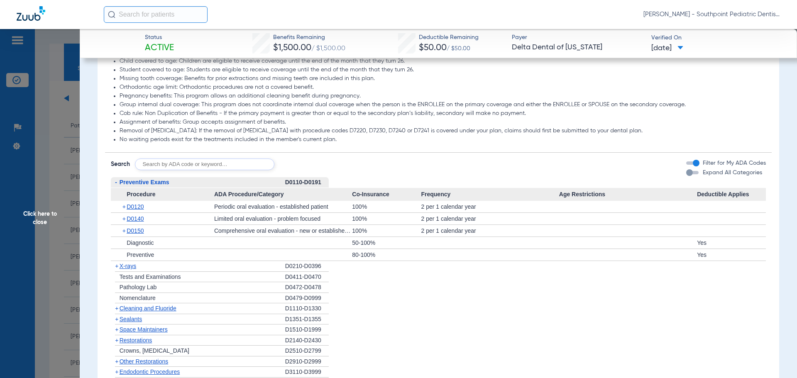
click at [156, 272] on div "+ X-rays" at bounding box center [198, 266] width 174 height 11
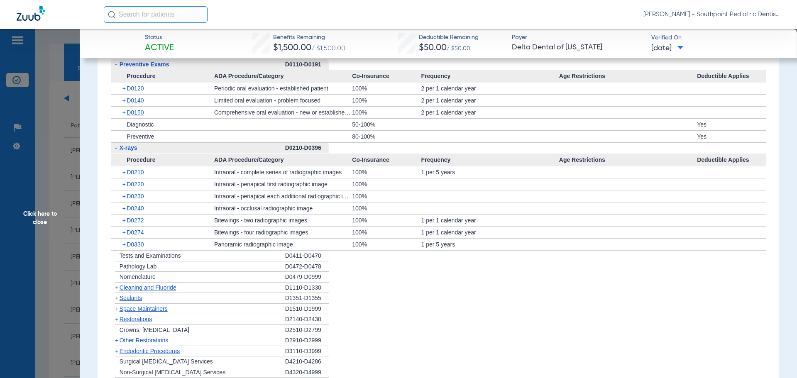
scroll to position [830, 0]
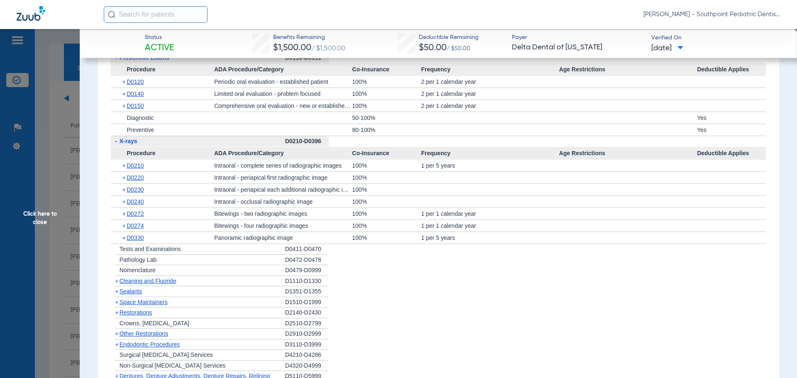
click at [176, 147] on div "- X-rays" at bounding box center [198, 141] width 174 height 11
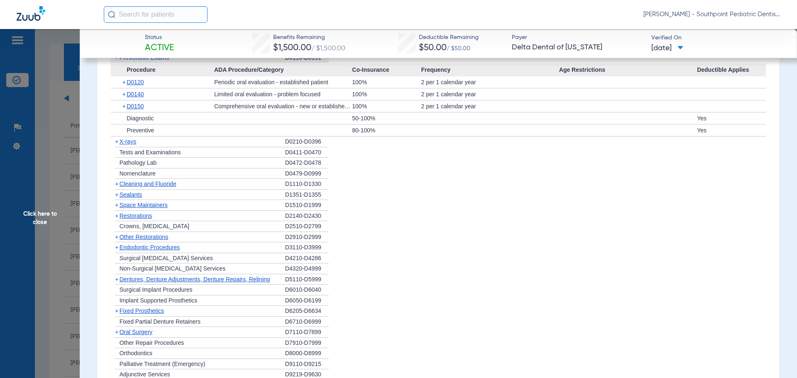
click at [171, 187] on span "Cleaning and Fluoride" at bounding box center [148, 184] width 57 height 7
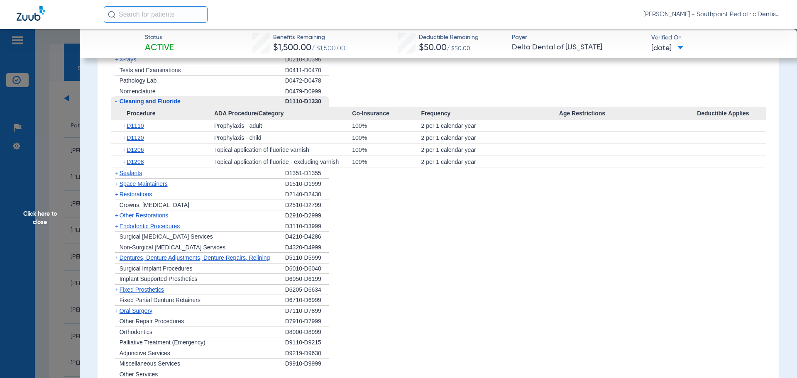
scroll to position [913, 0]
click at [177, 178] on div "+ Sealants" at bounding box center [198, 172] width 174 height 11
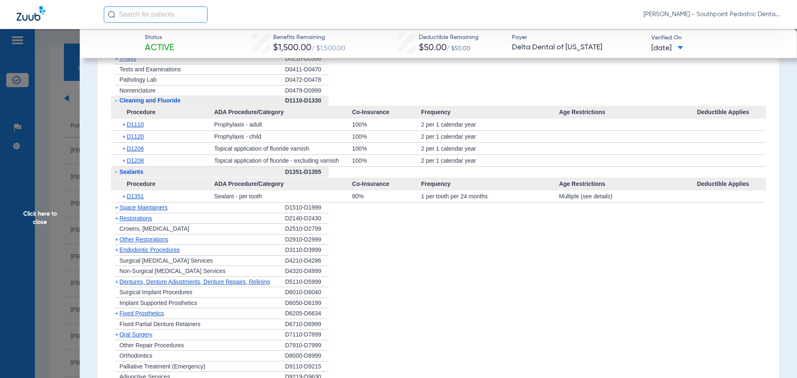
click at [195, 213] on div "+ Space Maintainers" at bounding box center [198, 208] width 174 height 11
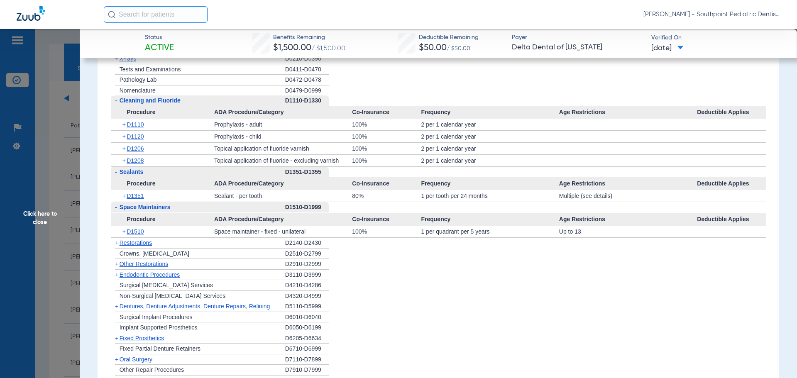
scroll to position [954, 0]
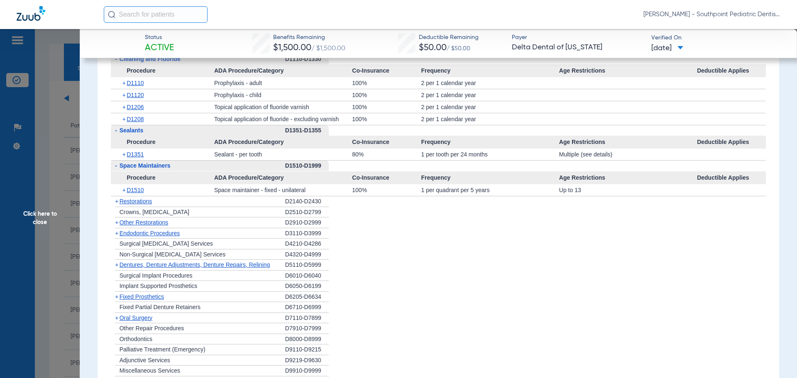
click at [198, 207] on div "+ Restorations" at bounding box center [198, 201] width 174 height 11
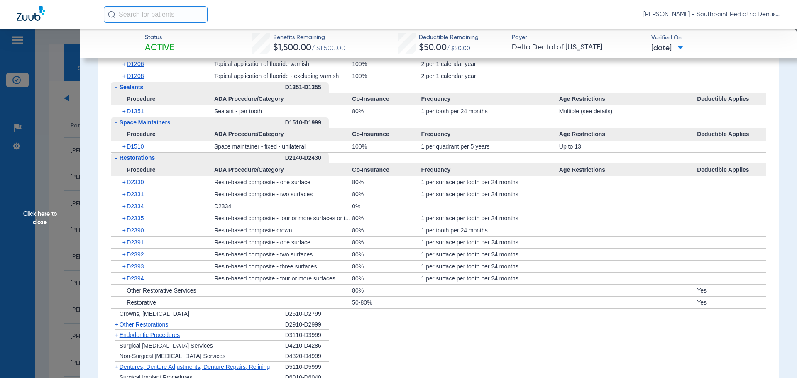
scroll to position [1037, 0]
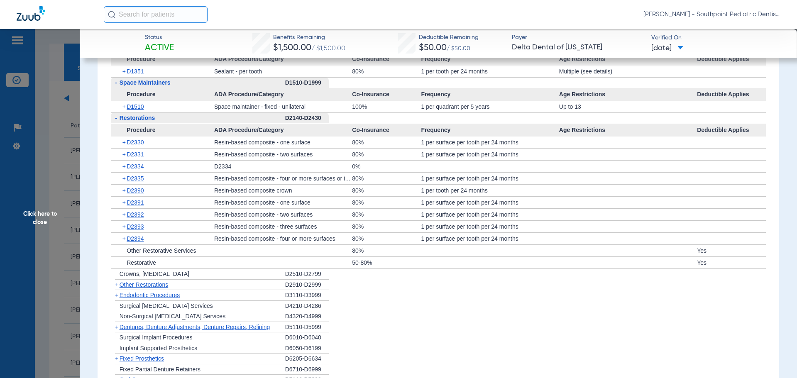
click at [174, 123] on div "- Restorations" at bounding box center [198, 118] width 174 height 11
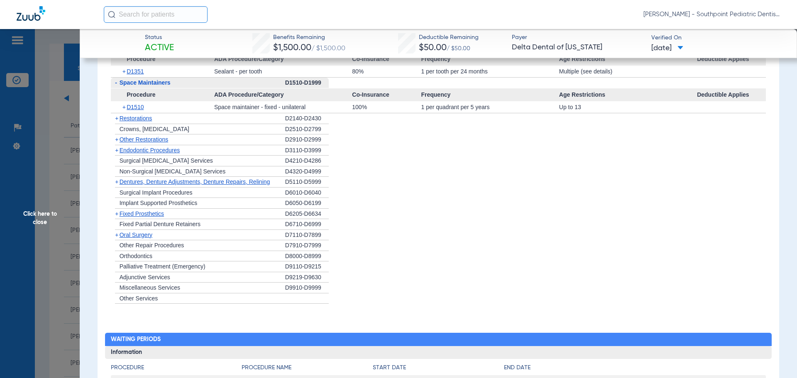
click at [181, 145] on div "+ Other Restorations" at bounding box center [198, 139] width 174 height 11
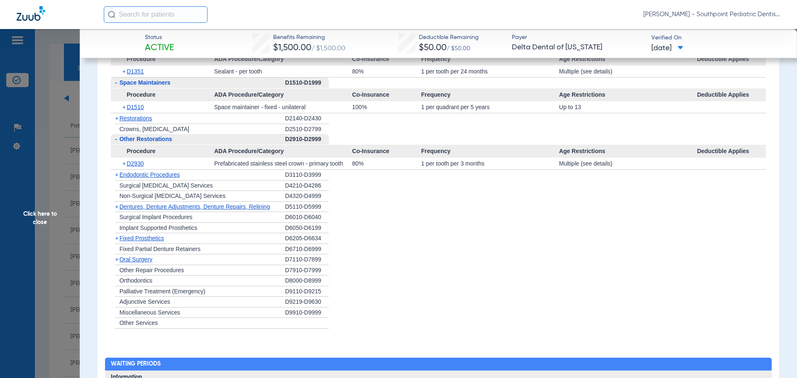
click at [220, 180] on div "+ Endodontic Procedures" at bounding box center [198, 175] width 174 height 11
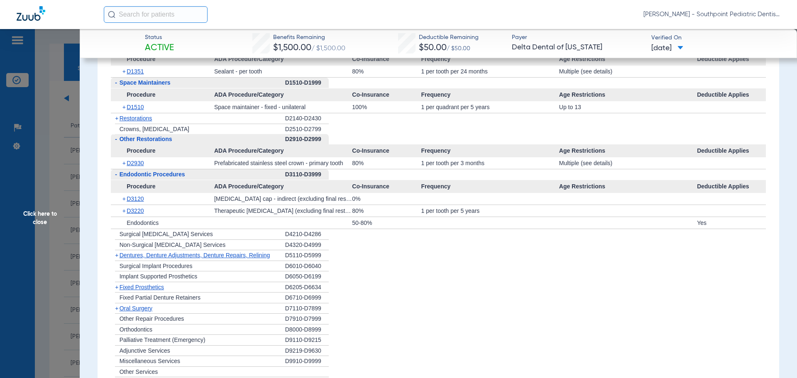
click at [187, 314] on div "+ [MEDICAL_DATA]" at bounding box center [198, 308] width 174 height 11
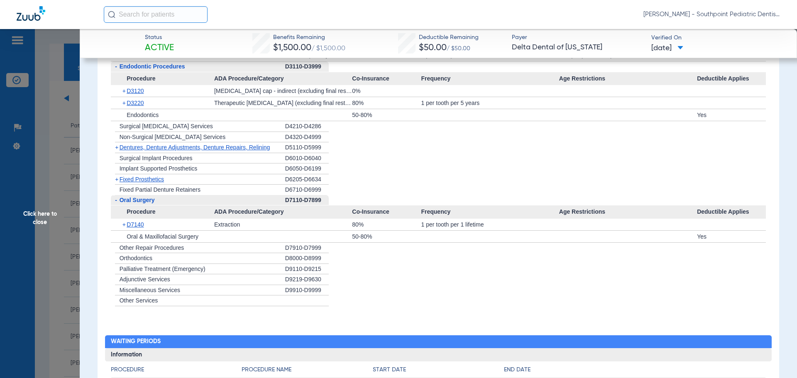
scroll to position [1162, 0]
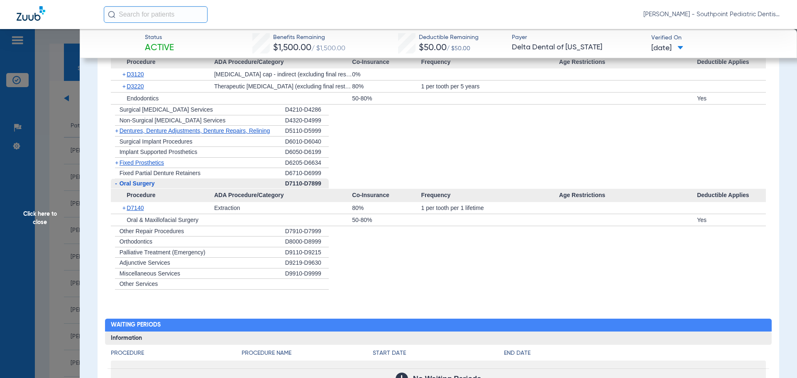
click at [63, 216] on span "Click here to close" at bounding box center [40, 218] width 80 height 378
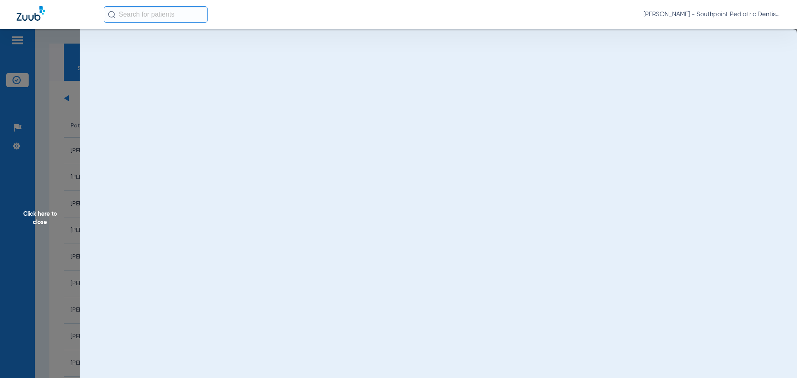
scroll to position [0, 0]
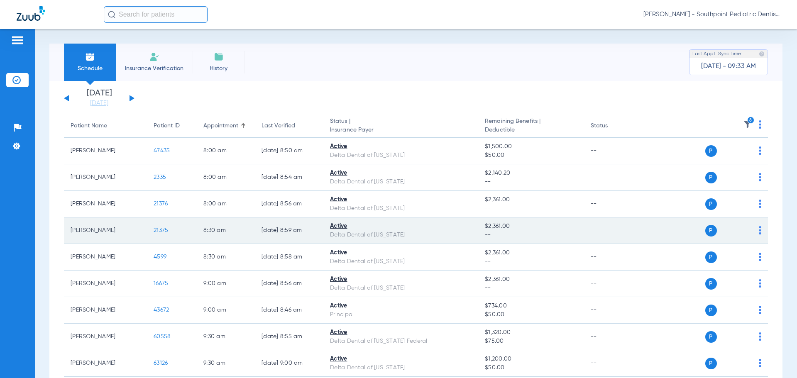
click at [162, 232] on span "21375" at bounding box center [161, 230] width 15 height 6
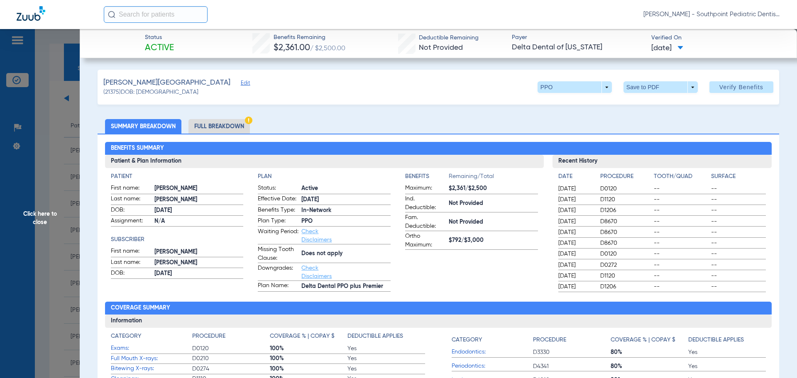
click at [50, 119] on span "Click here to close" at bounding box center [40, 218] width 80 height 378
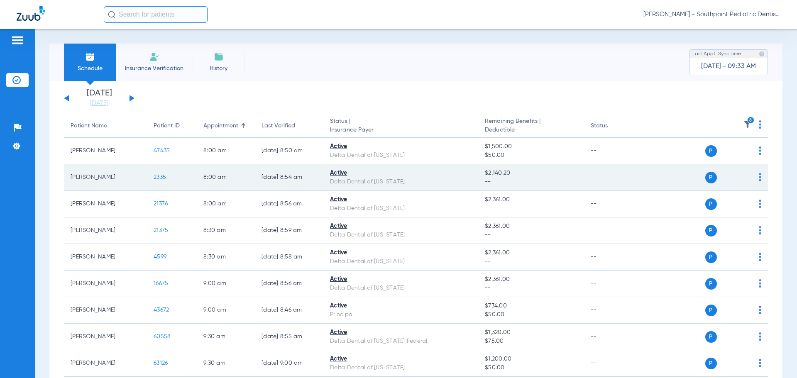
click at [163, 177] on span "2335" at bounding box center [160, 177] width 12 height 6
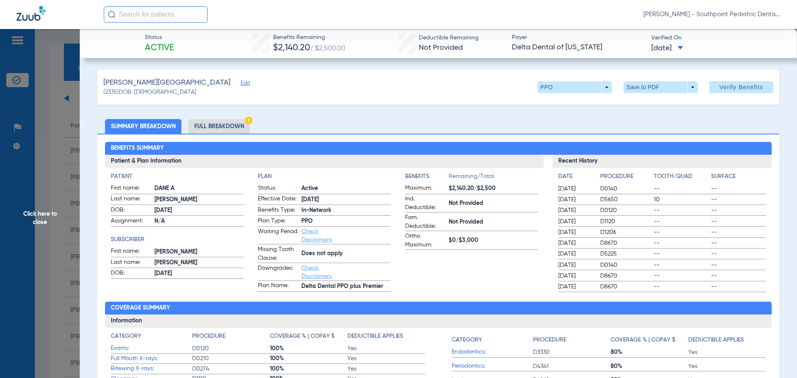
click at [51, 153] on span "Click here to close" at bounding box center [40, 218] width 80 height 378
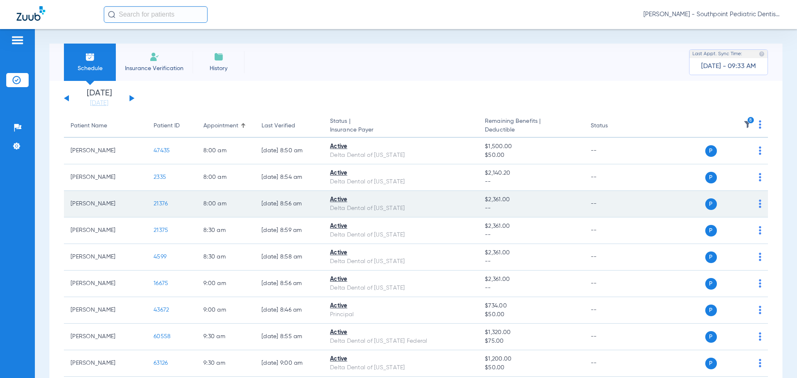
click at [160, 203] on span "21376" at bounding box center [161, 204] width 14 height 6
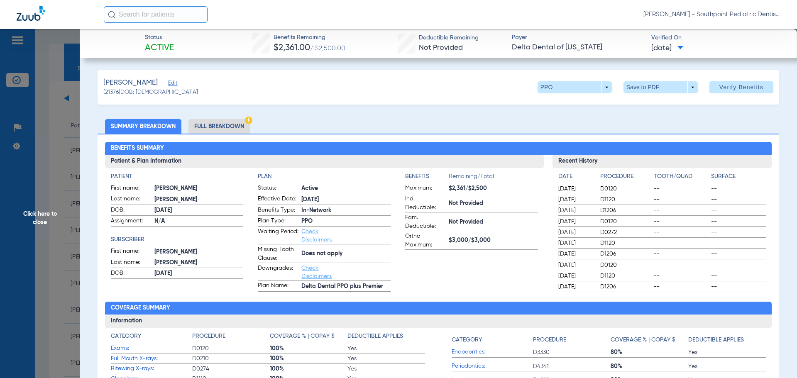
click at [222, 125] on li "Full Breakdown" at bounding box center [218, 126] width 61 height 15
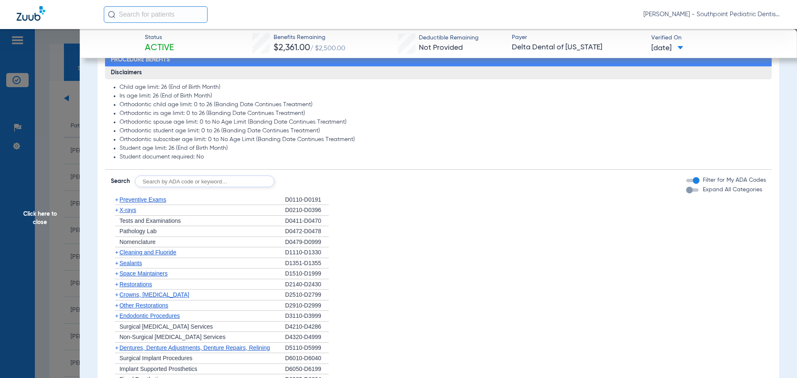
scroll to position [581, 0]
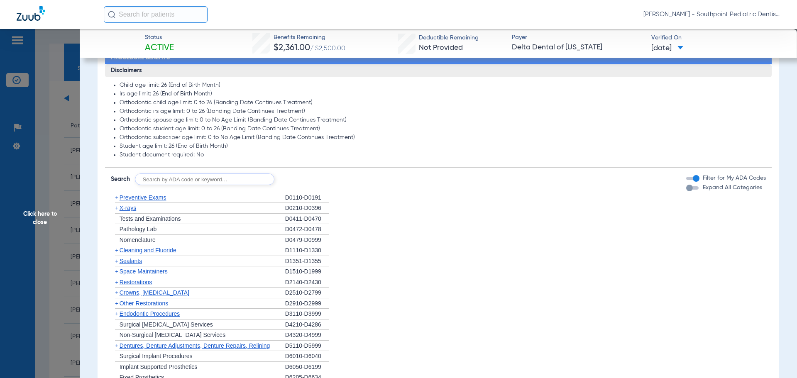
click at [166, 200] on span "Preventive Exams" at bounding box center [143, 197] width 47 height 7
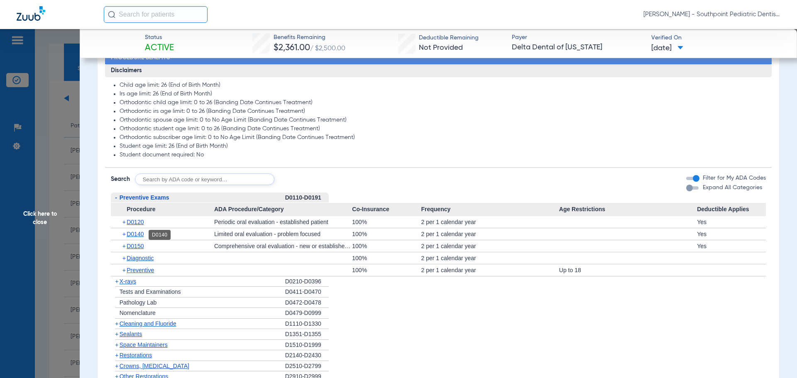
click at [144, 237] on span "D0140" at bounding box center [135, 234] width 17 height 7
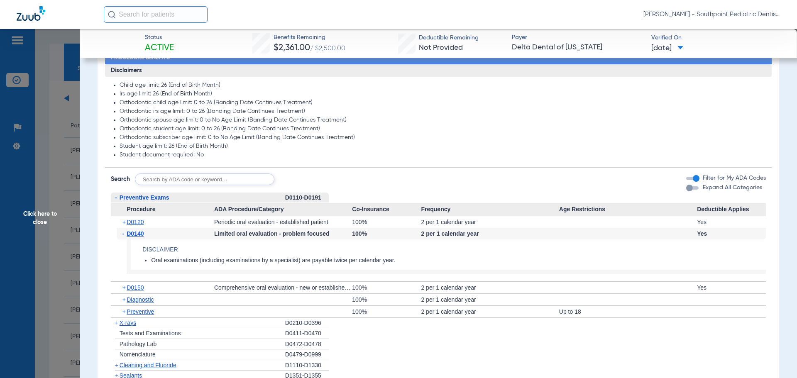
click at [134, 324] on span "X-rays" at bounding box center [128, 323] width 17 height 7
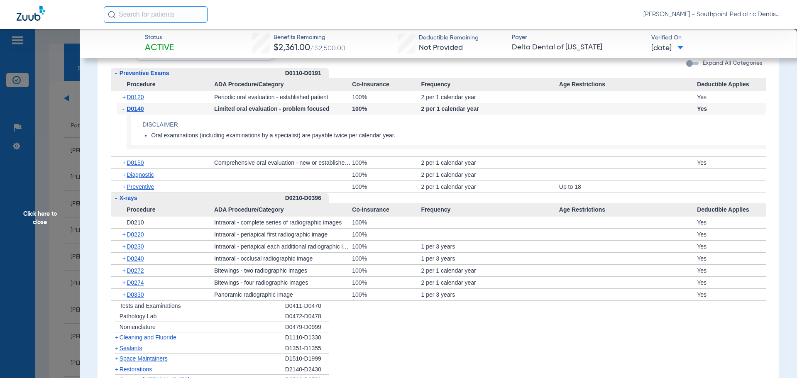
scroll to position [747, 0]
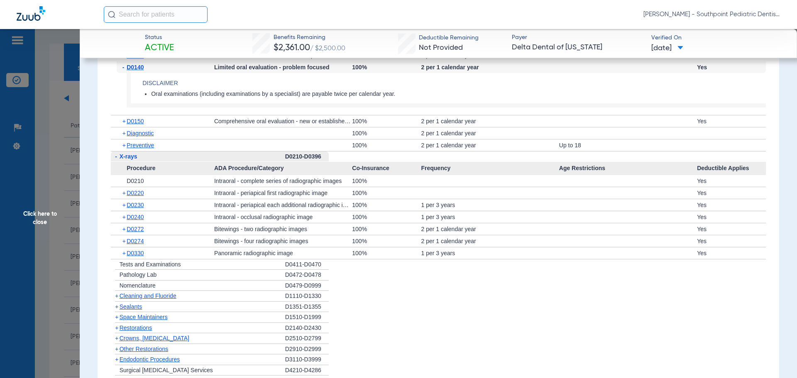
click at [198, 290] on div "+ Nomenclature" at bounding box center [198, 286] width 174 height 11
click at [198, 293] on div "+ Cleaning and Fluoride" at bounding box center [198, 296] width 174 height 11
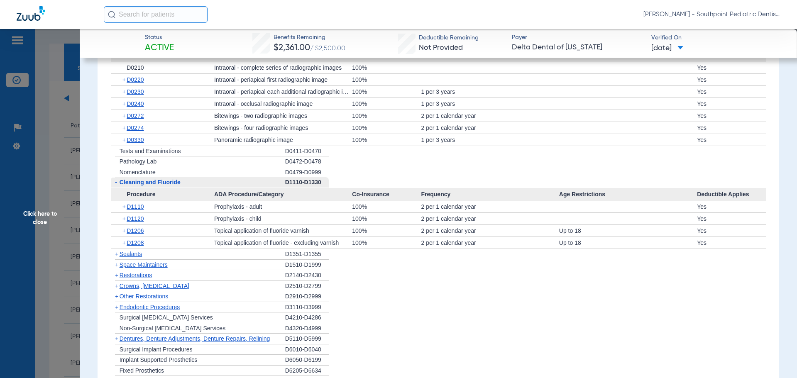
scroll to position [871, 0]
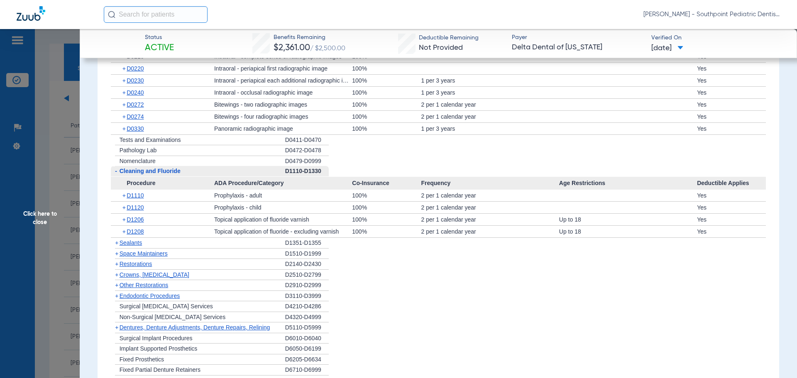
click at [181, 242] on div "+ Sealants" at bounding box center [198, 243] width 174 height 11
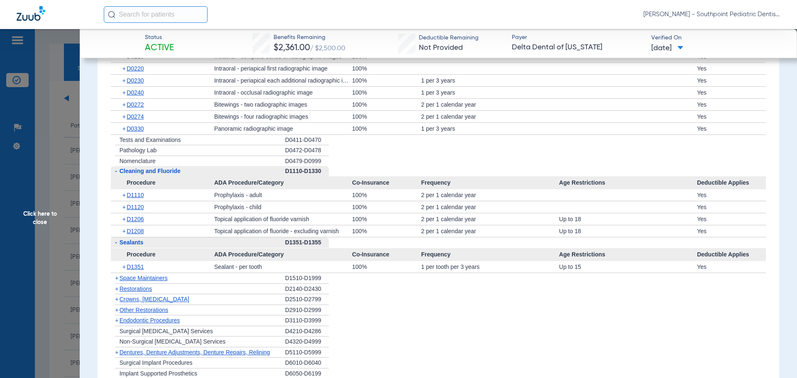
click at [197, 280] on div "+ Space Maintainers" at bounding box center [198, 278] width 174 height 11
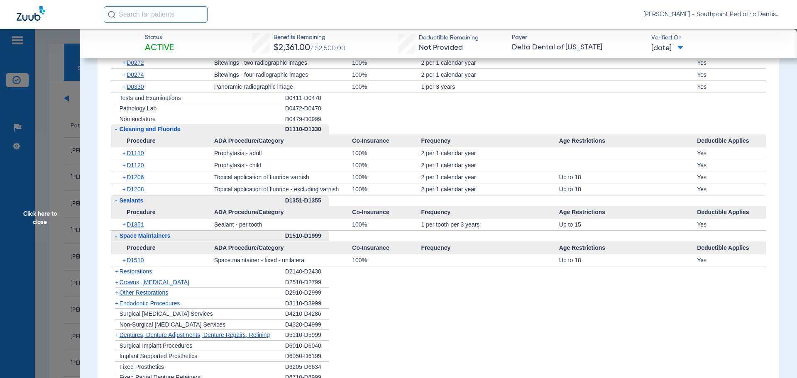
scroll to position [954, 0]
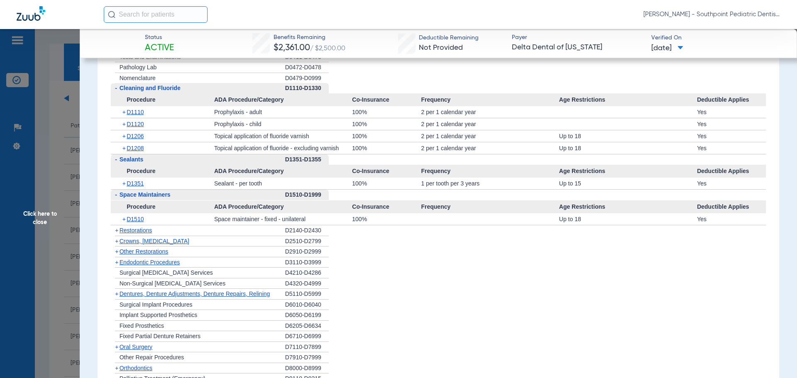
click at [196, 253] on div "+ Other Restorations" at bounding box center [198, 251] width 174 height 11
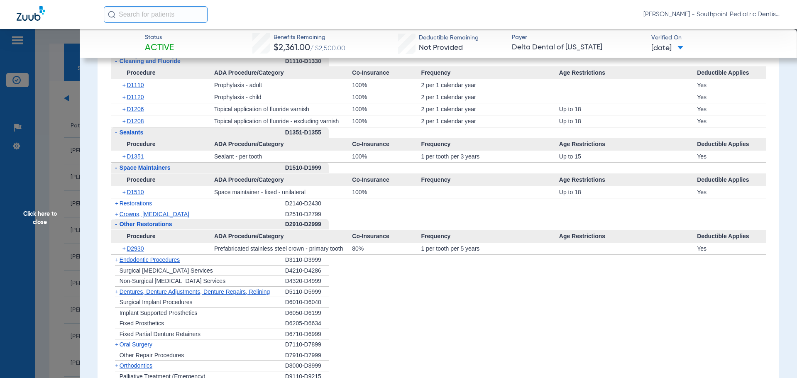
scroll to position [996, 0]
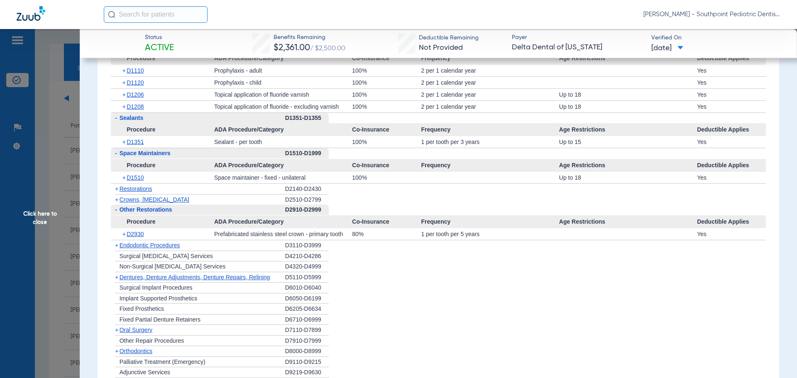
click at [193, 251] on div "+ Endodontic Procedures" at bounding box center [198, 245] width 174 height 11
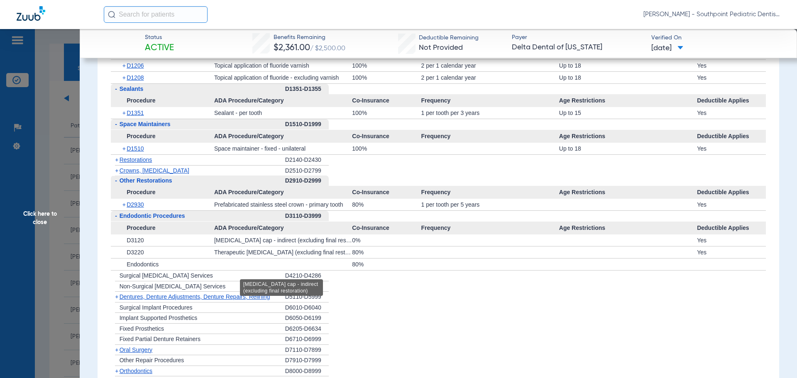
scroll to position [1037, 0]
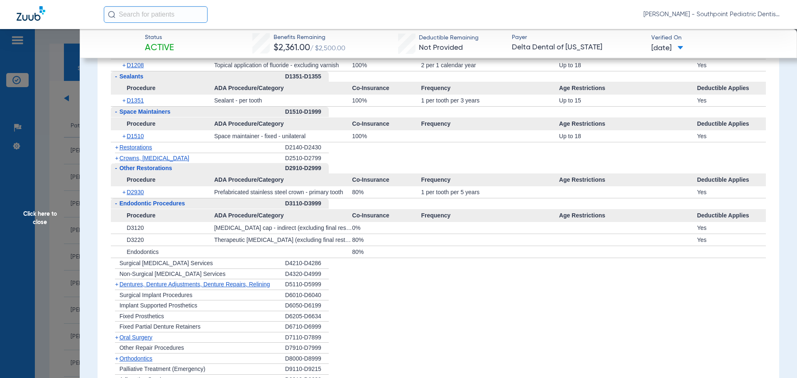
click at [198, 334] on div "+ [MEDICAL_DATA]" at bounding box center [198, 337] width 174 height 11
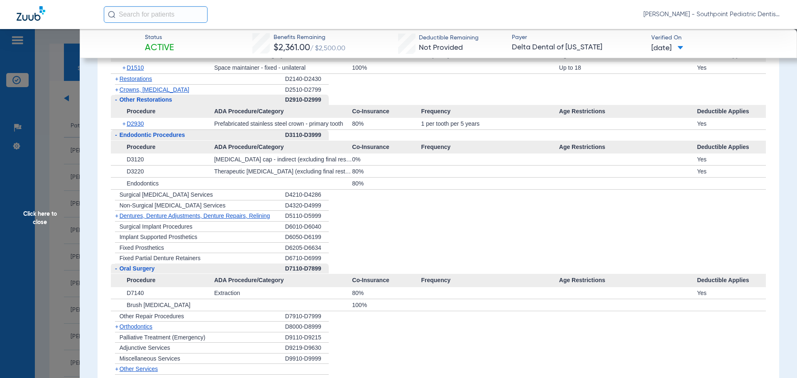
scroll to position [1120, 0]
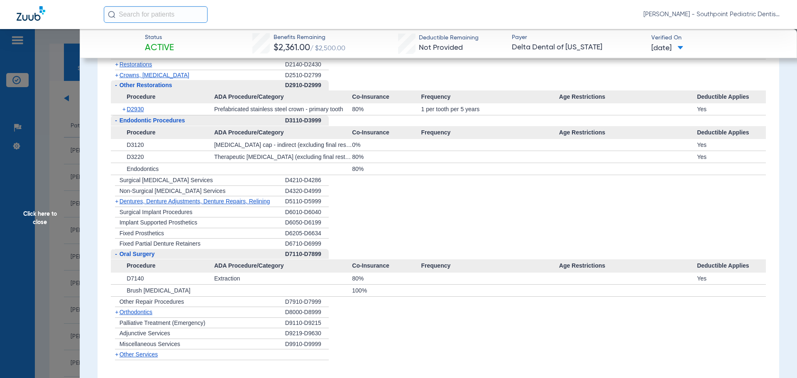
click at [49, 181] on span "Click here to close" at bounding box center [40, 218] width 80 height 378
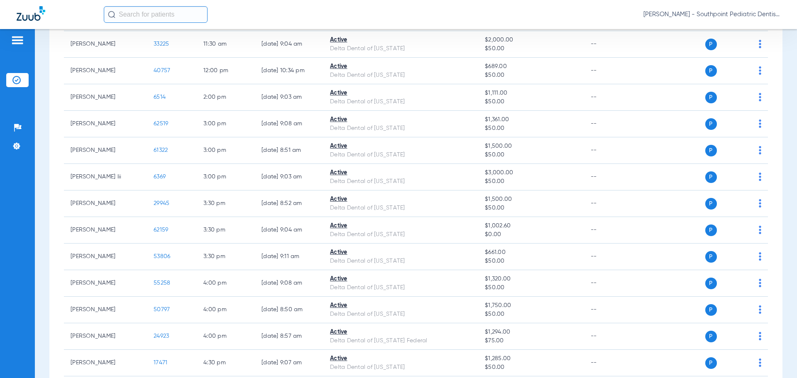
scroll to position [530, 0]
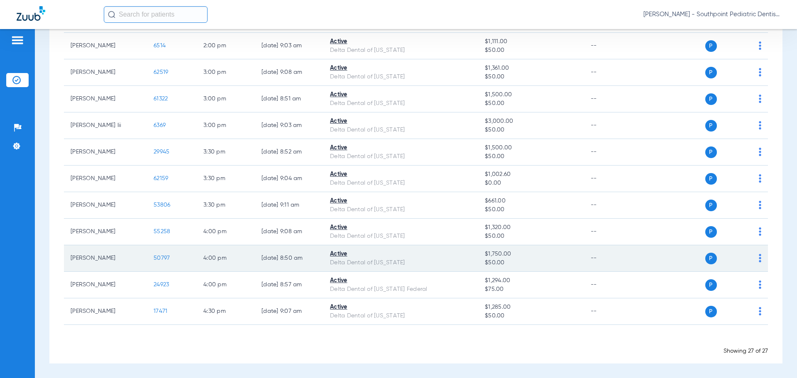
click at [167, 257] on span "50797" at bounding box center [162, 258] width 16 height 6
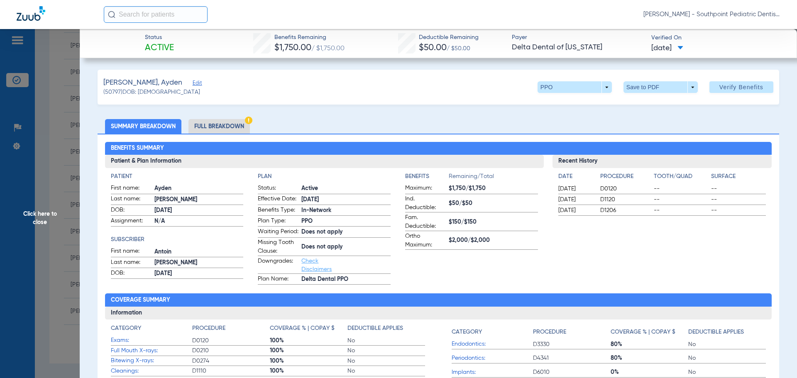
click at [224, 131] on li "Full Breakdown" at bounding box center [218, 126] width 61 height 15
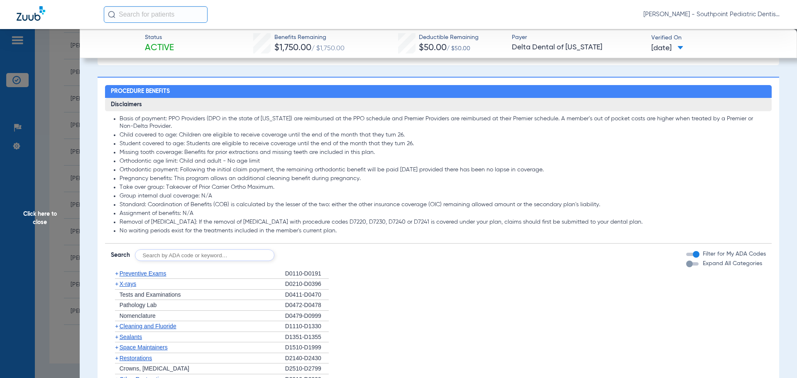
scroll to position [664, 0]
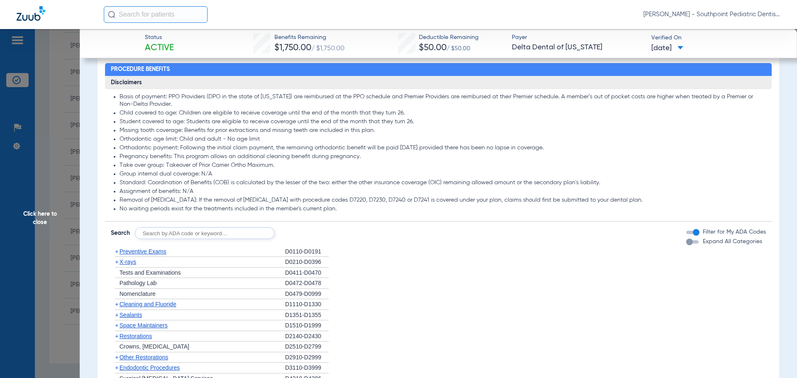
click at [162, 255] on span "Preventive Exams" at bounding box center [143, 251] width 47 height 7
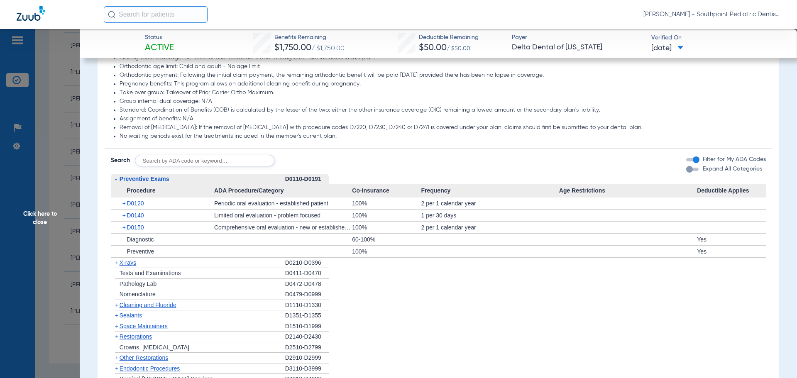
scroll to position [747, 0]
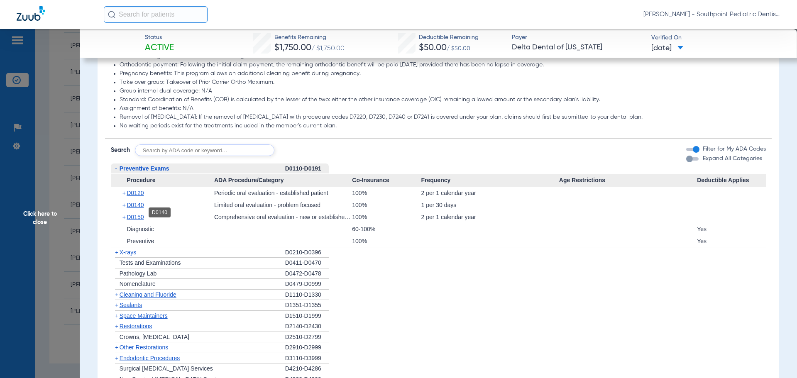
click at [141, 208] on span "D0140" at bounding box center [135, 205] width 17 height 7
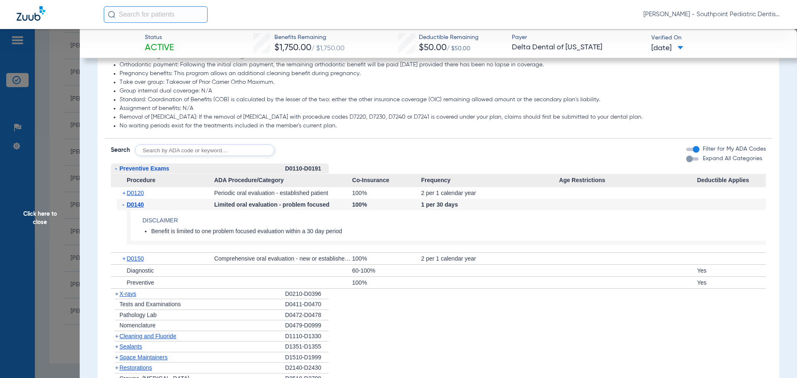
drag, startPoint x: 195, startPoint y: 241, endPoint x: 343, endPoint y: 237, distance: 148.6
click at [343, 235] on li "Benefit is limited to one problem focused evaluation within a 30 day period" at bounding box center [458, 231] width 615 height 7
click at [348, 235] on li "Benefit is limited to one problem focused evaluation within a 30 day period" at bounding box center [458, 231] width 615 height 7
click at [136, 196] on span "D0120" at bounding box center [135, 193] width 17 height 7
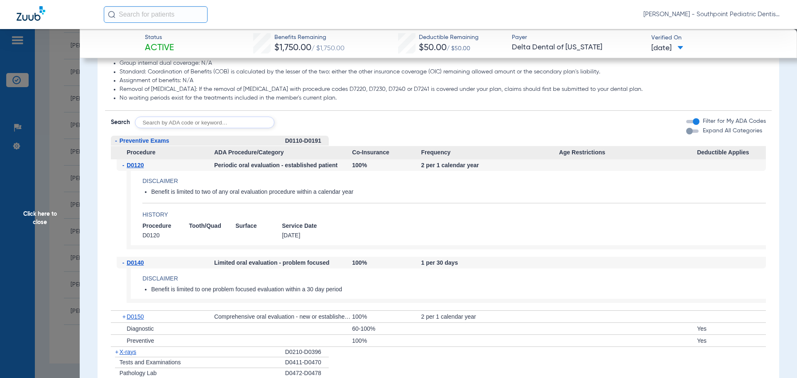
scroll to position [788, 0]
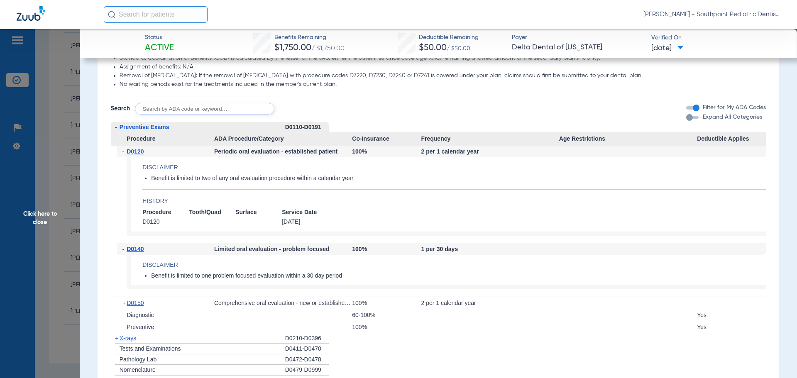
drag, startPoint x: 192, startPoint y: 185, endPoint x: 364, endPoint y: 187, distance: 172.6
click at [364, 182] on li "Benefit is limited to two of any oral evaluation procedure within a calendar ye…" at bounding box center [458, 178] width 615 height 7
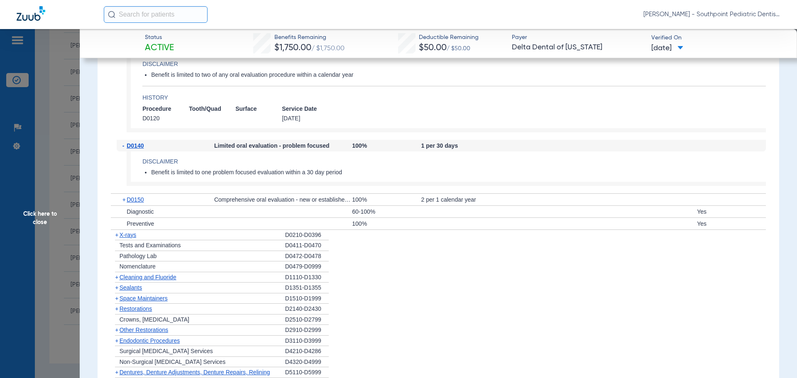
scroll to position [913, 0]
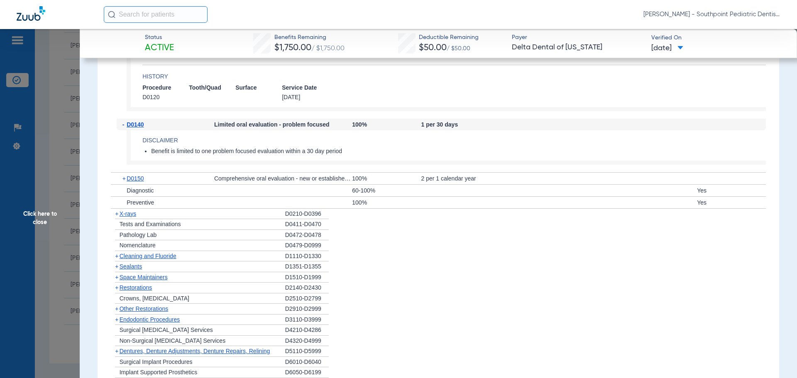
click at [139, 220] on div "+ X-rays" at bounding box center [198, 214] width 174 height 11
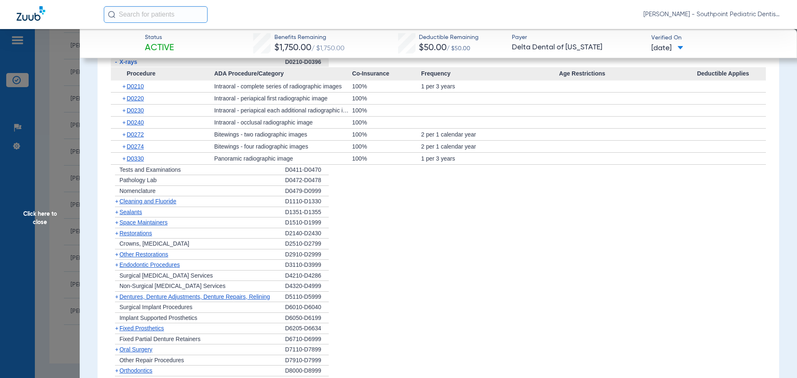
scroll to position [1079, 0]
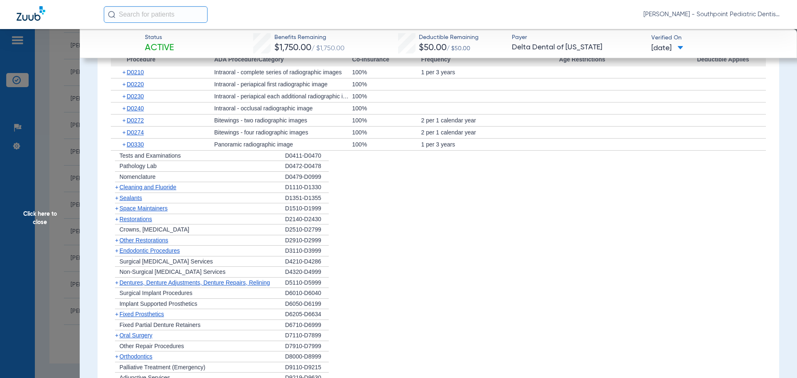
click at [189, 193] on div "+ Cleaning and Fluoride" at bounding box center [198, 187] width 174 height 11
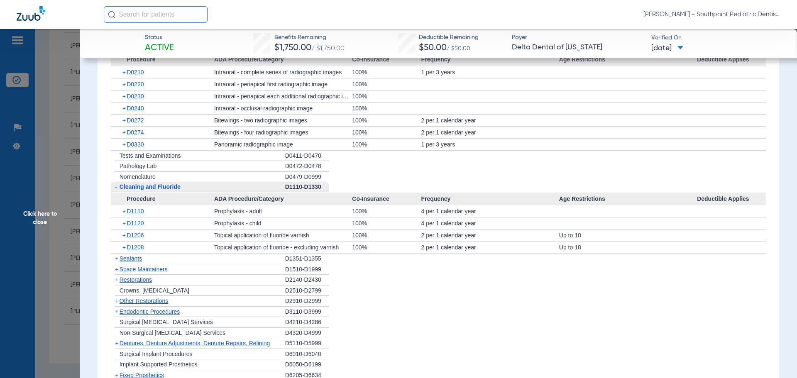
scroll to position [1120, 0]
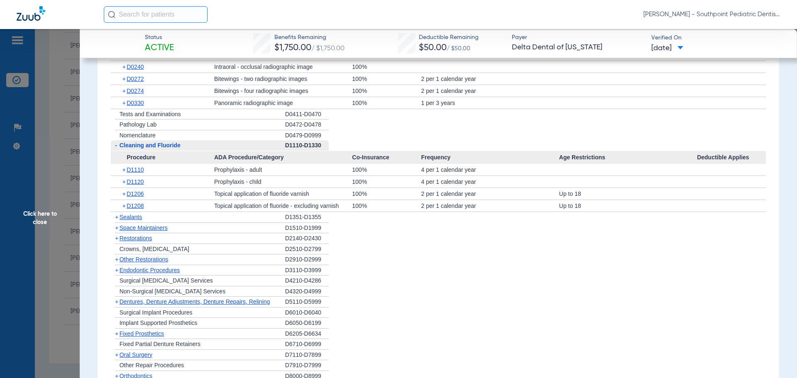
click at [134, 220] on span "Sealants" at bounding box center [131, 217] width 22 height 7
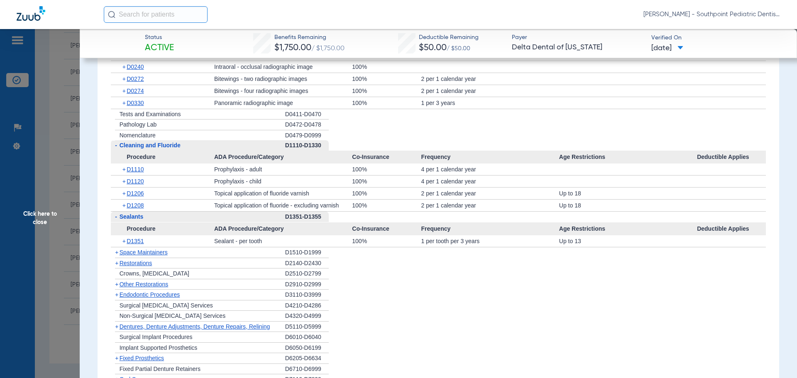
drag, startPoint x: 173, startPoint y: 258, endPoint x: 167, endPoint y: 259, distance: 5.9
click at [171, 258] on div "+ Space Maintainers" at bounding box center [198, 252] width 174 height 11
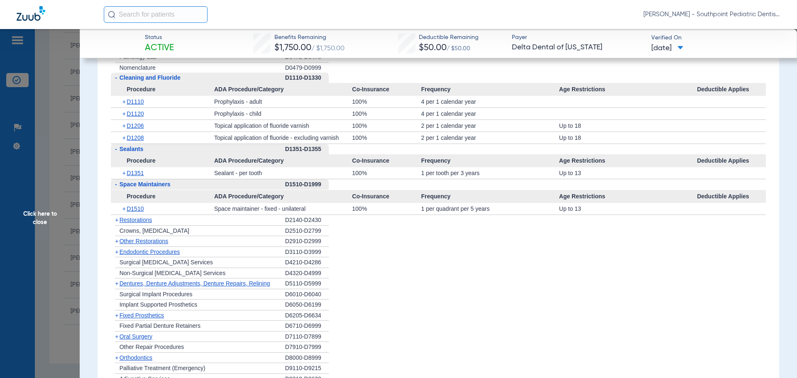
scroll to position [1203, 0]
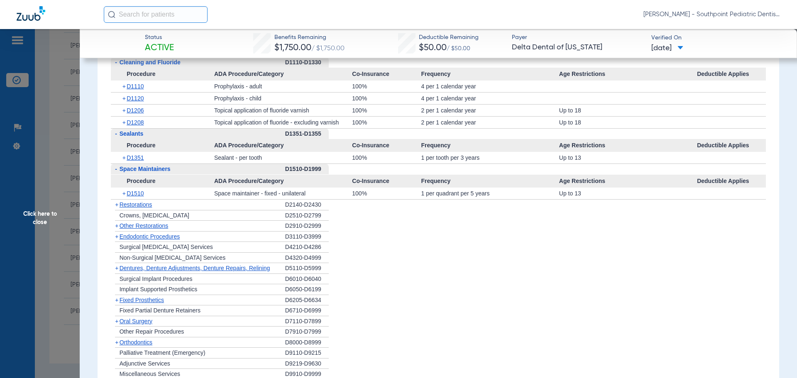
click at [158, 229] on span "Other Restorations" at bounding box center [144, 225] width 49 height 7
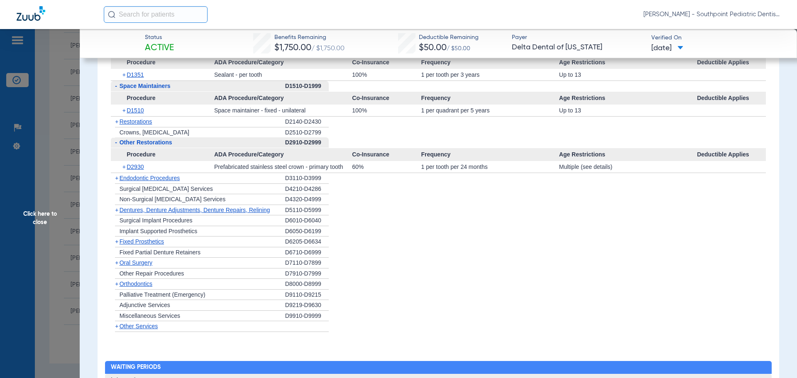
scroll to position [1328, 0]
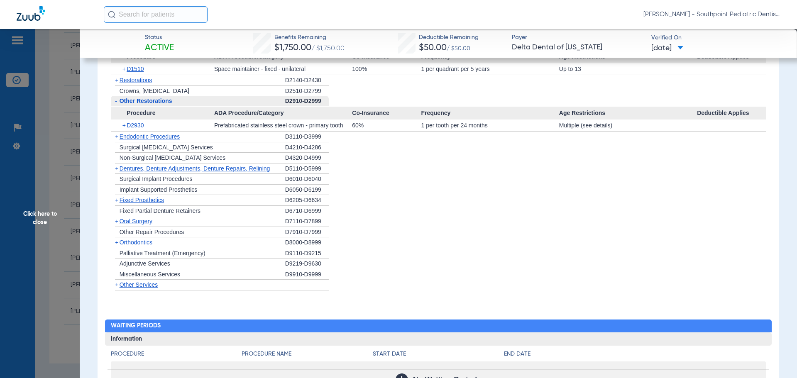
click at [192, 142] on div "+ Endodontic Procedures" at bounding box center [198, 137] width 174 height 11
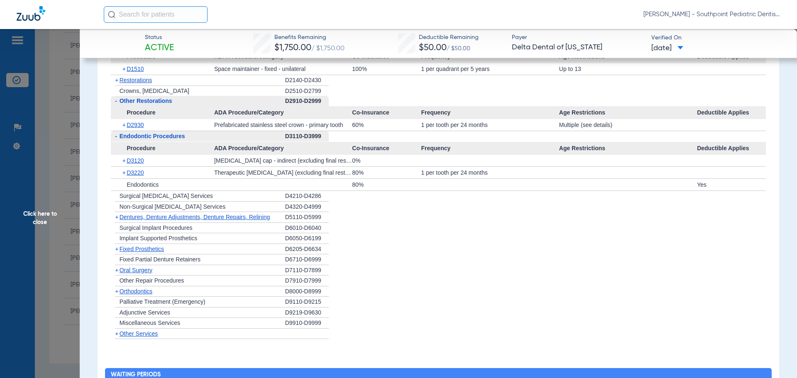
click at [194, 276] on div "+ [MEDICAL_DATA]" at bounding box center [198, 270] width 174 height 11
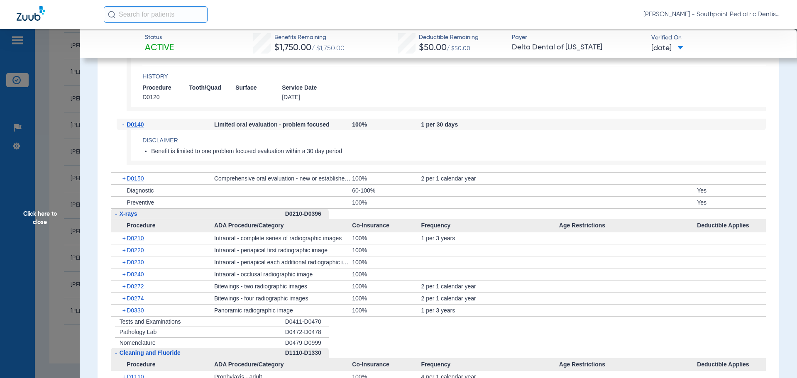
scroll to position [664, 0]
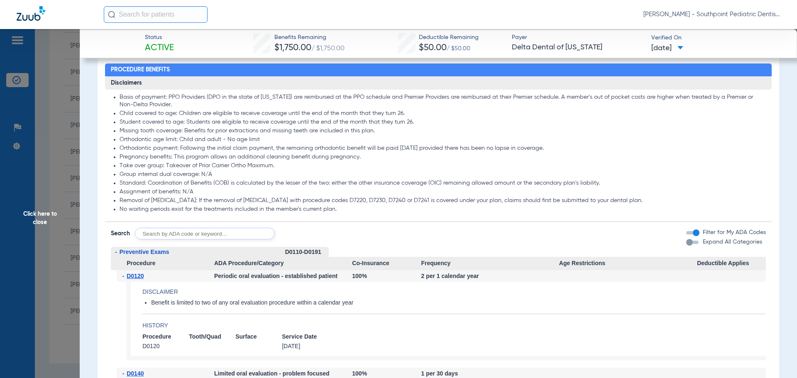
click at [12, 230] on span "Click here to close" at bounding box center [40, 218] width 80 height 378
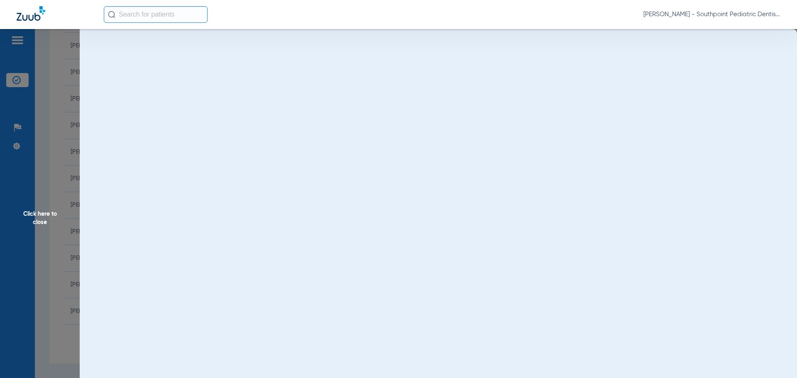
scroll to position [0, 0]
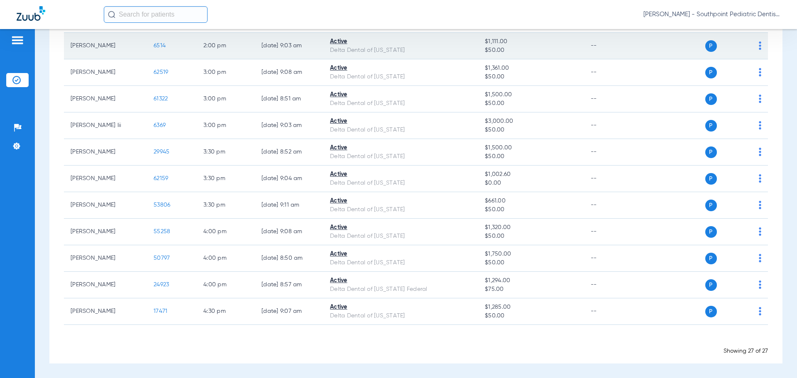
click at [156, 48] on span "6514" at bounding box center [160, 46] width 12 height 6
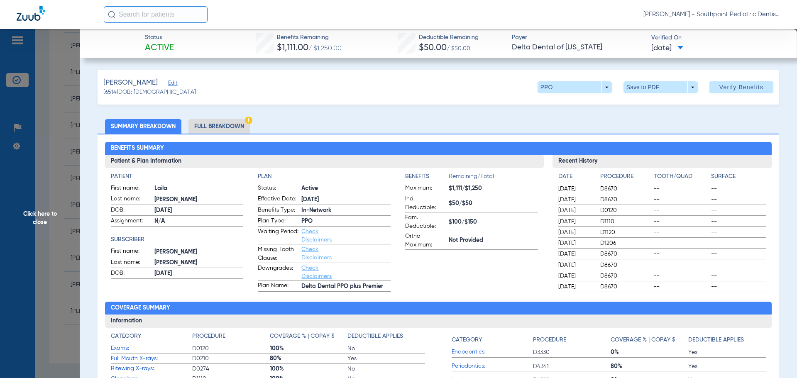
click at [222, 124] on li "Full Breakdown" at bounding box center [218, 126] width 61 height 15
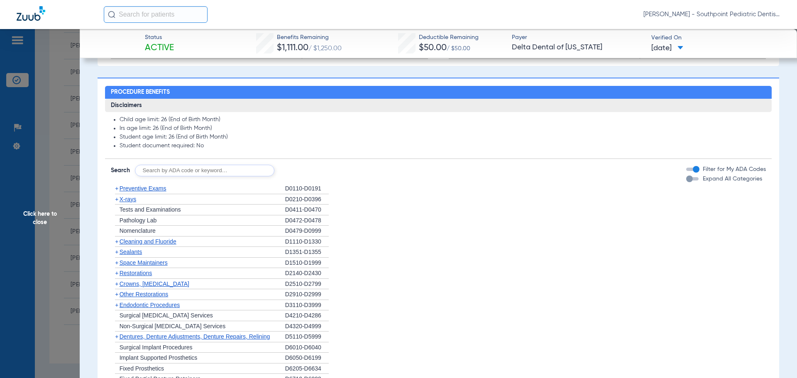
scroll to position [581, 0]
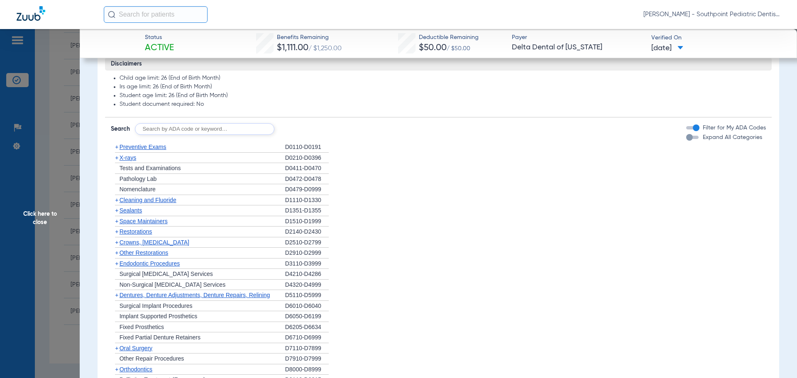
click at [188, 147] on div "+ Preventive Exams" at bounding box center [198, 147] width 174 height 11
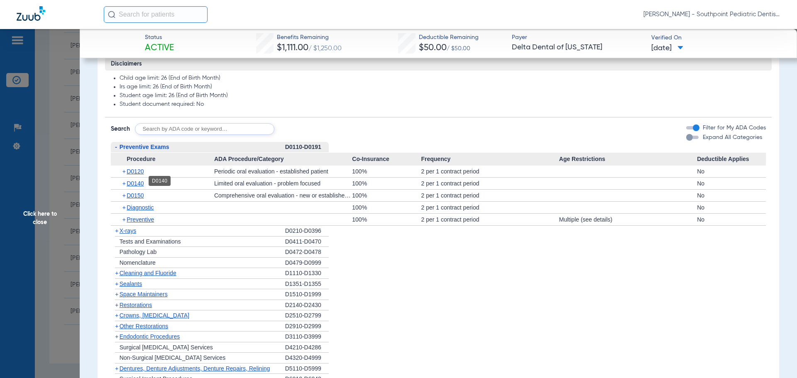
click at [137, 180] on span "D0140" at bounding box center [135, 183] width 17 height 7
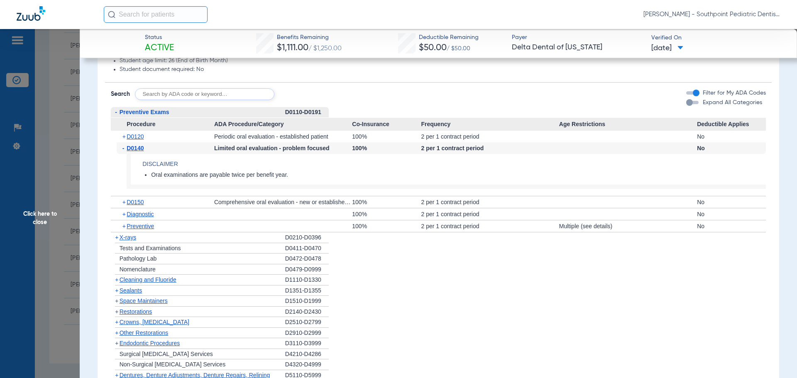
scroll to position [622, 0]
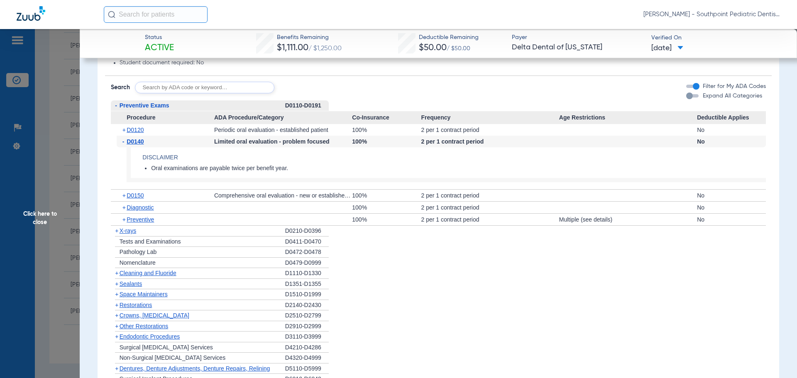
click at [148, 227] on div "+ X-rays" at bounding box center [198, 231] width 174 height 11
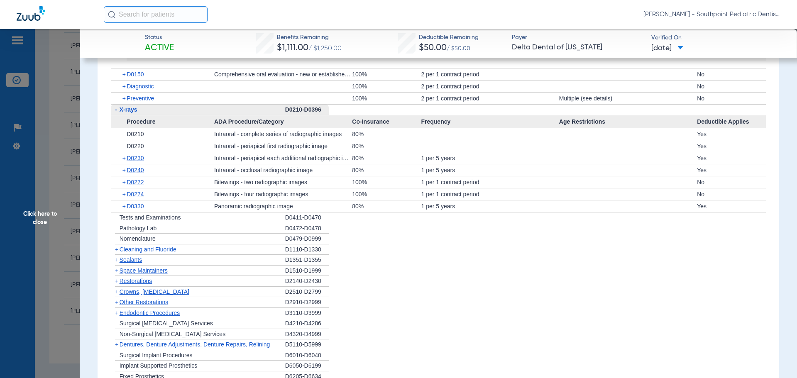
scroll to position [747, 0]
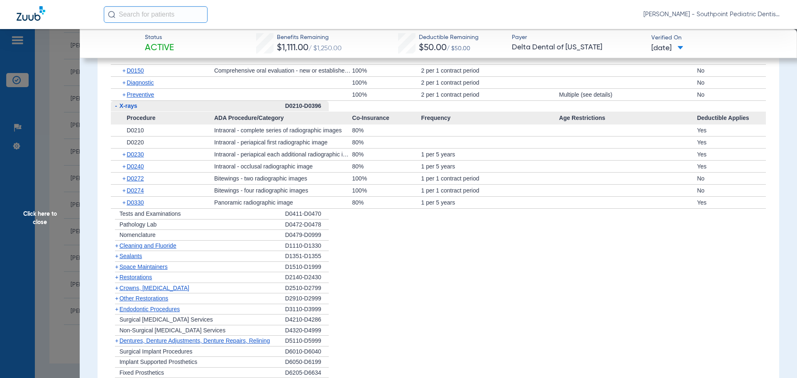
click at [178, 246] on div "+ Cleaning and Fluoride" at bounding box center [198, 246] width 174 height 11
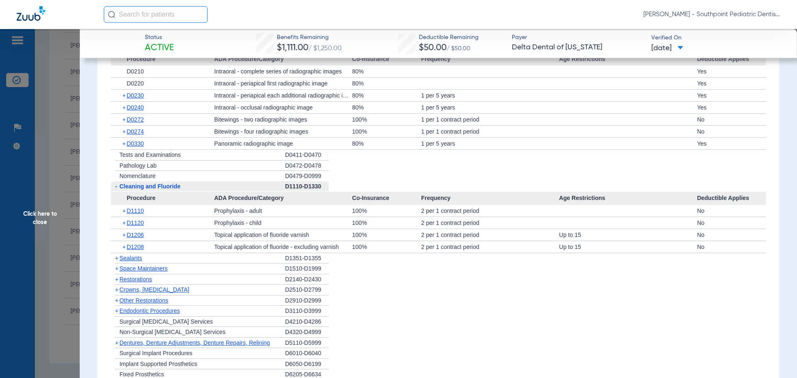
scroll to position [830, 0]
